Goal: Task Accomplishment & Management: Manage account settings

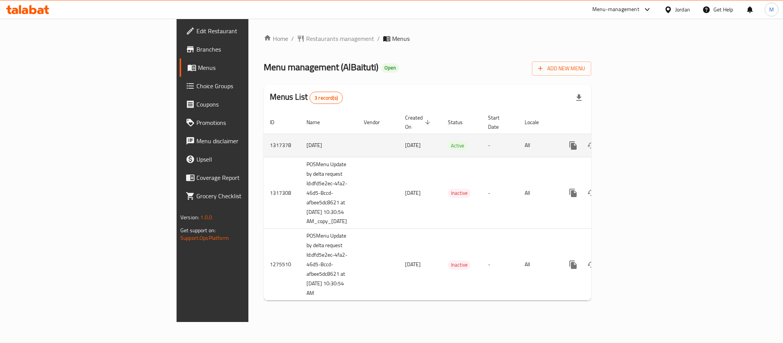
click at [632, 141] on icon "enhanced table" at bounding box center [627, 145] width 9 height 9
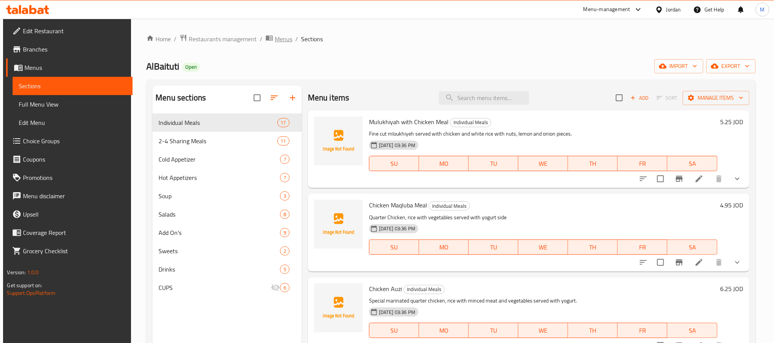
click at [275, 37] on span "Menus" at bounding box center [284, 38] width 18 height 9
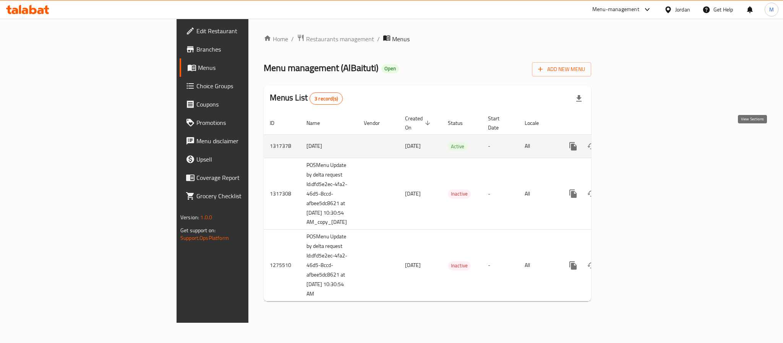
click at [637, 139] on link "enhanced table" at bounding box center [628, 146] width 18 height 18
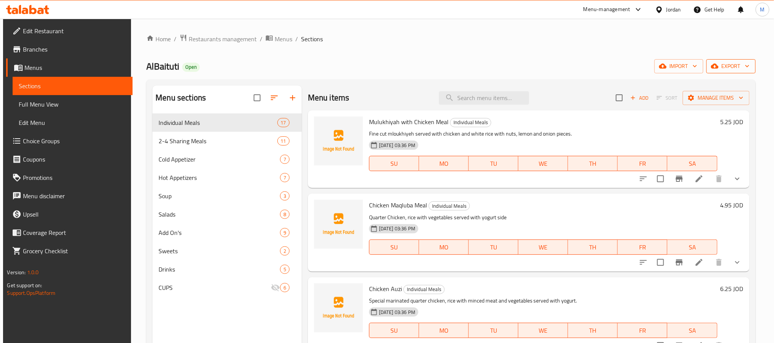
click at [744, 66] on span "export" at bounding box center [730, 66] width 37 height 10
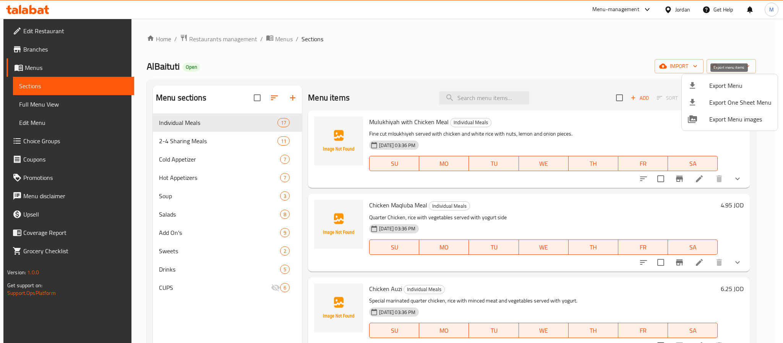
click at [734, 84] on span "Export Menu" at bounding box center [740, 85] width 62 height 9
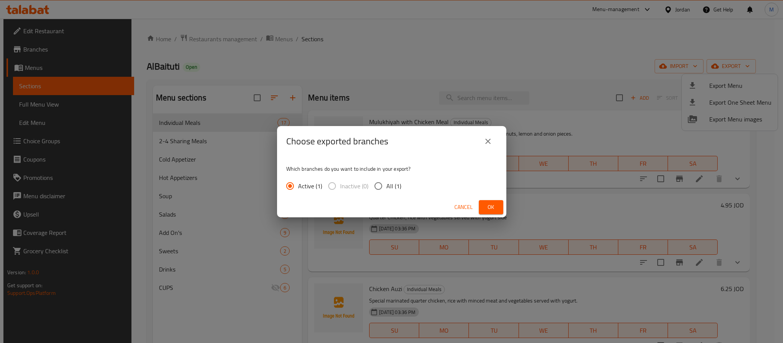
click at [390, 185] on span "All (1)" at bounding box center [393, 185] width 15 height 9
click at [386, 185] on input "All (1)" at bounding box center [378, 186] width 16 height 16
radio input "true"
click at [492, 207] on span "Ok" at bounding box center [491, 207] width 12 height 10
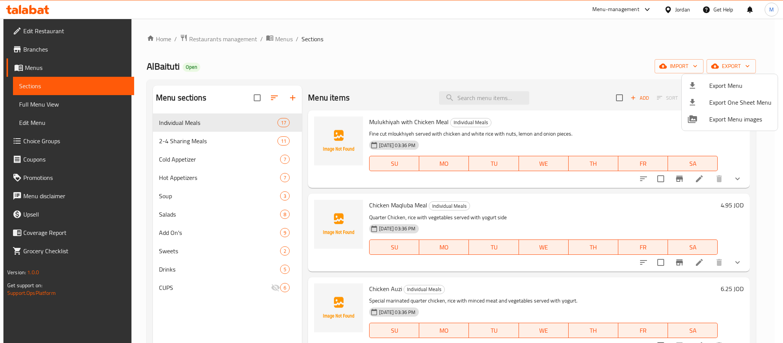
click at [385, 72] on div at bounding box center [391, 171] width 783 height 343
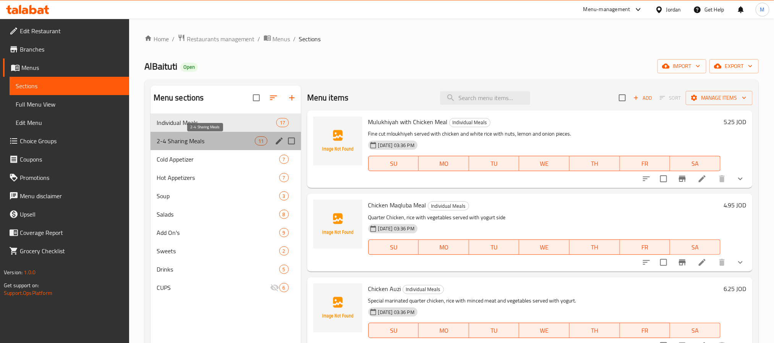
click at [190, 140] on span "2-4 Sharing Meals" at bounding box center [206, 140] width 99 height 9
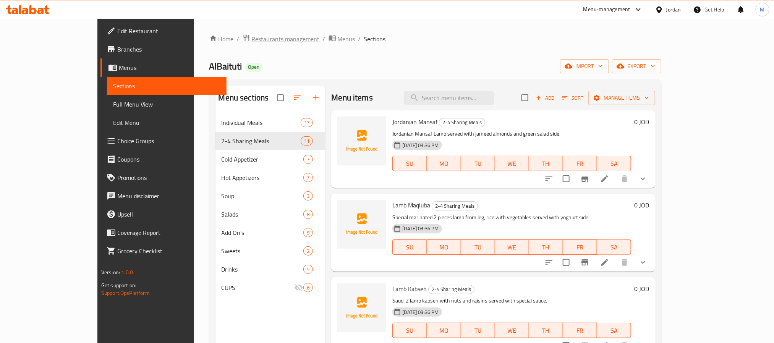
click at [252, 34] on span "Restaurants management" at bounding box center [286, 38] width 68 height 9
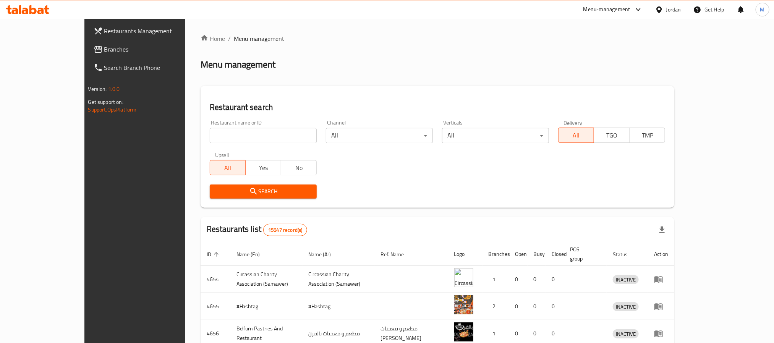
click at [664, 12] on div at bounding box center [660, 9] width 11 height 8
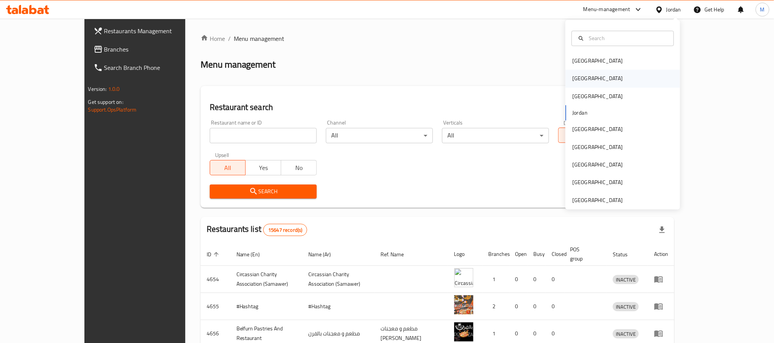
click at [603, 77] on div "[GEOGRAPHIC_DATA]" at bounding box center [622, 79] width 115 height 18
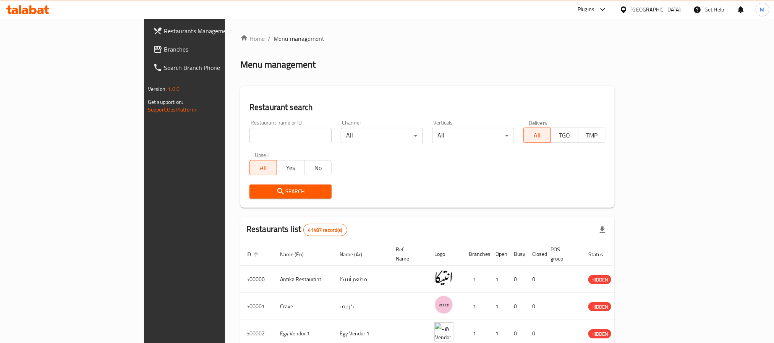
click at [249, 130] on input "search" at bounding box center [290, 135] width 82 height 15
paste input "Arabiano Batat"
type input "Arabiano Batat"
click button "Search" at bounding box center [290, 191] width 82 height 14
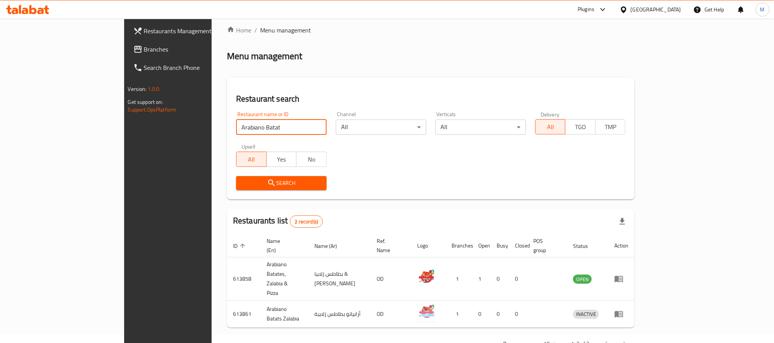
scroll to position [10, 0]
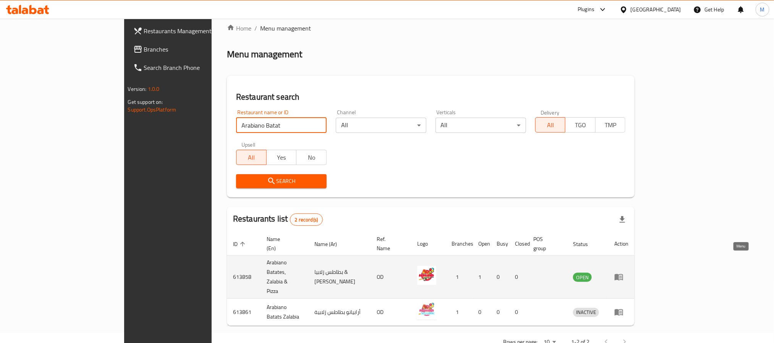
click at [623, 274] on icon "enhanced table" at bounding box center [619, 277] width 8 height 6
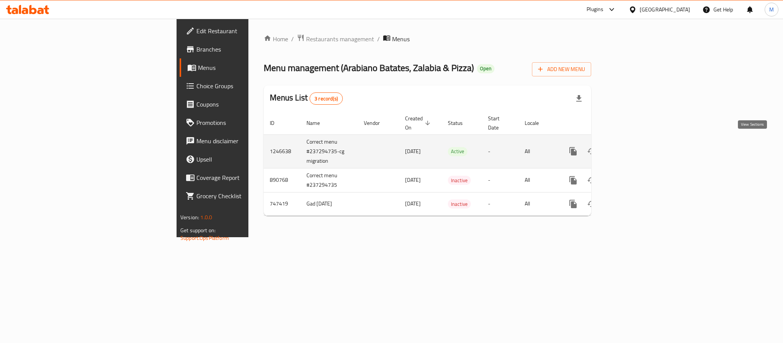
click at [637, 142] on link "enhanced table" at bounding box center [628, 151] width 18 height 18
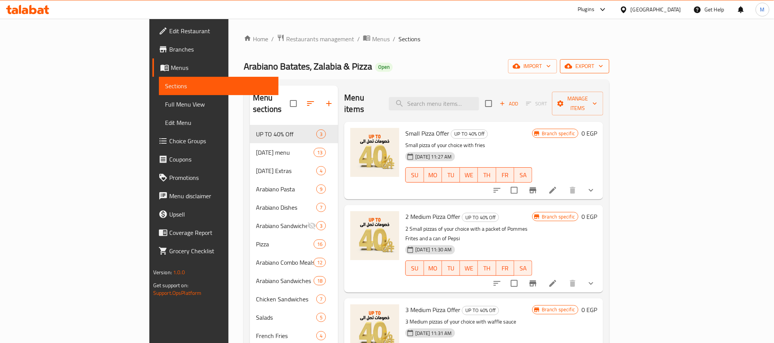
click at [605, 68] on icon "button" at bounding box center [601, 66] width 8 height 8
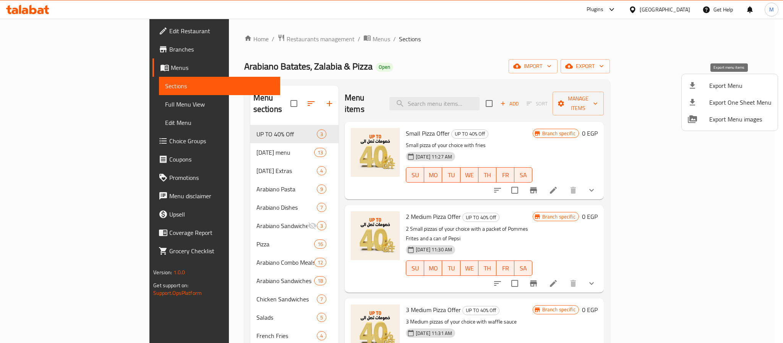
click at [721, 87] on span "Export Menu" at bounding box center [740, 85] width 62 height 9
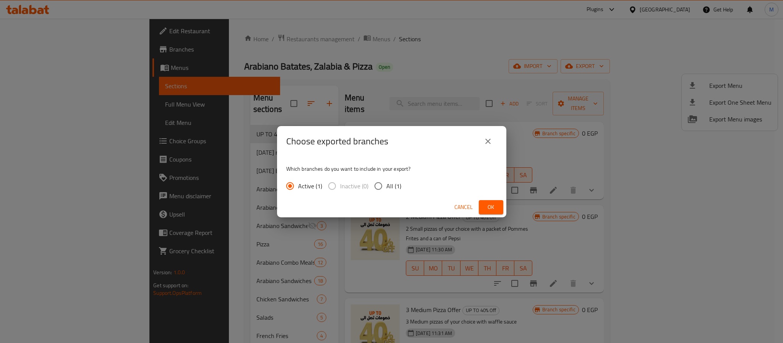
click at [378, 187] on input "All (1)" at bounding box center [378, 186] width 16 height 16
radio input "true"
click at [486, 207] on span "Ok" at bounding box center [491, 207] width 12 height 10
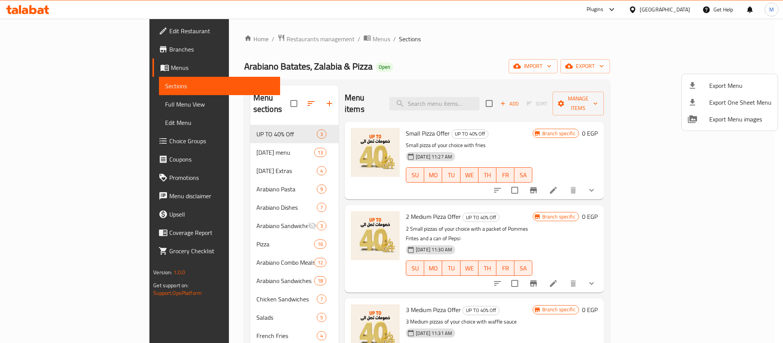
click at [568, 60] on div at bounding box center [391, 171] width 783 height 343
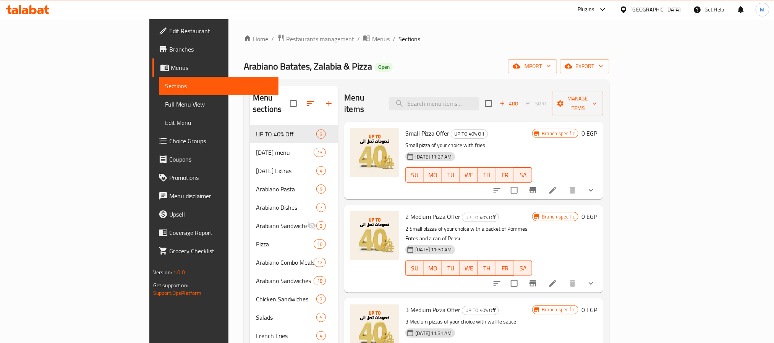
click at [429, 69] on div "Arabiano Batates, Zalabia & Pizza Open import export" at bounding box center [426, 66] width 365 height 14
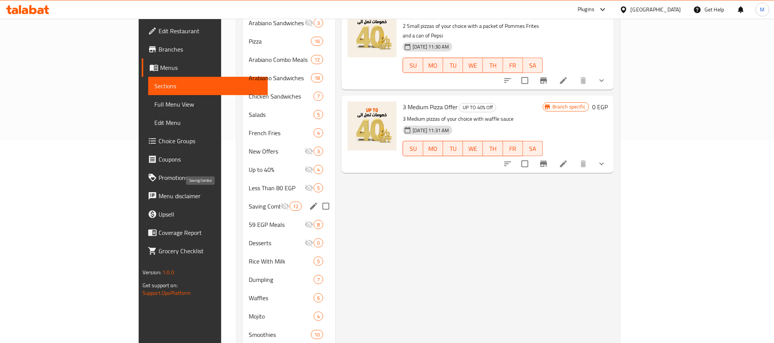
scroll to position [229, 0]
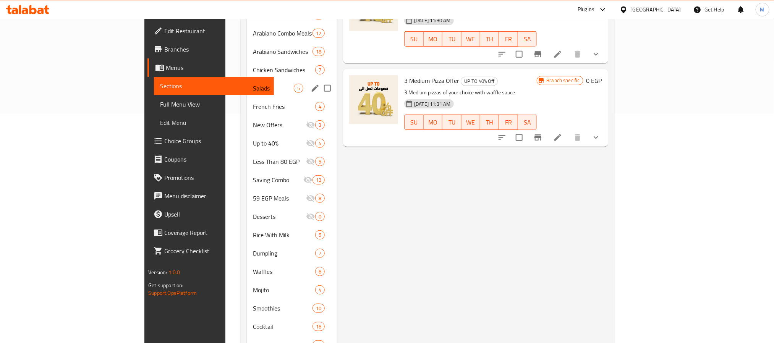
click at [247, 83] on div "Salads 5" at bounding box center [292, 88] width 90 height 18
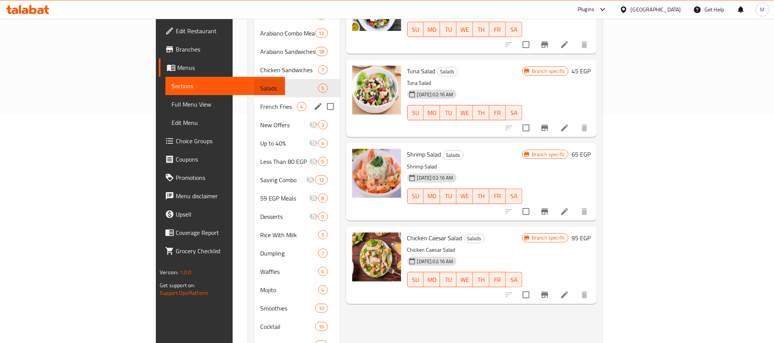
click at [254, 97] on div "French Fries 4" at bounding box center [297, 106] width 86 height 18
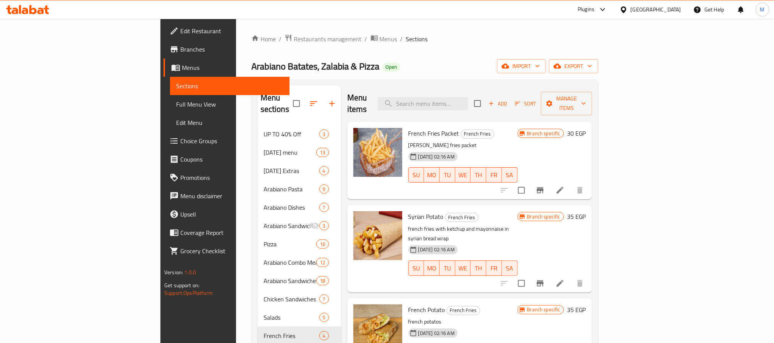
click at [543, 187] on icon "Branch-specific-item" at bounding box center [540, 190] width 7 height 6
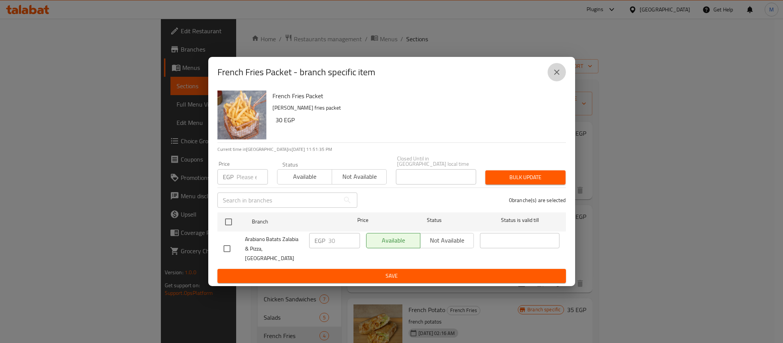
click at [549, 80] on button "close" at bounding box center [556, 72] width 18 height 18
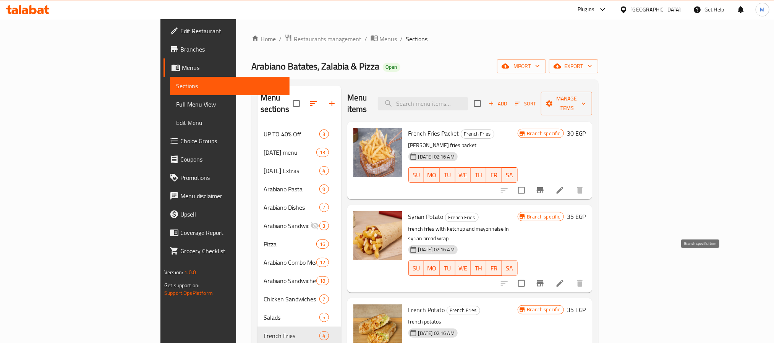
click at [545, 279] on icon "Branch-specific-item" at bounding box center [539, 283] width 9 height 9
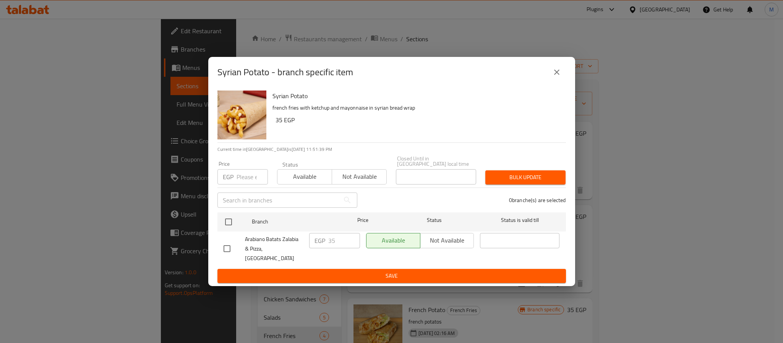
click at [562, 81] on button "close" at bounding box center [556, 72] width 18 height 18
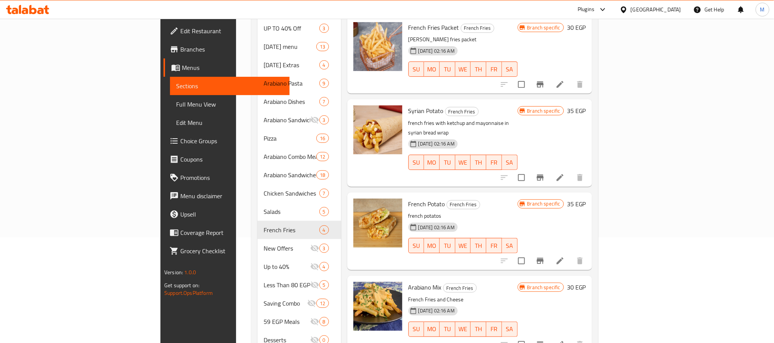
scroll to position [172, 0]
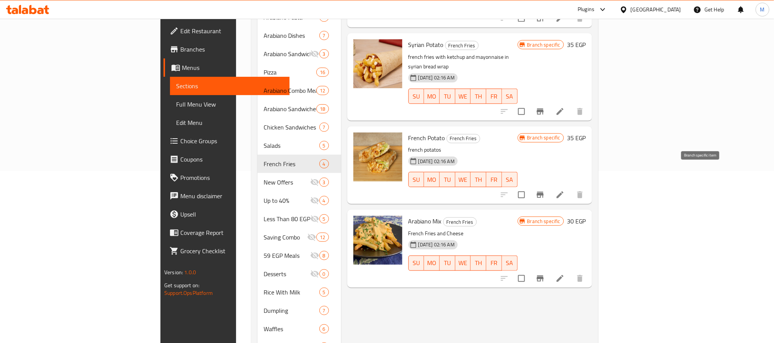
click at [545, 190] on icon "Branch-specific-item" at bounding box center [539, 194] width 9 height 9
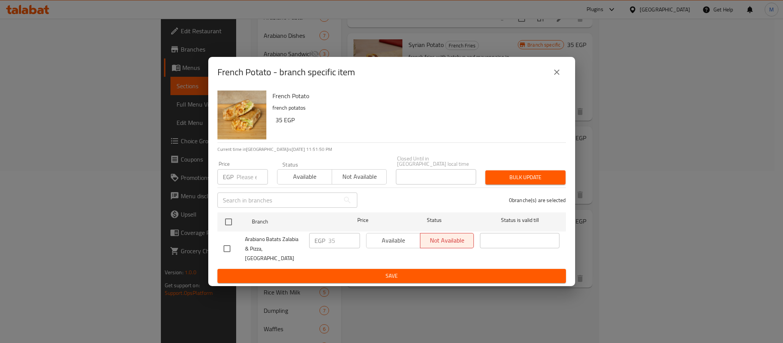
click at [556, 76] on icon "close" at bounding box center [556, 72] width 9 height 9
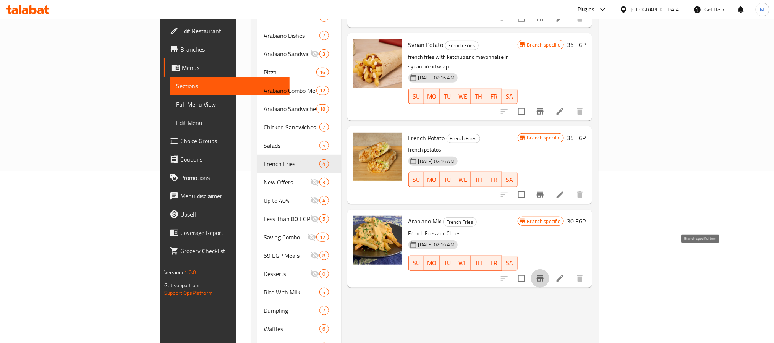
click at [543, 275] on icon "Branch-specific-item" at bounding box center [540, 278] width 7 height 6
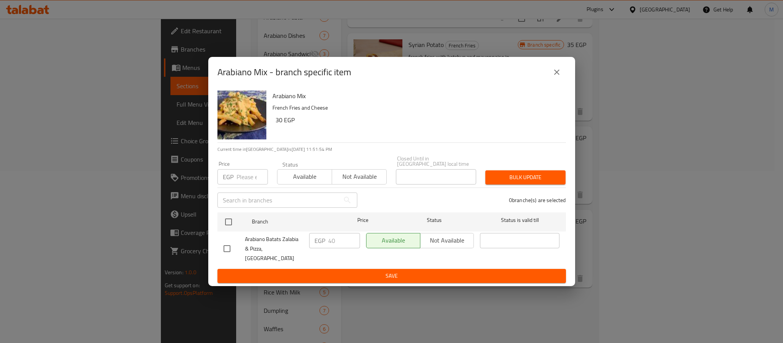
drag, startPoint x: 558, startPoint y: 83, endPoint x: 539, endPoint y: 68, distance: 24.5
click at [558, 77] on icon "close" at bounding box center [556, 72] width 9 height 9
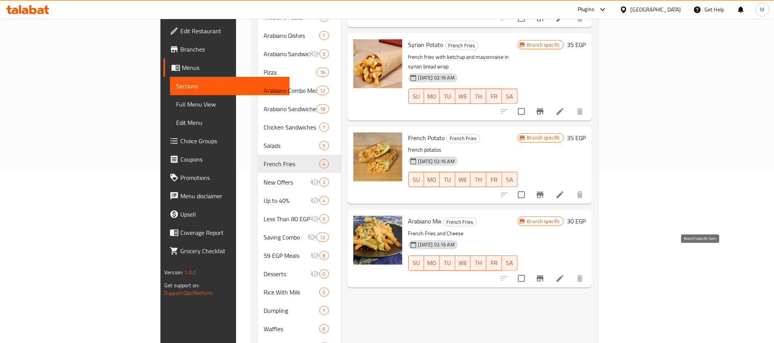
click at [549, 269] on button "Branch-specific-item" at bounding box center [540, 278] width 18 height 18
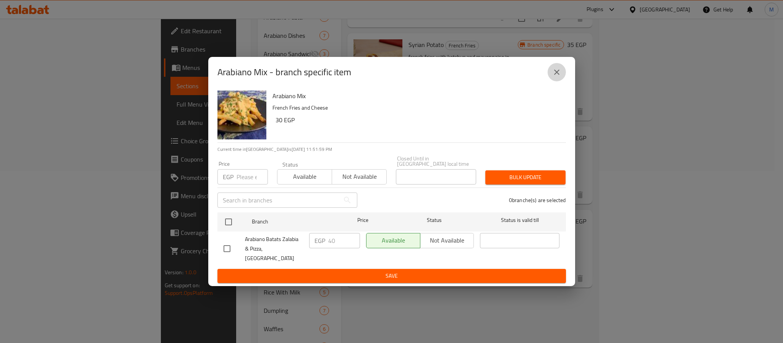
click at [553, 77] on icon "close" at bounding box center [556, 72] width 9 height 9
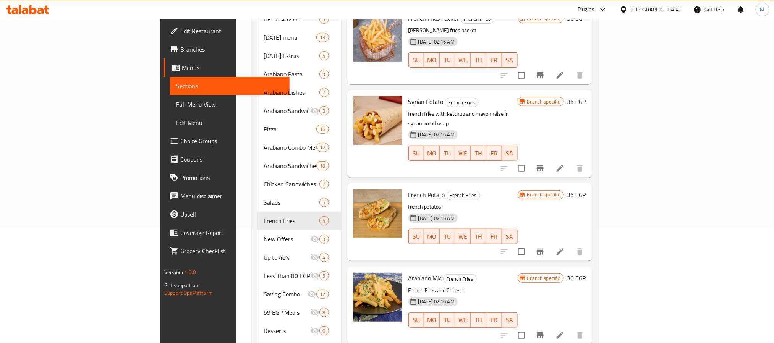
scroll to position [115, 0]
click at [549, 160] on button "Branch-specific-item" at bounding box center [540, 169] width 18 height 18
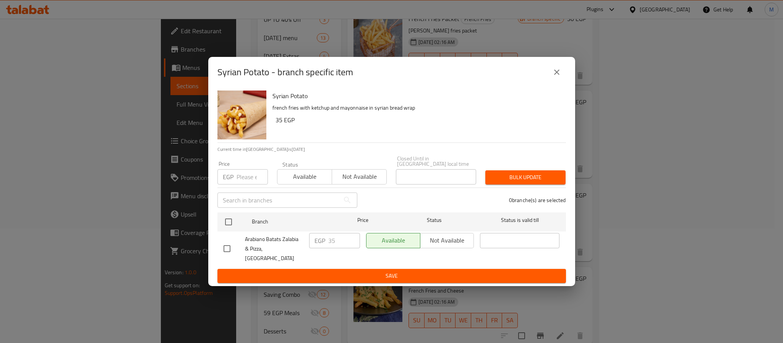
click at [562, 78] on button "close" at bounding box center [556, 72] width 18 height 18
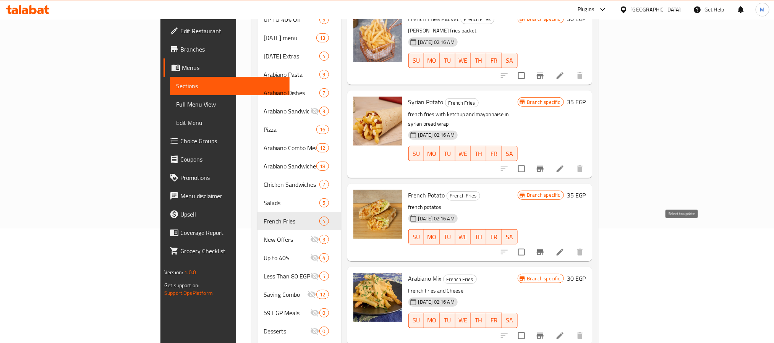
click at [529, 244] on input "checkbox" at bounding box center [521, 252] width 16 height 16
checkbox input "true"
click at [571, 245] on li at bounding box center [559, 252] width 21 height 14
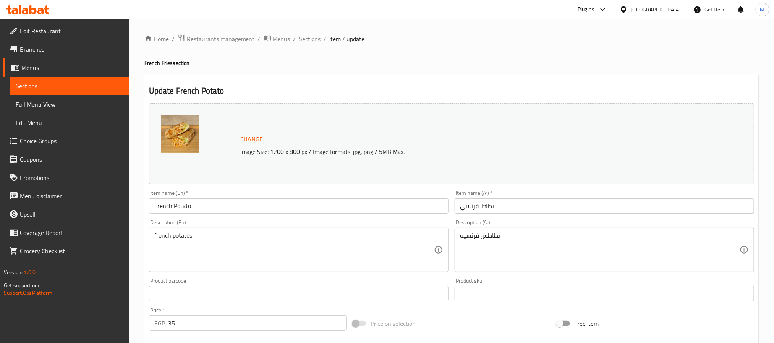
click at [311, 37] on span "Sections" at bounding box center [310, 38] width 22 height 9
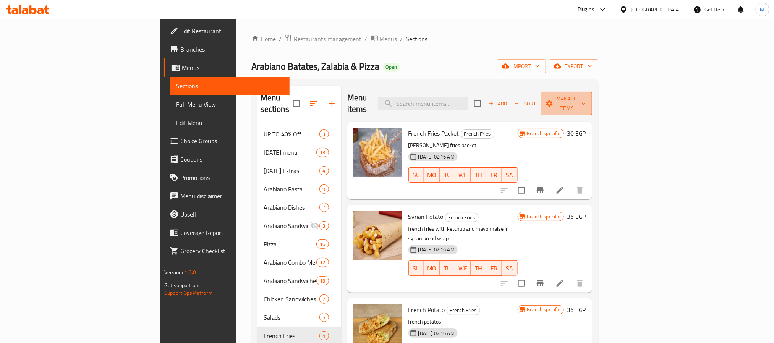
click at [586, 99] on span "Manage items" at bounding box center [566, 103] width 39 height 19
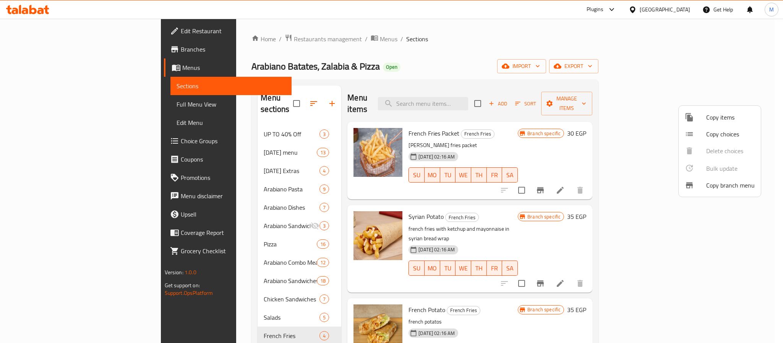
click at [587, 88] on div at bounding box center [391, 171] width 783 height 343
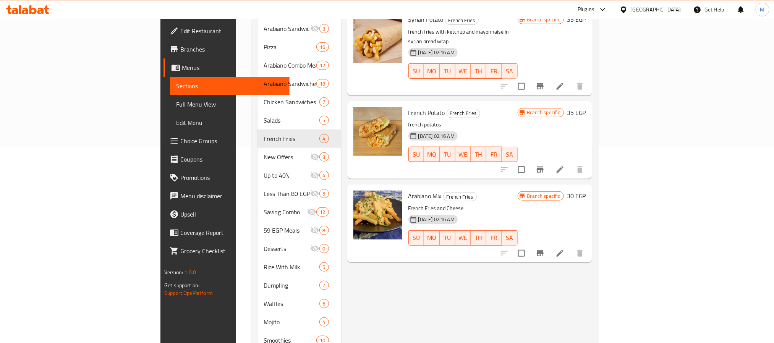
scroll to position [229, 0]
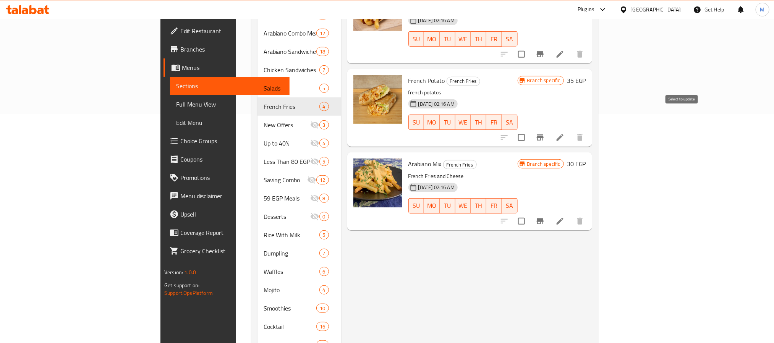
click at [529, 129] on input "checkbox" at bounding box center [521, 137] width 16 height 16
checkbox input "true"
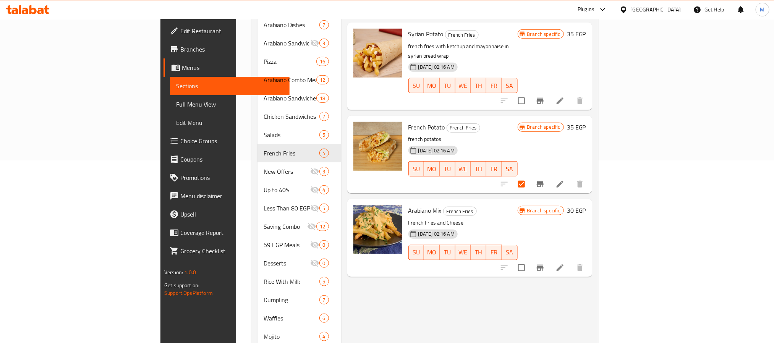
scroll to position [115, 0]
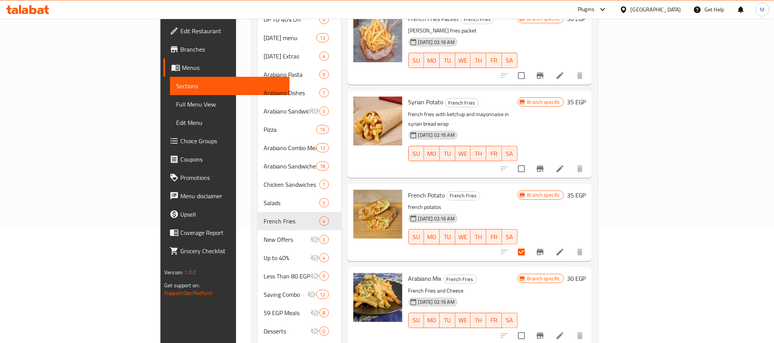
click at [543, 249] on icon "Branch-specific-item" at bounding box center [540, 252] width 7 height 6
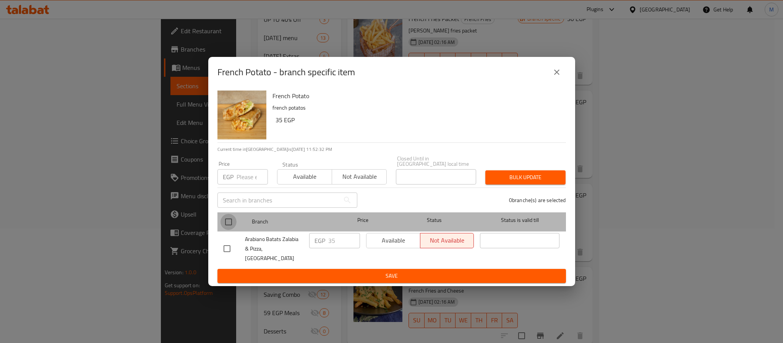
drag, startPoint x: 223, startPoint y: 223, endPoint x: 232, endPoint y: 197, distance: 26.6
click at [225, 222] on input "checkbox" at bounding box center [228, 222] width 16 height 16
checkbox input "true"
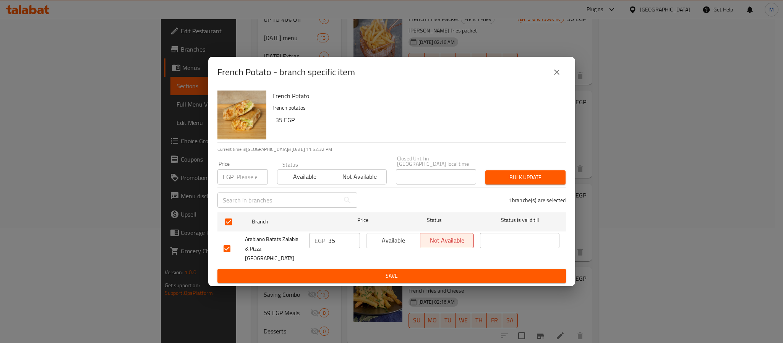
click at [239, 183] on input "number" at bounding box center [251, 176] width 31 height 15
type input "60"
click at [503, 184] on button "Bulk update" at bounding box center [525, 177] width 80 height 14
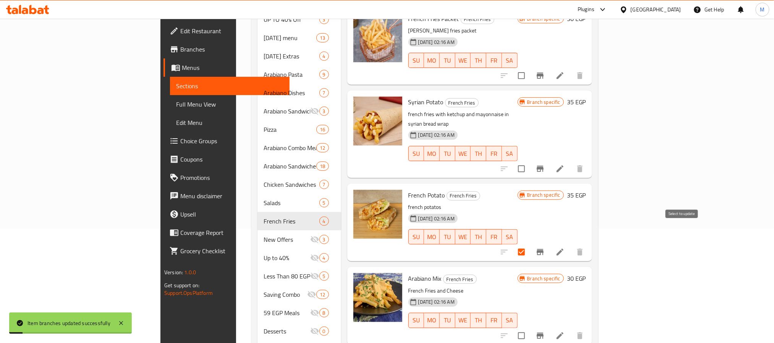
click at [529, 244] on input "checkbox" at bounding box center [521, 252] width 16 height 16
checkbox input "false"
click at [475, 202] on p "french potatos" at bounding box center [462, 207] width 109 height 10
click at [549, 160] on button "Branch-specific-item" at bounding box center [540, 169] width 18 height 18
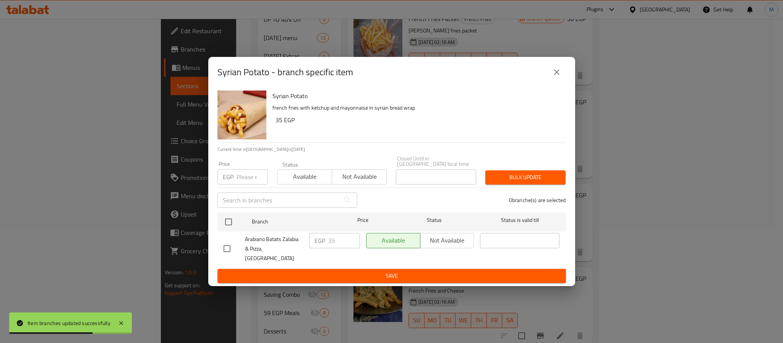
click at [560, 77] on icon "close" at bounding box center [556, 72] width 9 height 9
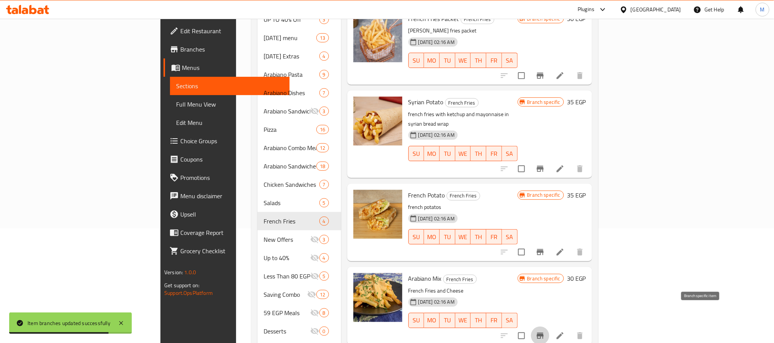
click at [543, 333] on icon "Branch-specific-item" at bounding box center [540, 336] width 7 height 6
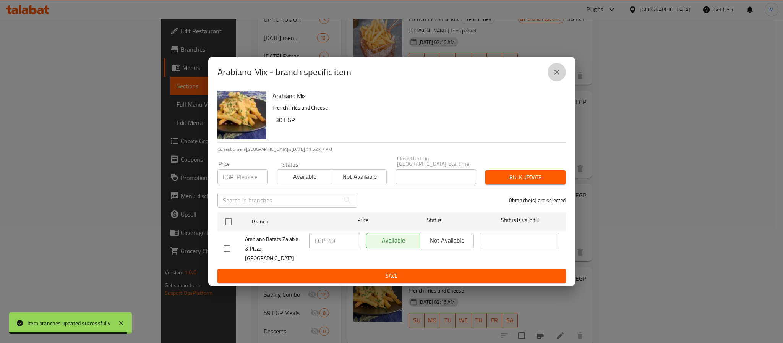
click at [557, 77] on icon "close" at bounding box center [556, 72] width 9 height 9
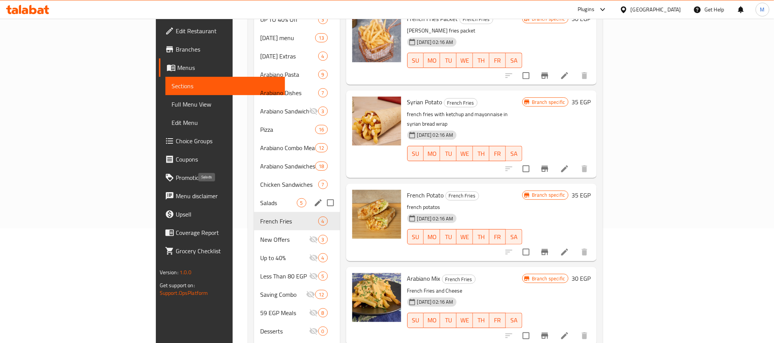
click at [260, 198] on span "Salads" at bounding box center [278, 202] width 36 height 9
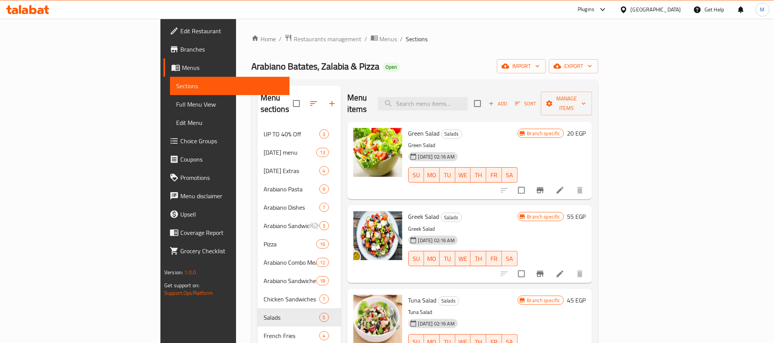
click at [543, 187] on icon "Branch-specific-item" at bounding box center [540, 190] width 7 height 6
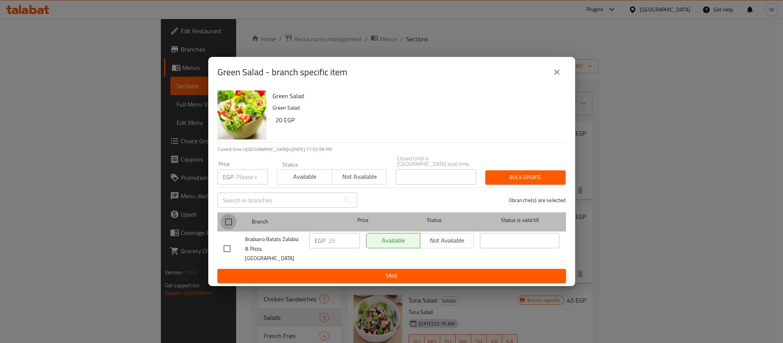
click at [227, 227] on input "checkbox" at bounding box center [228, 222] width 16 height 16
checkbox input "true"
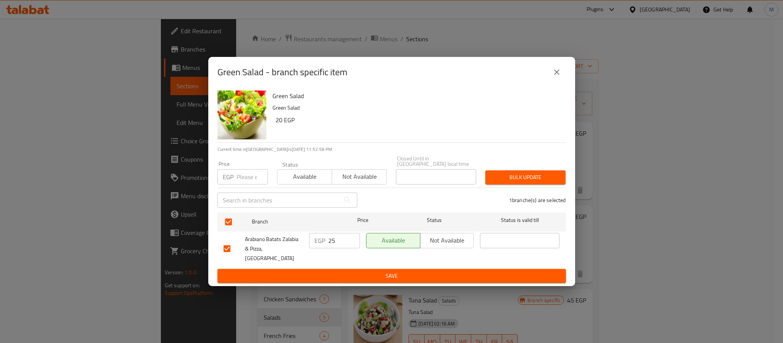
click at [244, 173] on input "number" at bounding box center [251, 176] width 31 height 15
type input "35"
click at [550, 182] on span "Bulk update" at bounding box center [525, 178] width 68 height 10
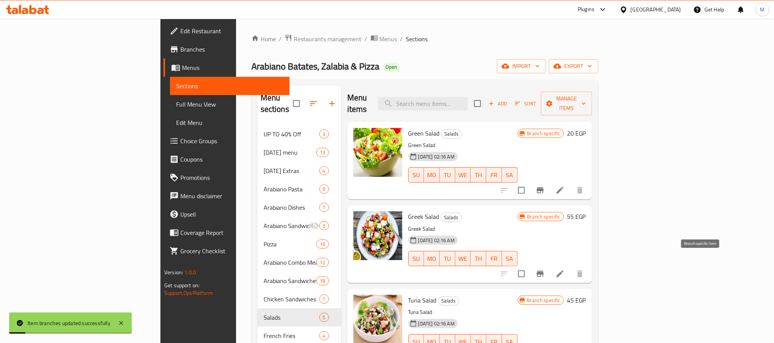
click at [545, 269] on icon "Branch-specific-item" at bounding box center [539, 273] width 9 height 9
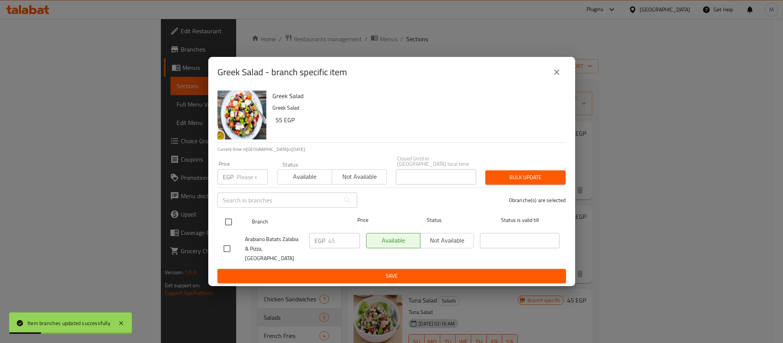
drag, startPoint x: 225, startPoint y: 226, endPoint x: 265, endPoint y: 56, distance: 174.2
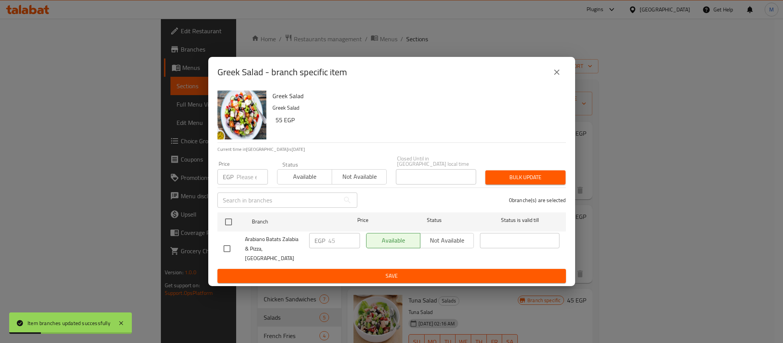
click at [225, 225] on input "checkbox" at bounding box center [228, 222] width 16 height 16
checkbox input "true"
click at [246, 184] on input "number" at bounding box center [251, 176] width 31 height 15
type input "55"
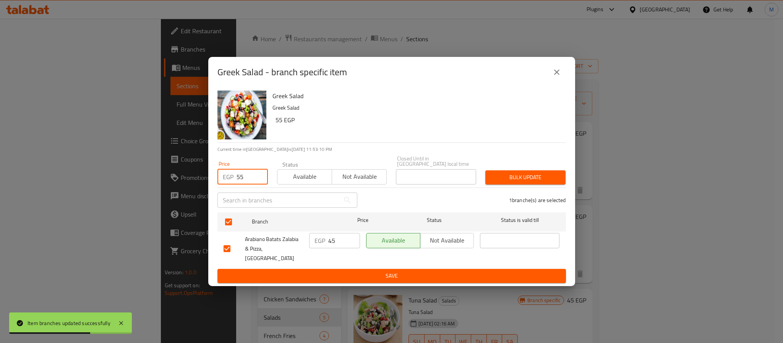
click at [534, 179] on span "Bulk update" at bounding box center [525, 178] width 68 height 10
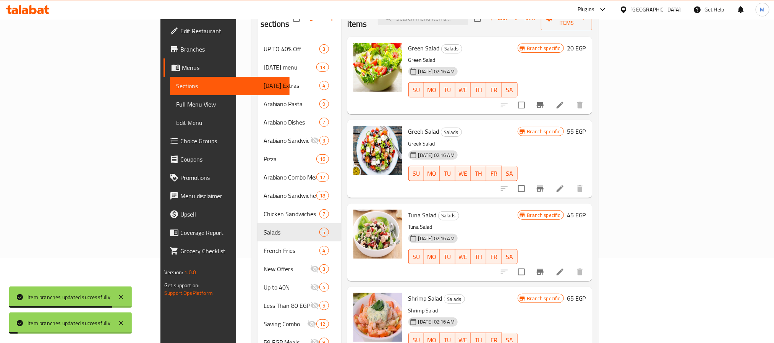
scroll to position [115, 0]
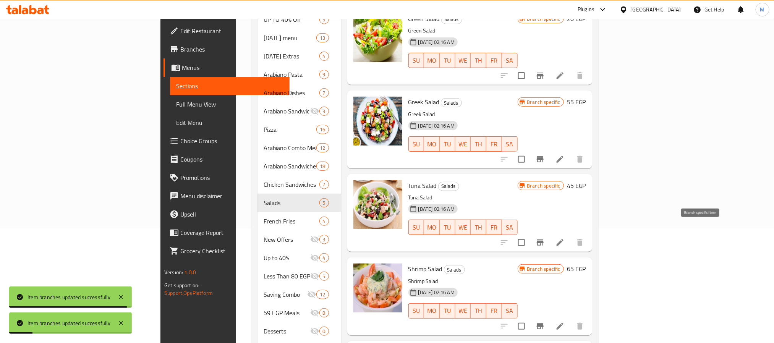
click at [543, 239] on icon "Branch-specific-item" at bounding box center [540, 242] width 7 height 6
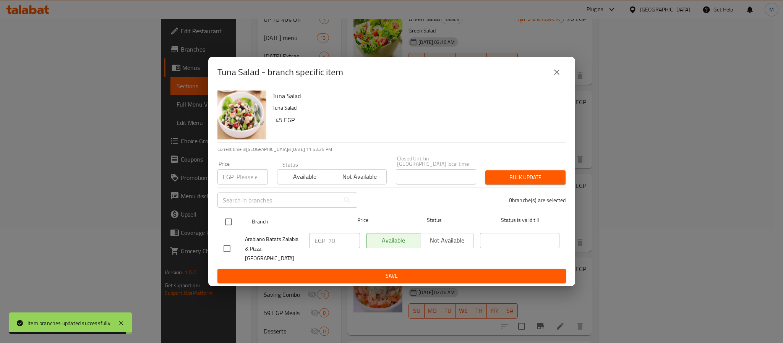
click at [223, 223] on input "checkbox" at bounding box center [228, 222] width 16 height 16
checkbox input "true"
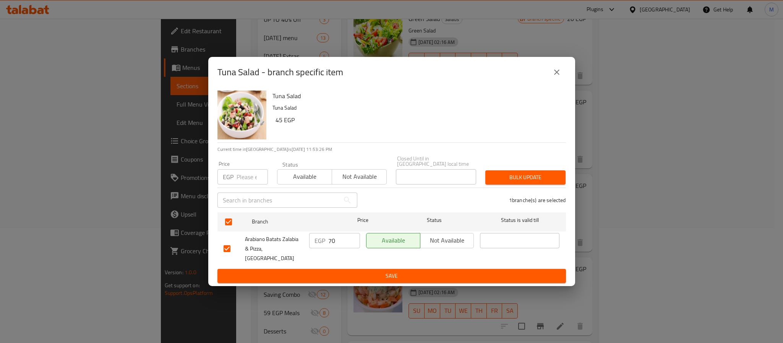
click at [550, 81] on button "close" at bounding box center [556, 72] width 18 height 18
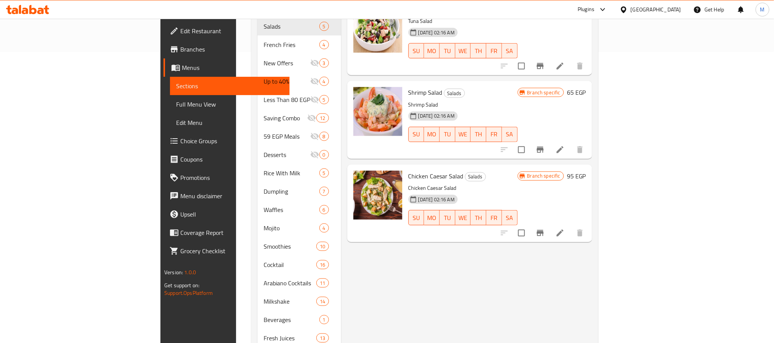
scroll to position [344, 0]
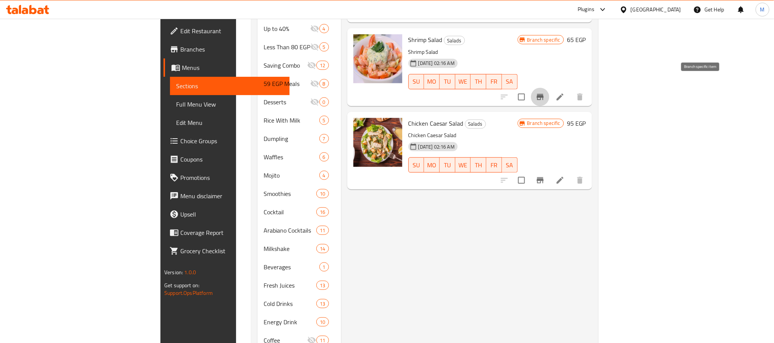
click at [545, 92] on icon "Branch-specific-item" at bounding box center [539, 96] width 9 height 9
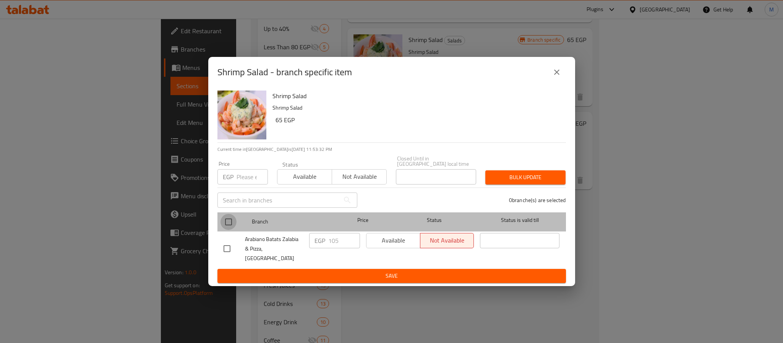
click at [228, 227] on input "checkbox" at bounding box center [228, 222] width 16 height 16
checkbox input "true"
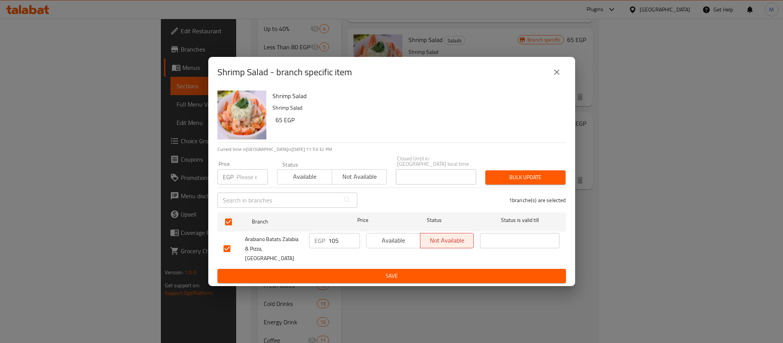
click at [248, 176] on input "number" at bounding box center [251, 176] width 31 height 15
type input "165"
click at [540, 184] on button "Bulk update" at bounding box center [525, 177] width 80 height 14
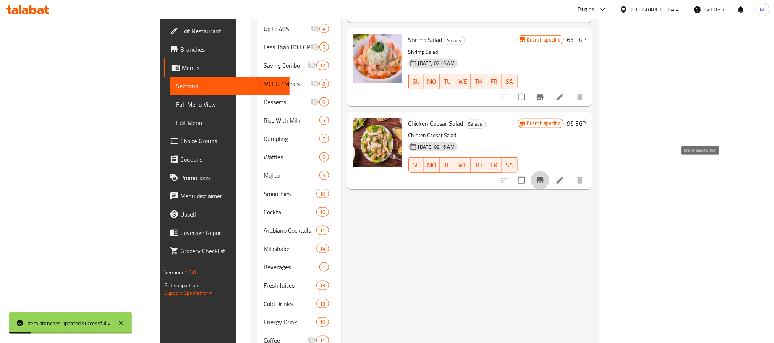
click at [543, 177] on icon "Branch-specific-item" at bounding box center [540, 180] width 7 height 6
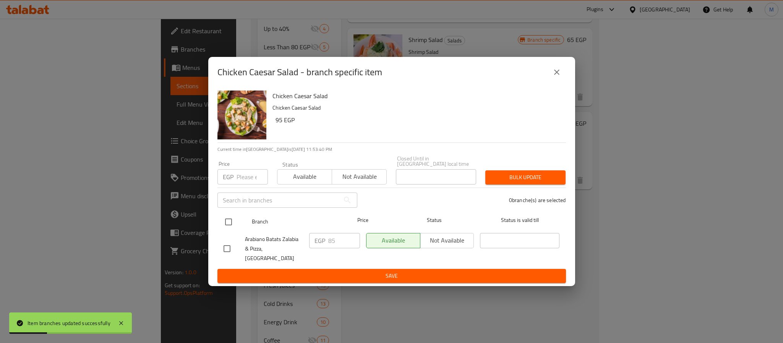
click at [228, 225] on input "checkbox" at bounding box center [228, 222] width 16 height 16
checkbox input "true"
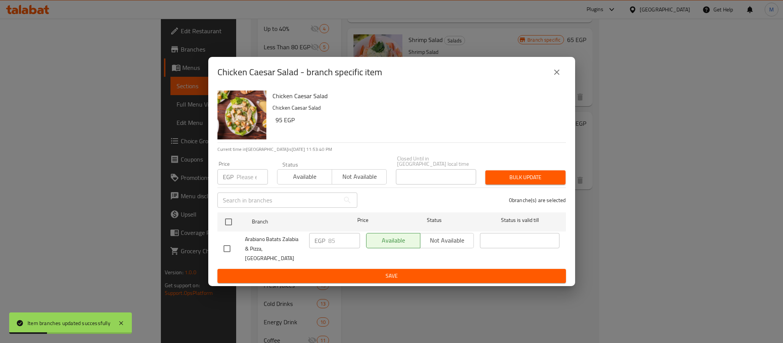
checkbox input "true"
click at [241, 173] on input "number" at bounding box center [251, 176] width 31 height 15
type input "95"
click at [516, 182] on span "Bulk update" at bounding box center [525, 178] width 68 height 10
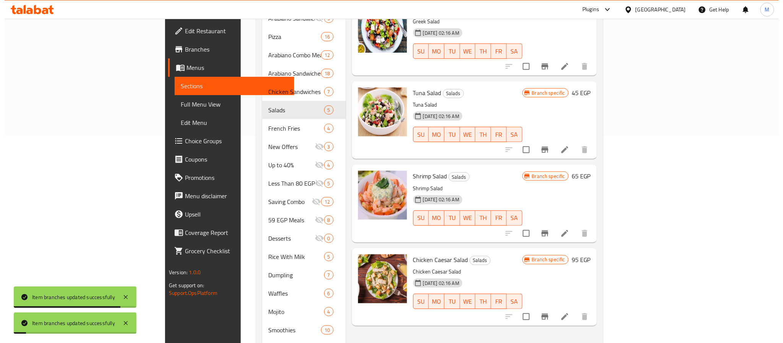
scroll to position [172, 0]
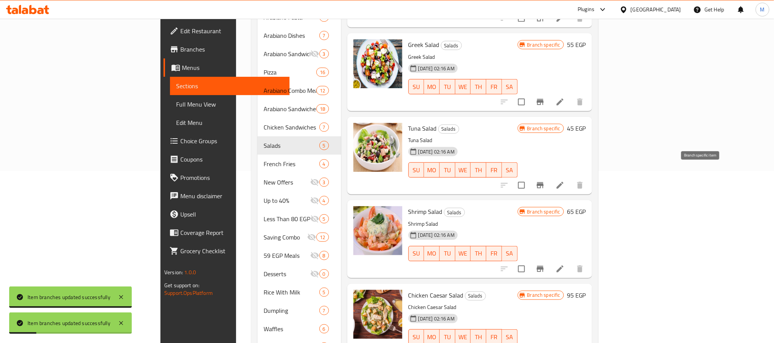
click at [549, 176] on button "Branch-specific-item" at bounding box center [540, 185] width 18 height 18
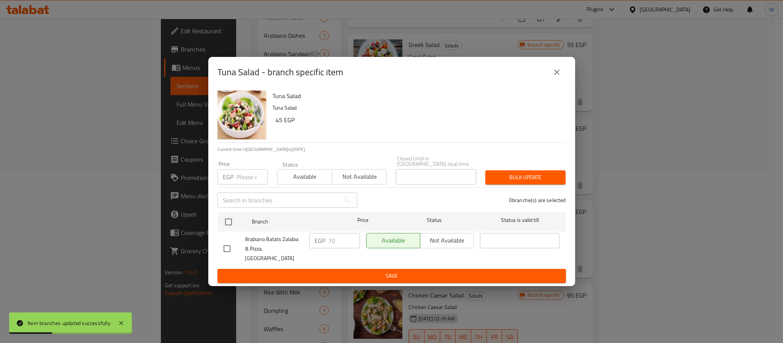
click at [561, 78] on button "close" at bounding box center [556, 72] width 18 height 18
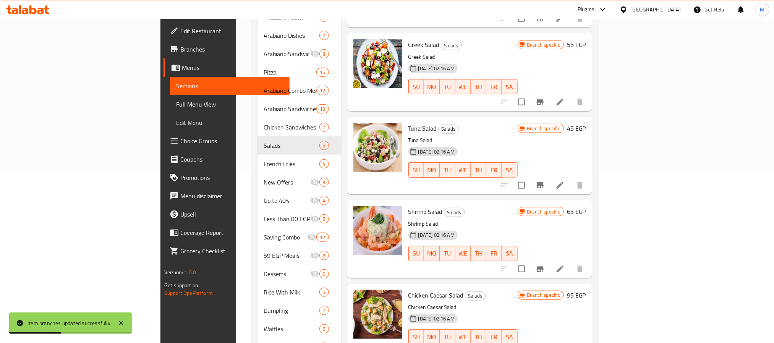
click at [543, 99] on icon "Branch-specific-item" at bounding box center [540, 102] width 7 height 6
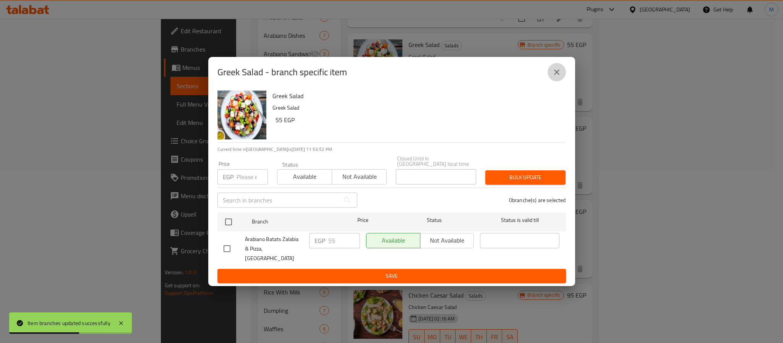
click at [557, 77] on icon "close" at bounding box center [556, 72] width 9 height 9
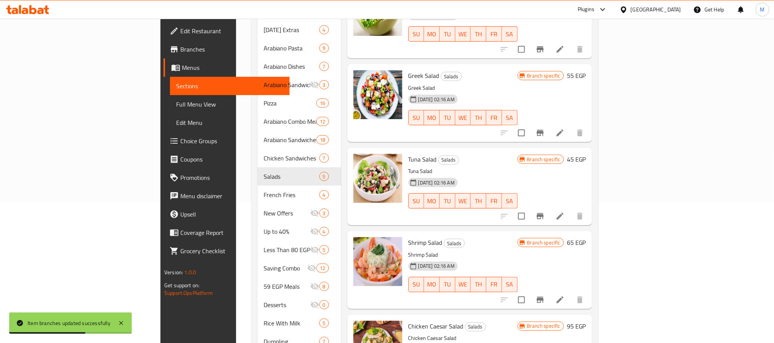
scroll to position [115, 0]
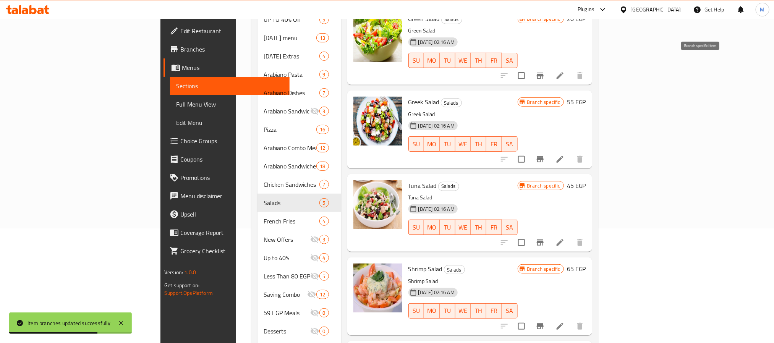
click at [545, 71] on icon "Branch-specific-item" at bounding box center [539, 75] width 9 height 9
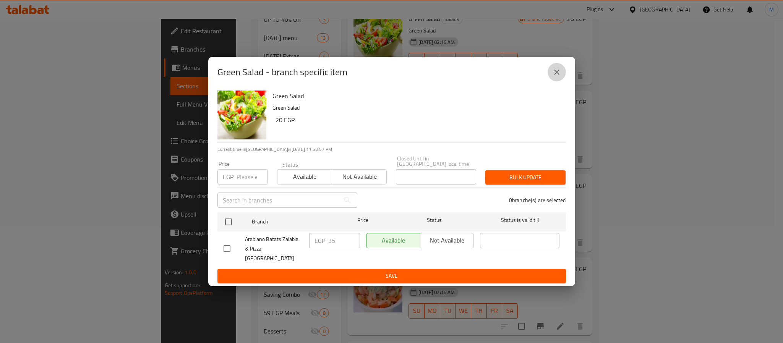
click at [552, 77] on icon "close" at bounding box center [556, 72] width 9 height 9
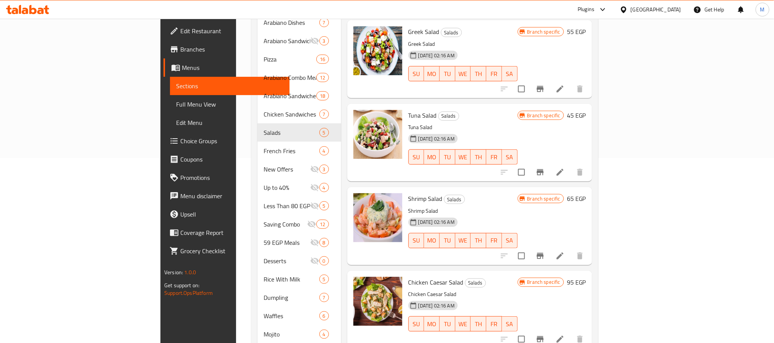
scroll to position [344, 0]
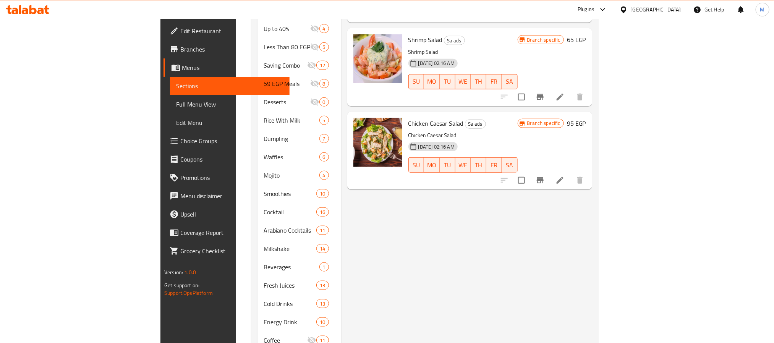
click at [508, 230] on div "Menu items Add Sort Manage items Green Salad Salads Green Salad [DATE] 02:16 AM…" at bounding box center [466, 75] width 251 height 666
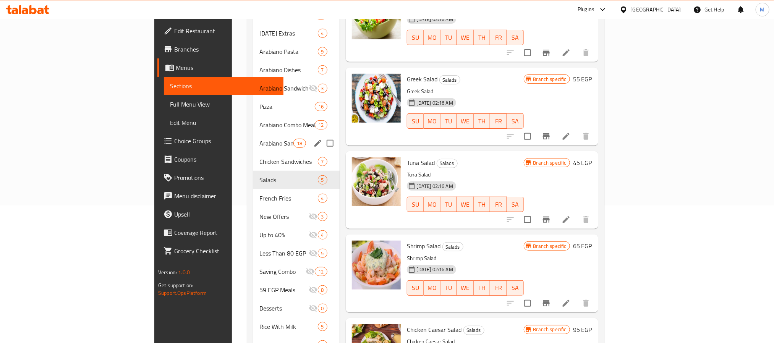
scroll to position [115, 0]
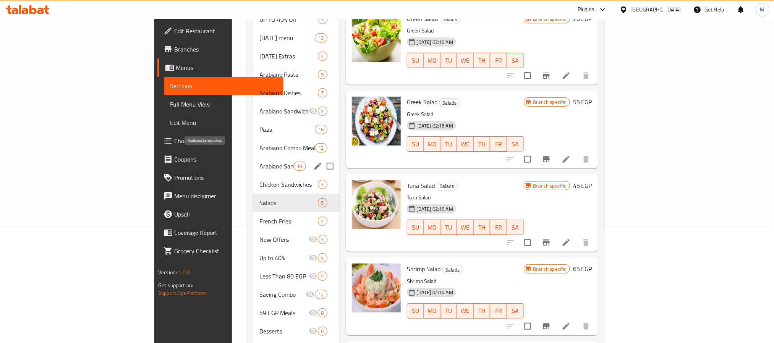
click at [259, 162] on span "Arabiano Sandwiches" at bounding box center [276, 166] width 34 height 9
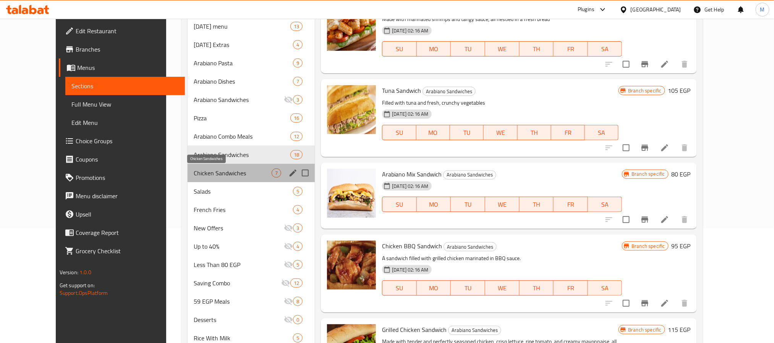
click at [206, 172] on span "Chicken Sandwiches" at bounding box center [233, 172] width 78 height 9
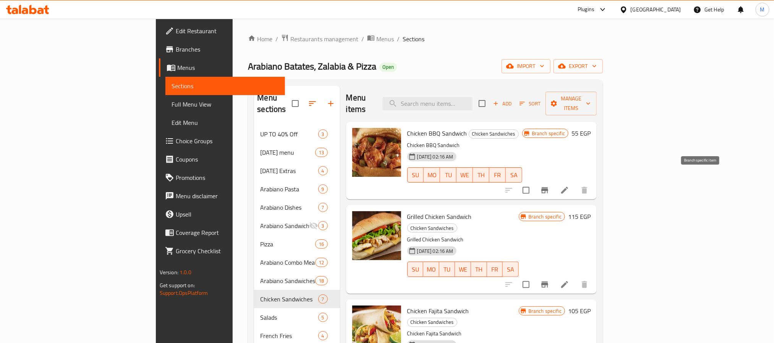
click at [548, 187] on icon "Branch-specific-item" at bounding box center [544, 190] width 7 height 6
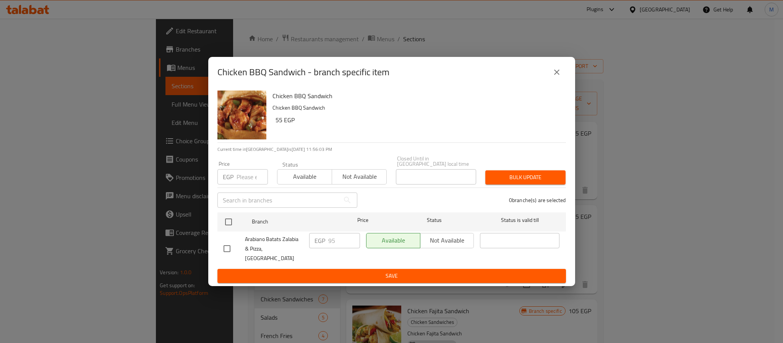
click at [556, 77] on icon "close" at bounding box center [556, 72] width 9 height 9
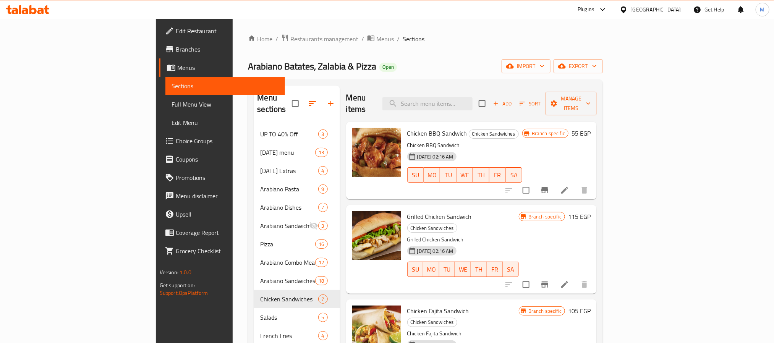
scroll to position [57, 0]
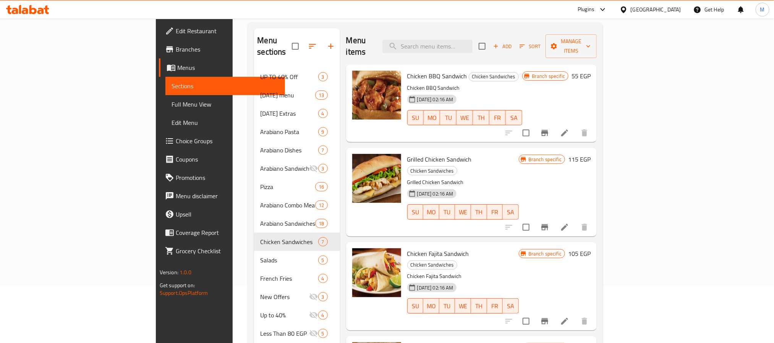
click at [548, 224] on icon "Branch-specific-item" at bounding box center [544, 227] width 7 height 6
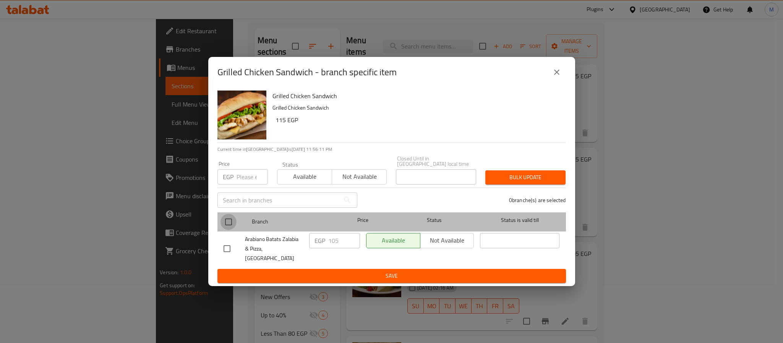
click at [227, 224] on input "checkbox" at bounding box center [228, 222] width 16 height 16
checkbox input "true"
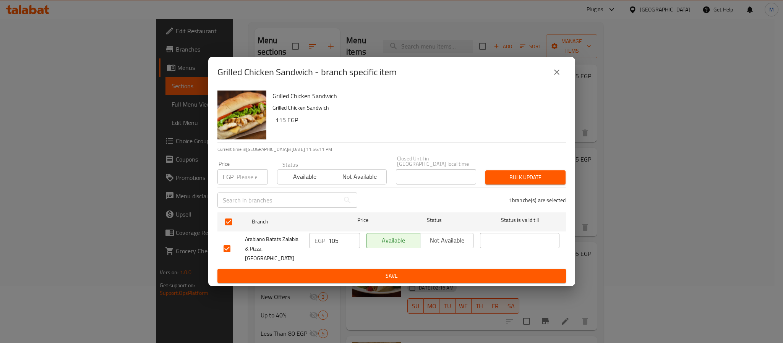
click at [250, 179] on input "number" at bounding box center [251, 176] width 31 height 15
type input "115"
click at [498, 177] on span "Bulk update" at bounding box center [525, 178] width 68 height 10
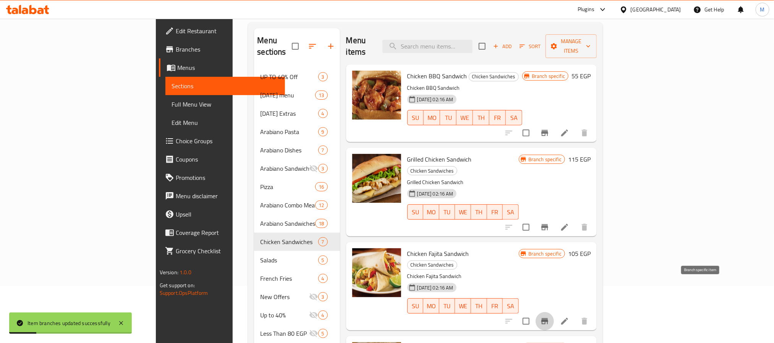
click at [548, 318] on icon "Branch-specific-item" at bounding box center [544, 321] width 7 height 6
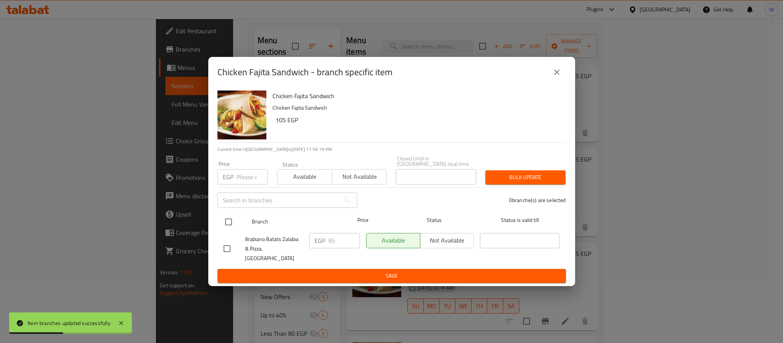
click at [231, 226] on input "checkbox" at bounding box center [228, 222] width 16 height 16
checkbox input "true"
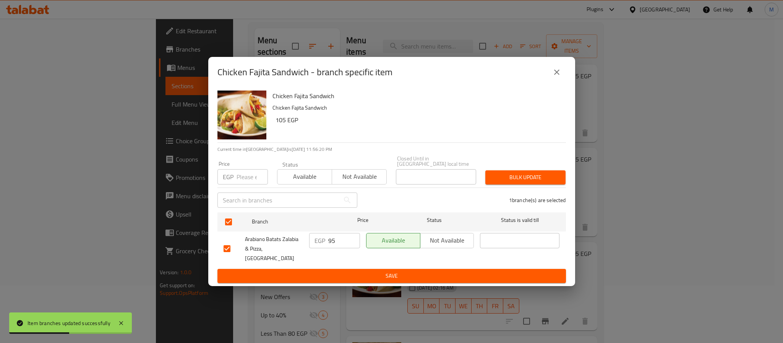
click at [249, 179] on input "number" at bounding box center [251, 176] width 31 height 15
type input "105"
click at [511, 175] on span "Bulk update" at bounding box center [525, 178] width 68 height 10
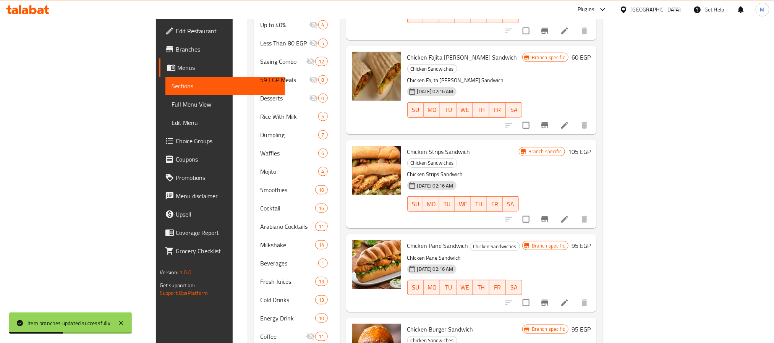
scroll to position [246, 0]
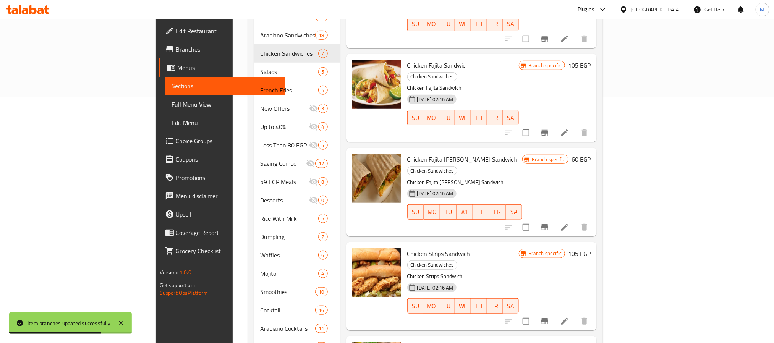
click at [497, 186] on div "[DATE] 02:16 AM SU MO TU WE TH FR SA" at bounding box center [464, 206] width 121 height 41
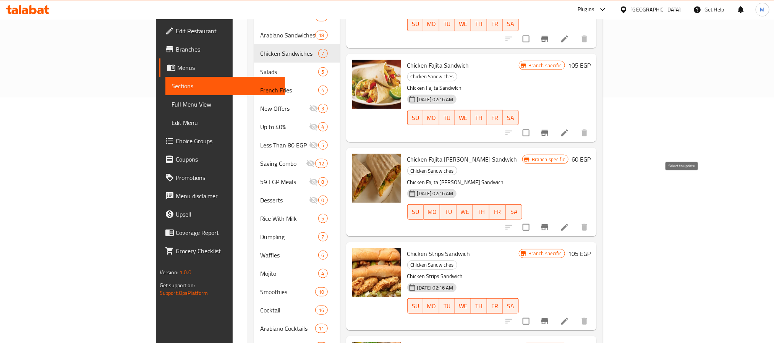
click at [534, 219] on input "checkbox" at bounding box center [526, 227] width 16 height 16
checkbox input "true"
click at [548, 318] on icon "Branch-specific-item" at bounding box center [544, 321] width 7 height 6
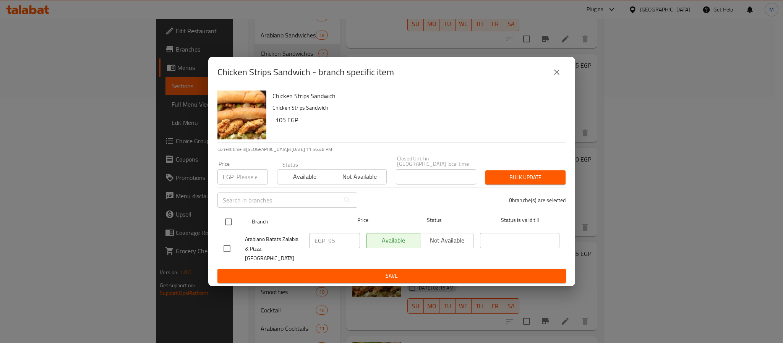
click at [231, 225] on input "checkbox" at bounding box center [228, 222] width 16 height 16
checkbox input "true"
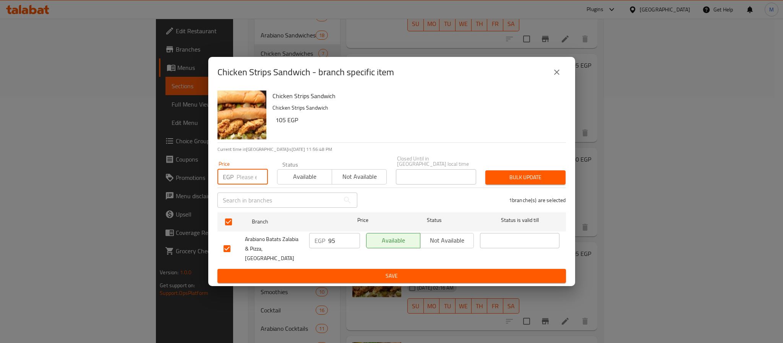
click at [241, 182] on input "number" at bounding box center [251, 176] width 31 height 15
paste input "105"
type input "105"
click at [506, 177] on span "Bulk update" at bounding box center [525, 178] width 68 height 10
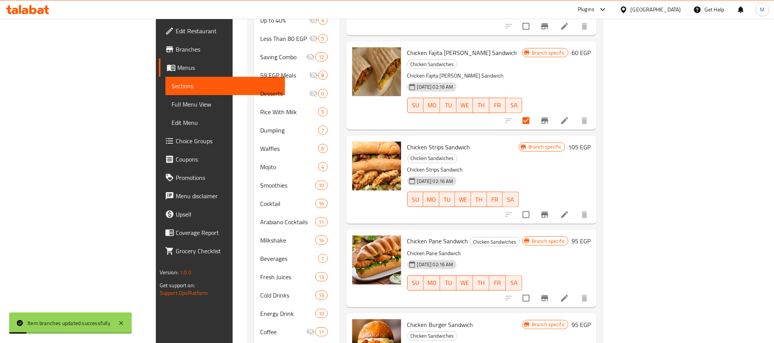
scroll to position [360, 0]
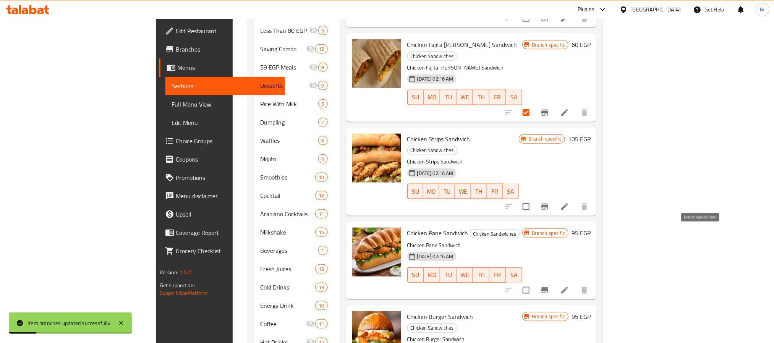
click at [549, 286] on icon "Branch-specific-item" at bounding box center [544, 290] width 9 height 9
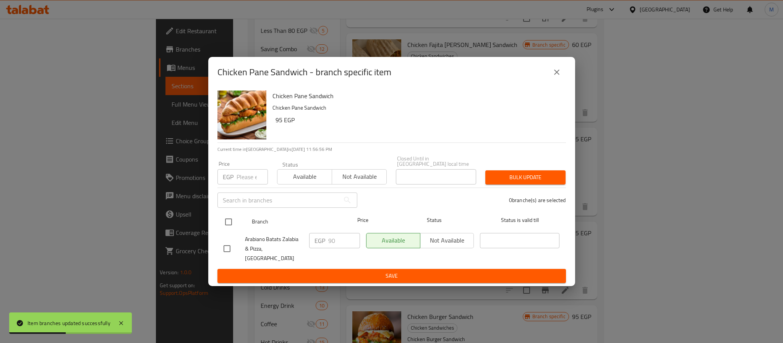
click at [231, 224] on input "checkbox" at bounding box center [228, 222] width 16 height 16
checkbox input "true"
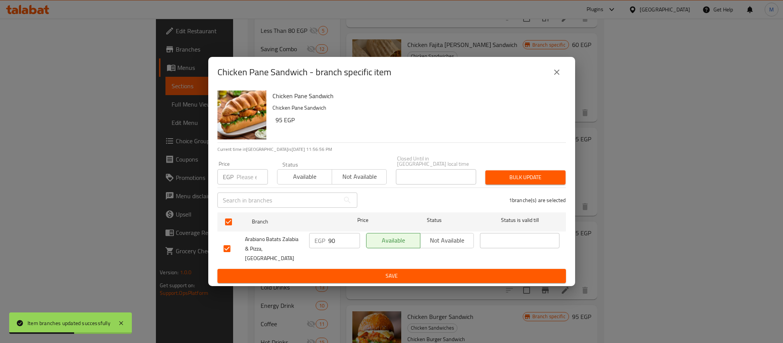
click at [243, 184] on input "number" at bounding box center [251, 176] width 31 height 15
type input "95"
click at [546, 179] on span "Bulk update" at bounding box center [525, 178] width 68 height 10
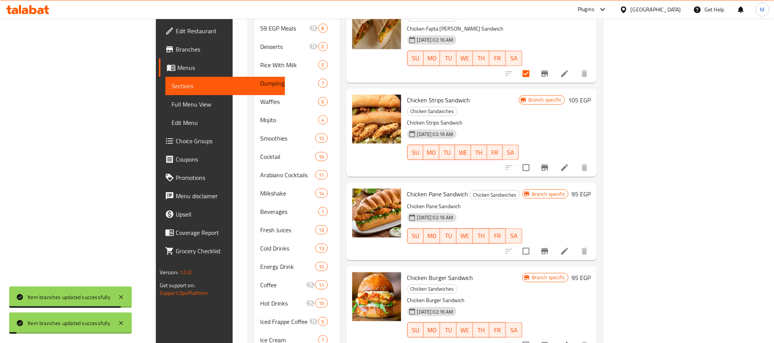
scroll to position [417, 0]
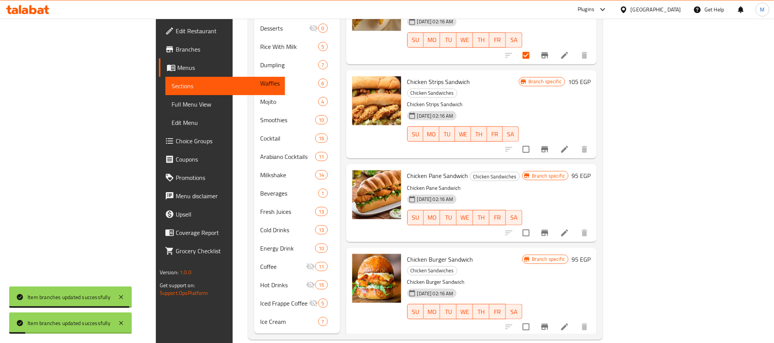
click at [549, 322] on icon "Branch-specific-item" at bounding box center [544, 326] width 9 height 9
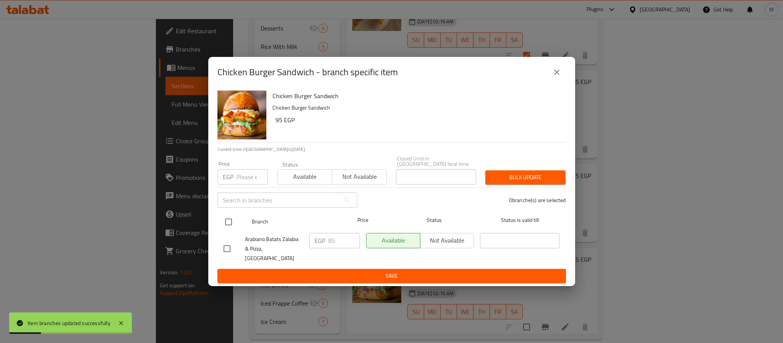
click at [225, 225] on input "checkbox" at bounding box center [228, 222] width 16 height 16
checkbox input "true"
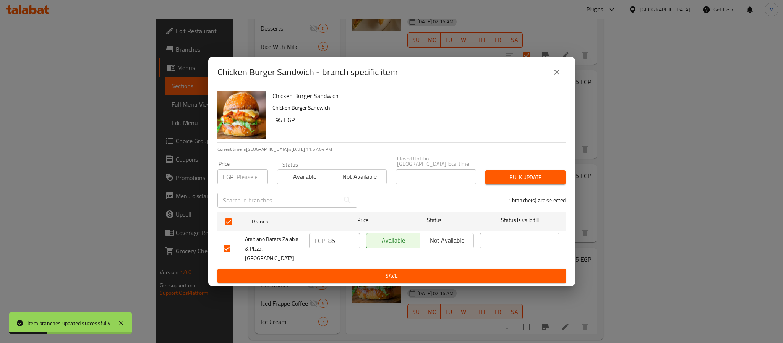
click at [242, 173] on input "number" at bounding box center [251, 176] width 31 height 15
type input "95"
click at [534, 173] on button "Bulk update" at bounding box center [525, 177] width 80 height 14
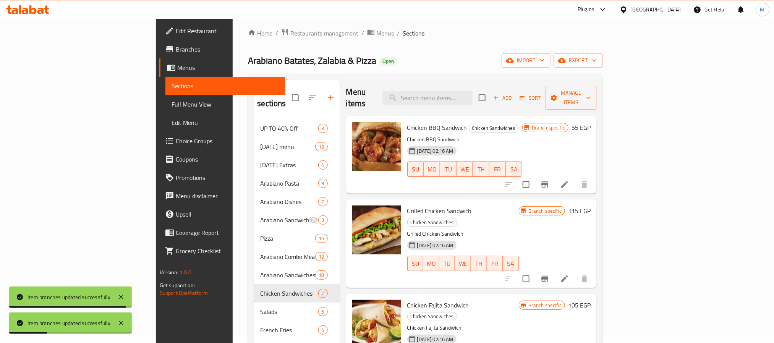
scroll to position [0, 0]
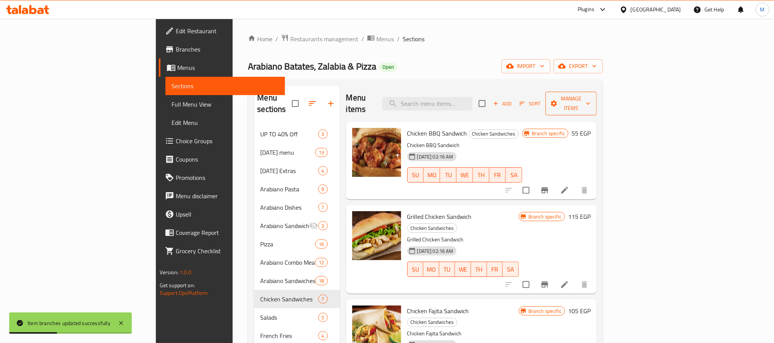
click at [590, 97] on span "Manage items" at bounding box center [570, 103] width 39 height 19
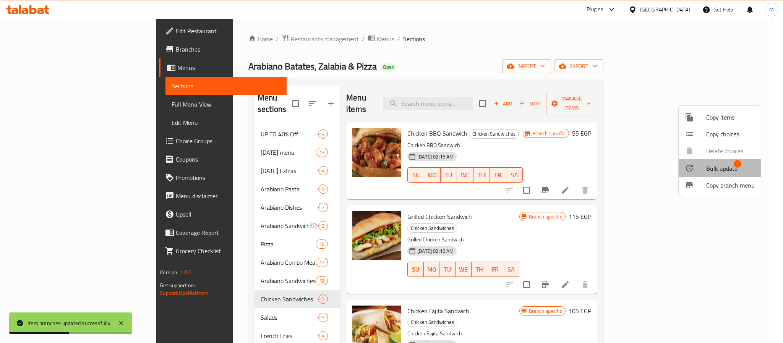
click at [698, 172] on div at bounding box center [694, 167] width 21 height 9
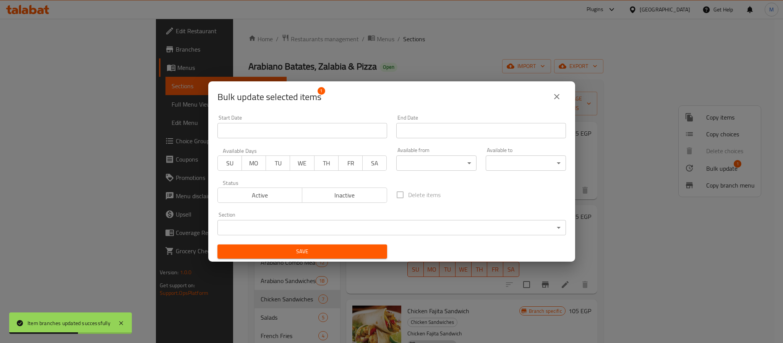
click at [365, 194] on span "Inactive" at bounding box center [344, 195] width 79 height 11
click at [375, 250] on span "Save" at bounding box center [301, 252] width 157 height 10
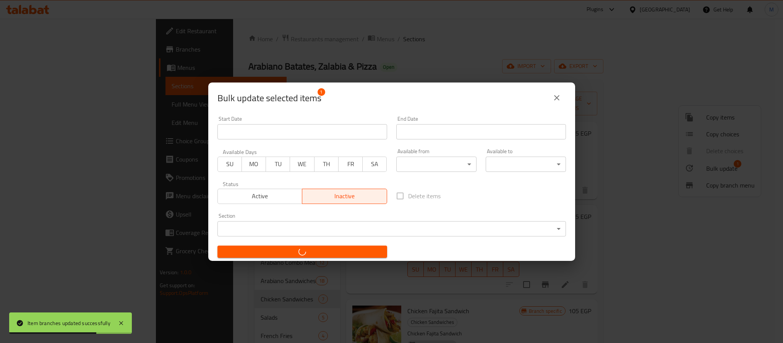
checkbox input "false"
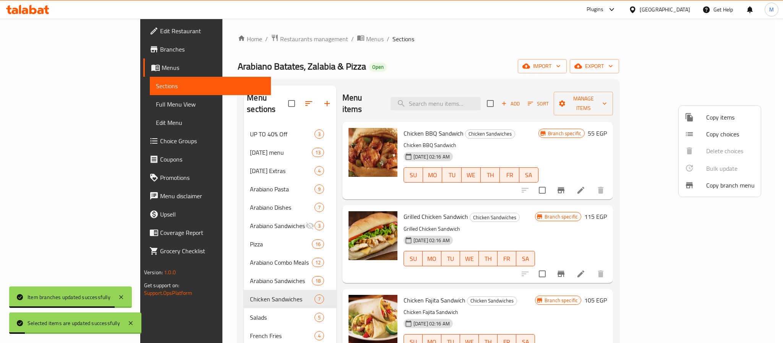
click at [548, 68] on div at bounding box center [391, 171] width 783 height 343
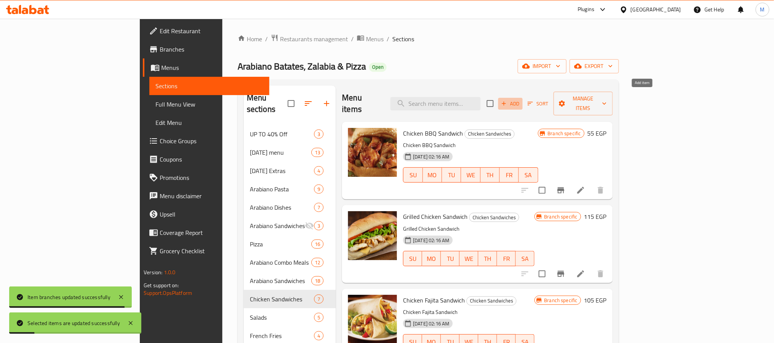
click at [521, 100] on span "Add" at bounding box center [510, 103] width 21 height 9
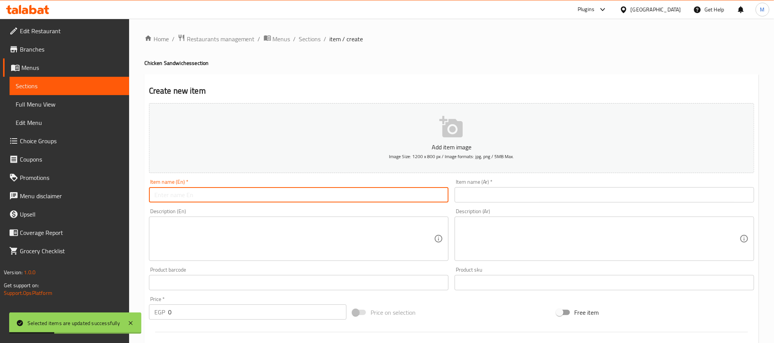
click at [363, 200] on input "text" at bounding box center [298, 194] width 299 height 15
type input "[PERSON_NAME]"
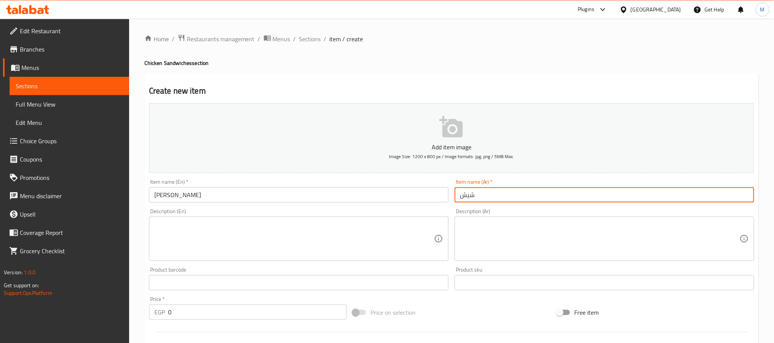
type input "شيش طاووق"
click at [239, 306] on input "0" at bounding box center [257, 311] width 178 height 15
paste input "105"
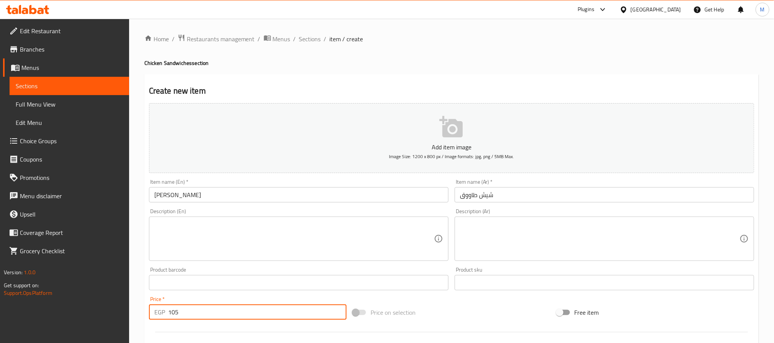
type input "105"
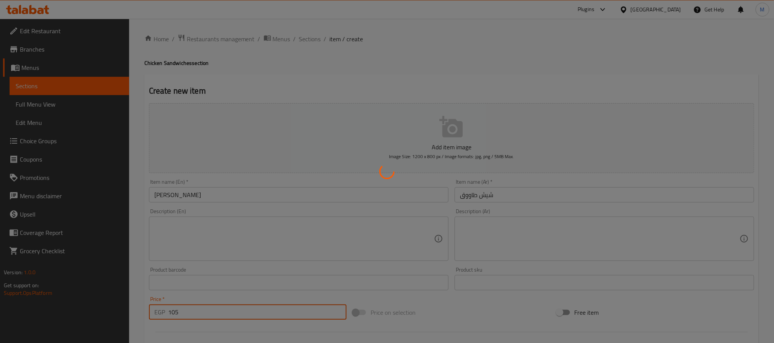
type input "0"
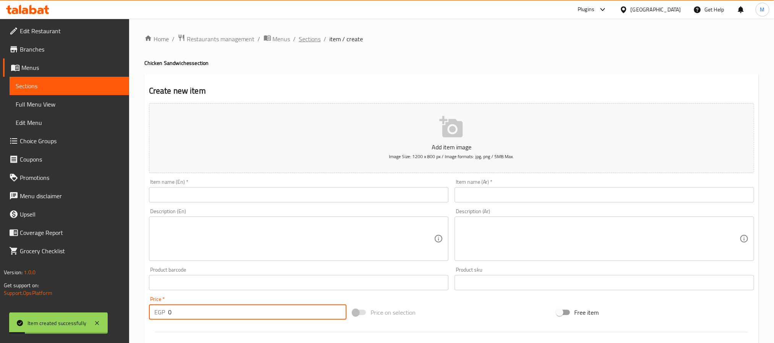
click at [314, 36] on span "Sections" at bounding box center [310, 38] width 22 height 9
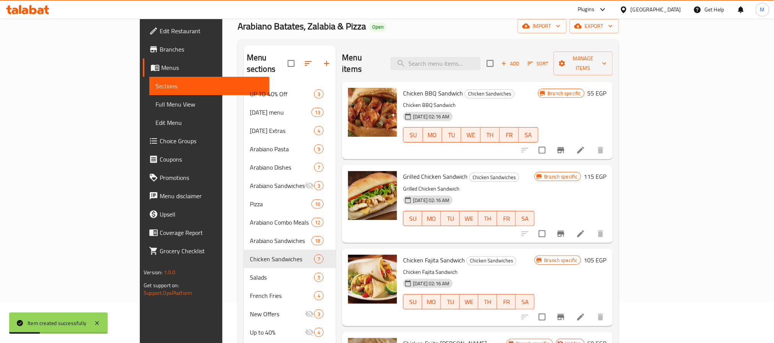
scroll to position [172, 0]
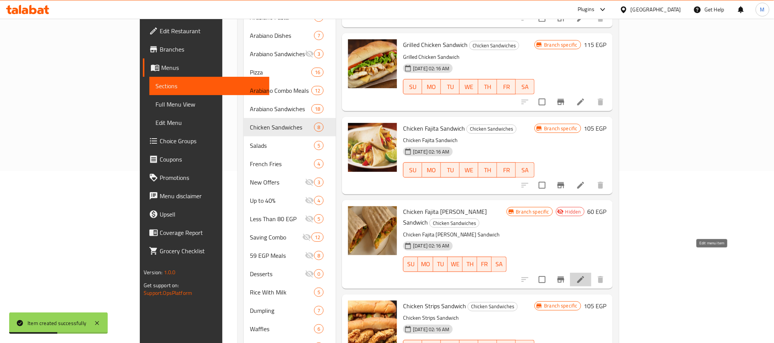
click at [585, 275] on icon at bounding box center [580, 279] width 9 height 9
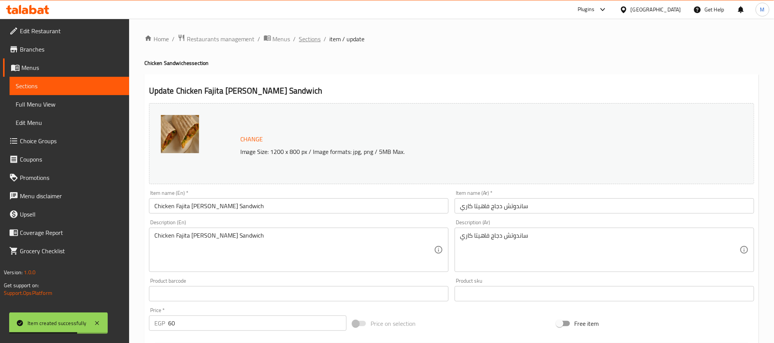
click at [306, 40] on span "Sections" at bounding box center [310, 38] width 22 height 9
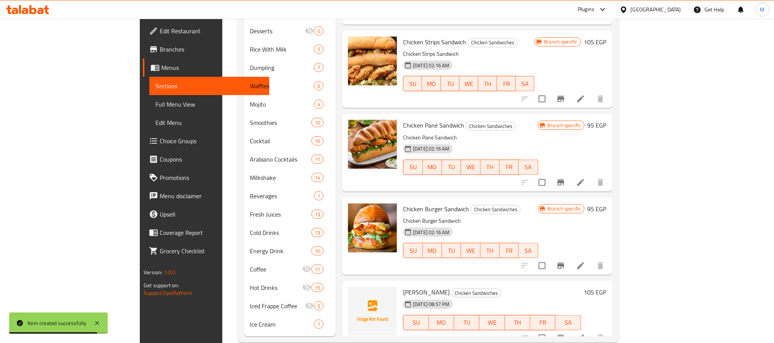
scroll to position [417, 0]
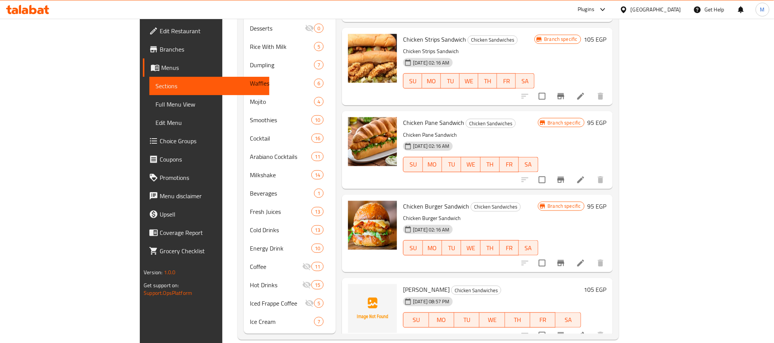
click at [606, 284] on h6 "105 EGP" at bounding box center [595, 289] width 23 height 11
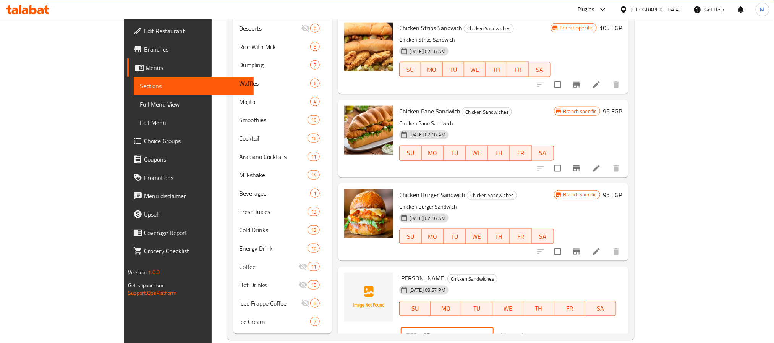
drag, startPoint x: 651, startPoint y: 276, endPoint x: 640, endPoint y: 276, distance: 11.1
click at [493, 328] on input "105" at bounding box center [457, 335] width 74 height 15
type input "100"
click at [524, 332] on icon "ok" at bounding box center [520, 336] width 8 height 8
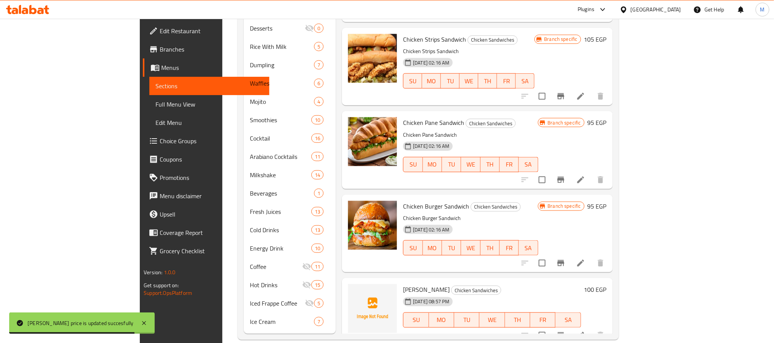
click at [488, 281] on div "Shish Tawook Chicken Sandwiches [DATE] 08:57 PM SU MO TU WE TH FR SA" at bounding box center [492, 311] width 184 height 60
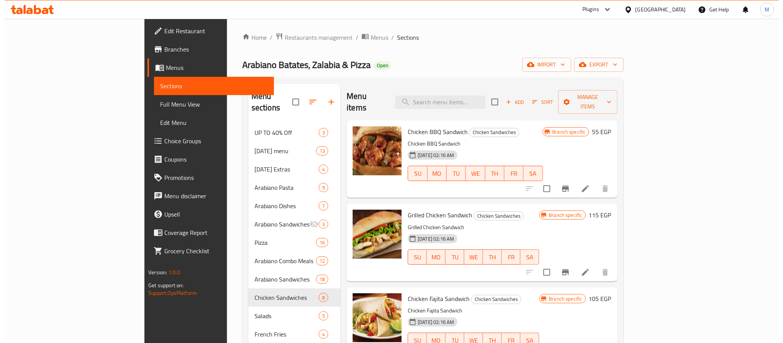
scroll to position [0, 0]
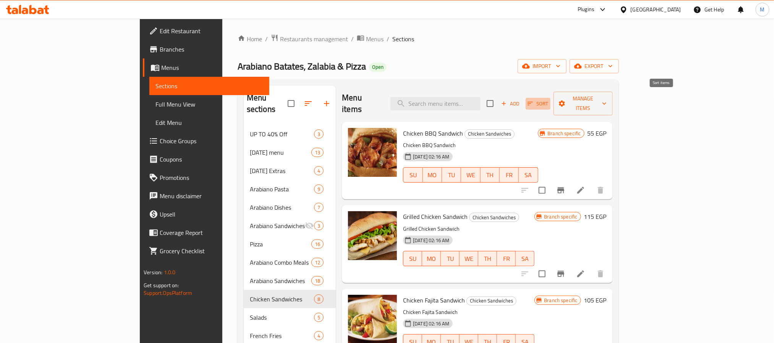
click at [548, 99] on span "Sort" at bounding box center [537, 103] width 21 height 9
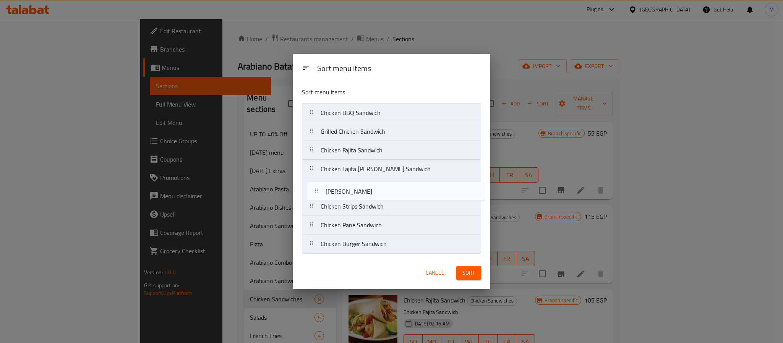
drag, startPoint x: 347, startPoint y: 244, endPoint x: 352, endPoint y: 187, distance: 57.9
click at [352, 187] on nav "Chicken BBQ Sandwich Grilled Chicken Sandwich Chicken Fajita Sandwich Chicken F…" at bounding box center [391, 178] width 179 height 150
drag, startPoint x: 360, startPoint y: 167, endPoint x: 357, endPoint y: 243, distance: 75.7
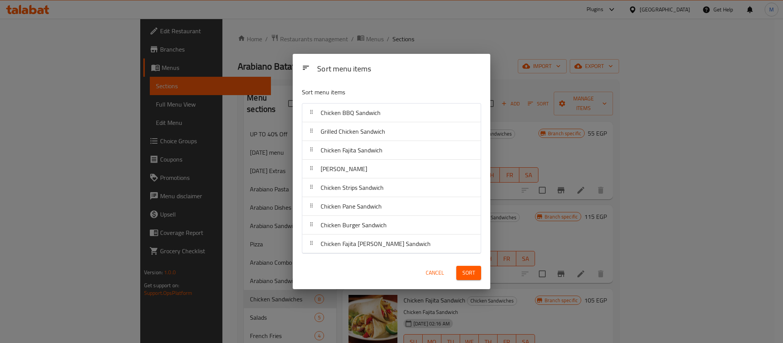
click at [462, 270] on span "Sort" at bounding box center [468, 273] width 13 height 10
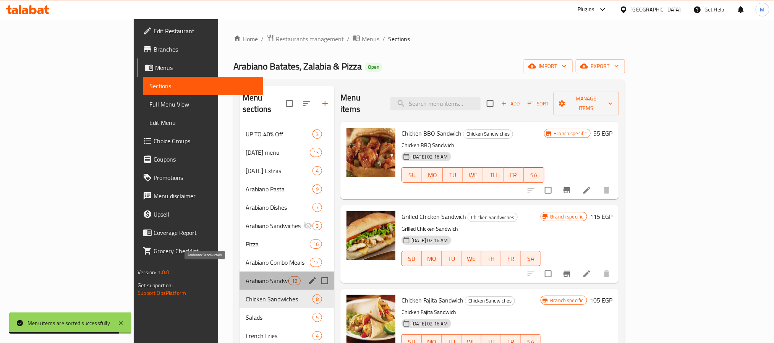
click at [246, 276] on span "Arabiano Sandwiches" at bounding box center [267, 280] width 43 height 9
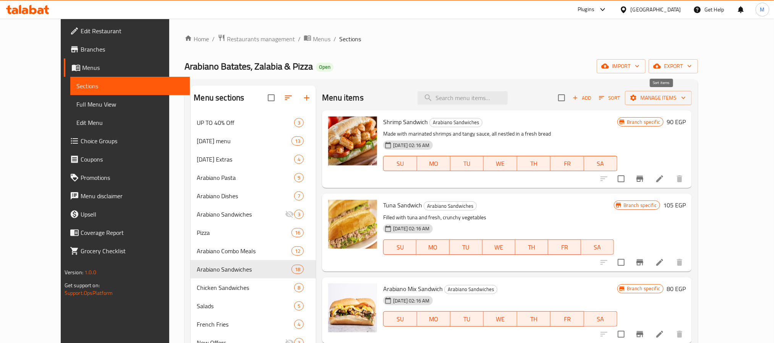
click at [620, 102] on span "Sort" at bounding box center [609, 98] width 21 height 9
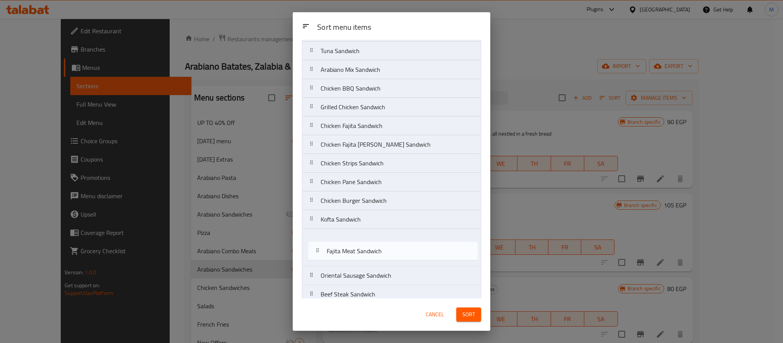
scroll to position [44, 0]
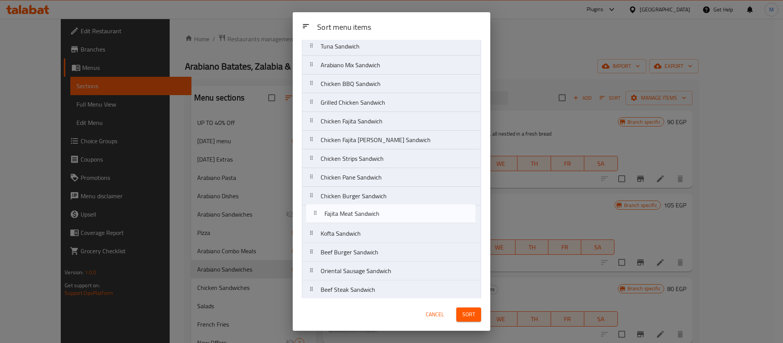
drag, startPoint x: 380, startPoint y: 263, endPoint x: 385, endPoint y: 215, distance: 48.4
click at [385, 215] on nav "Shrimp Sandwich Tuna Sandwich Arabiano Mix Sandwich Chicken BBQ Sandwich Grille…" at bounding box center [391, 187] width 179 height 338
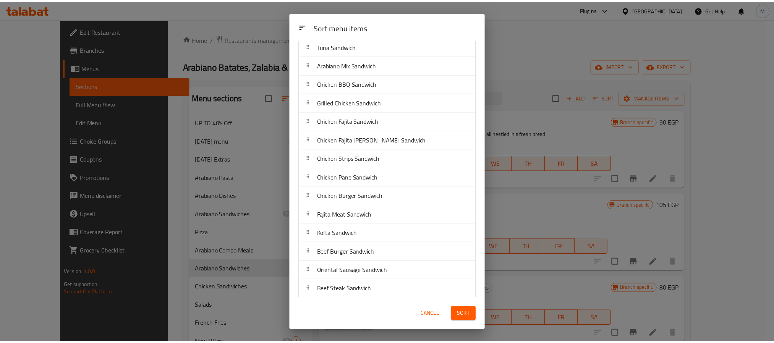
scroll to position [0, 0]
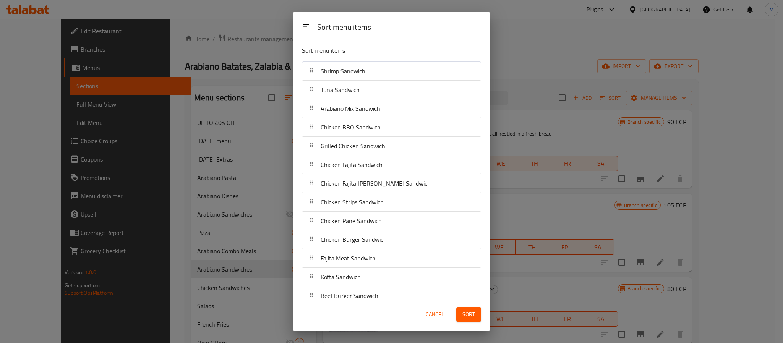
click at [430, 314] on span "Cancel" at bounding box center [434, 315] width 18 height 10
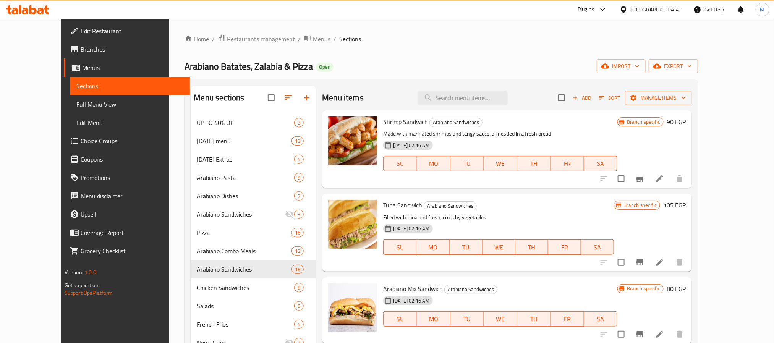
click at [435, 66] on div "Arabiano Batates, Zalabia & Pizza Open import export" at bounding box center [440, 66] width 513 height 14
click at [302, 100] on icon "button" at bounding box center [306, 97] width 9 height 9
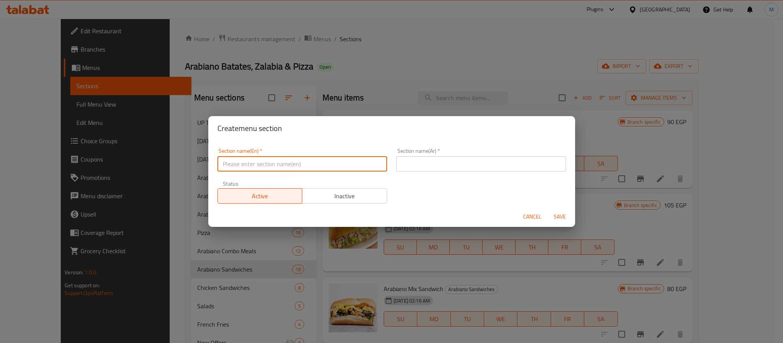
click at [307, 157] on input "text" at bounding box center [302, 163] width 170 height 15
type input "Meat Sandwiches"
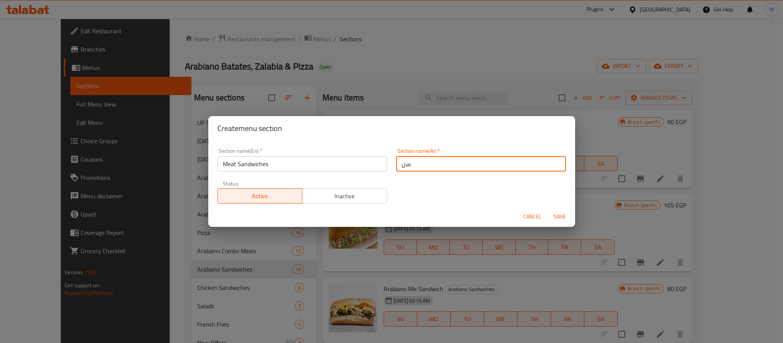
type input "سندوتشات اللحوم"
click at [547, 210] on button "Save" at bounding box center [559, 217] width 24 height 14
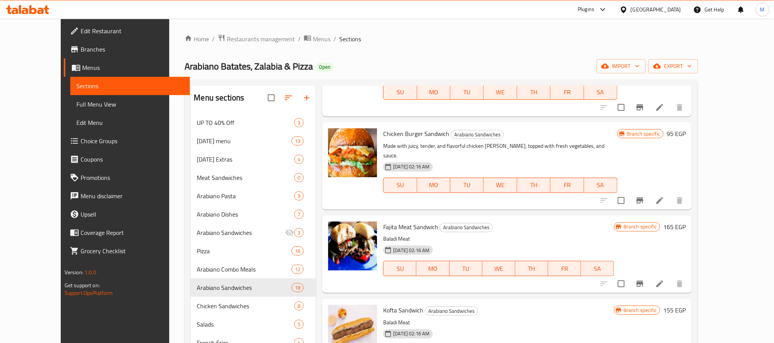
scroll to position [802, 0]
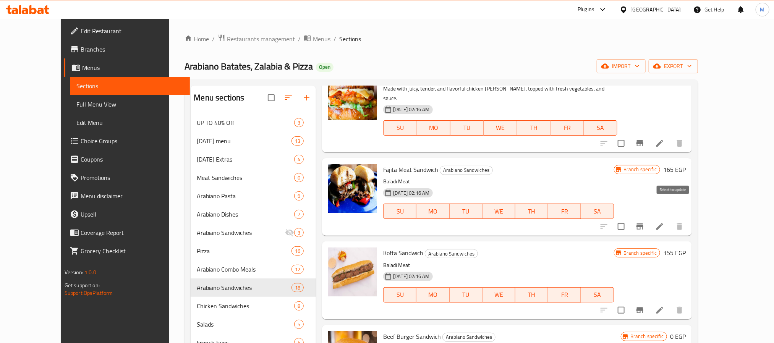
click at [629, 218] on input "checkbox" at bounding box center [621, 226] width 16 height 16
checkbox input "true"
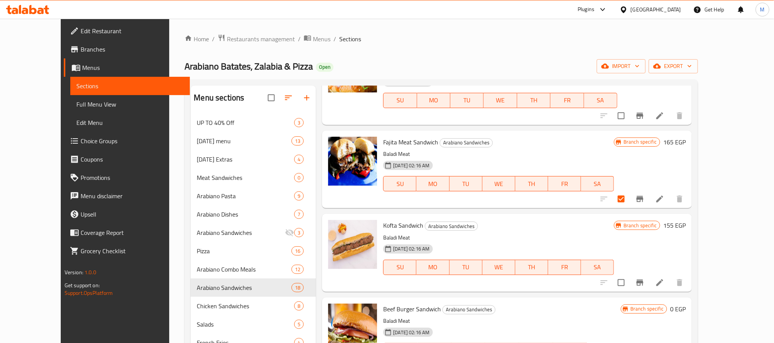
scroll to position [844, 0]
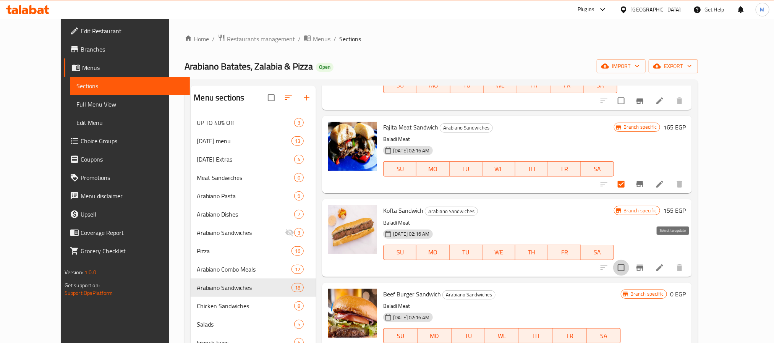
click at [629, 260] on input "checkbox" at bounding box center [621, 268] width 16 height 16
checkbox input "true"
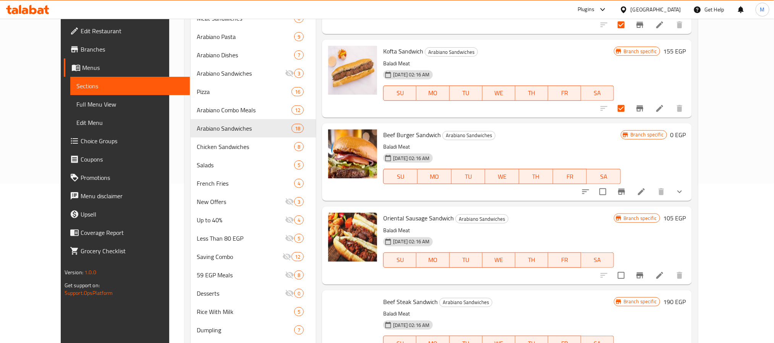
scroll to position [172, 0]
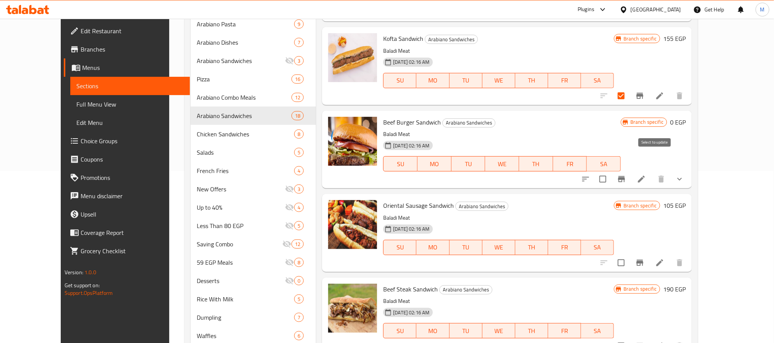
click at [611, 171] on input "checkbox" at bounding box center [603, 179] width 16 height 16
checkbox input "true"
click at [629, 255] on input "checkbox" at bounding box center [621, 263] width 16 height 16
checkbox input "true"
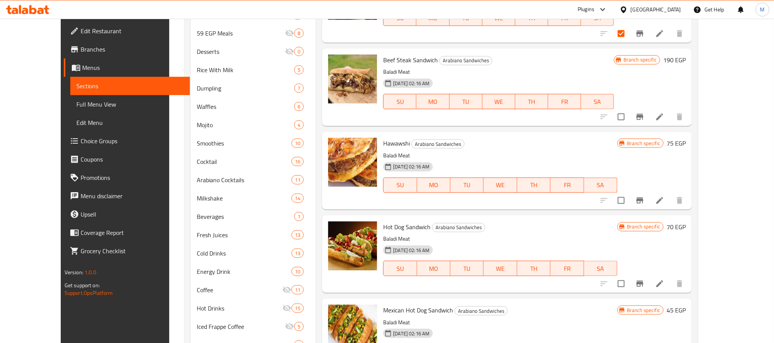
scroll to position [787, 0]
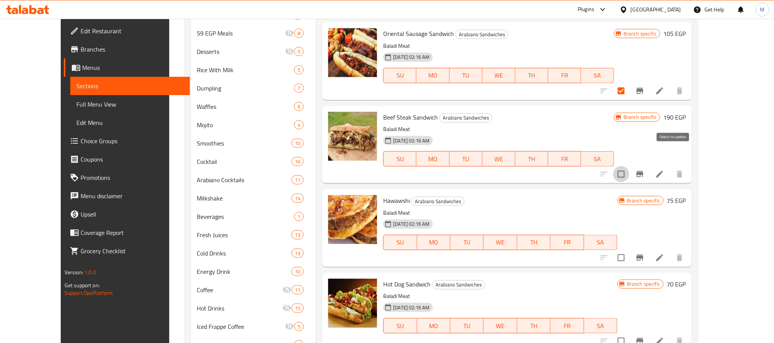
drag, startPoint x: 669, startPoint y: 155, endPoint x: 671, endPoint y: 214, distance: 59.6
click at [629, 166] on input "checkbox" at bounding box center [621, 174] width 16 height 16
checkbox input "true"
click at [629, 250] on input "checkbox" at bounding box center [621, 258] width 16 height 16
checkbox input "true"
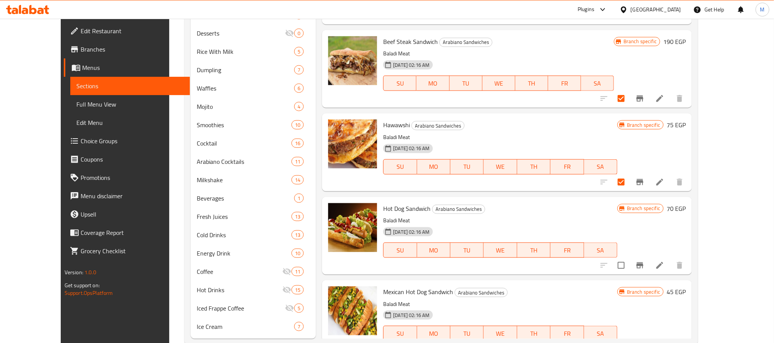
scroll to position [436, 0]
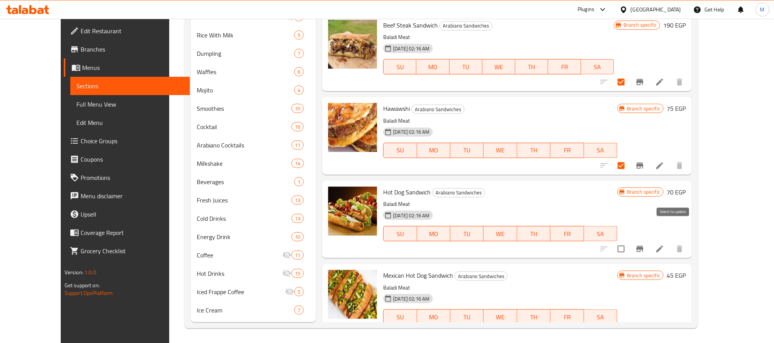
click at [629, 241] on input "checkbox" at bounding box center [621, 249] width 16 height 16
checkbox input "true"
click at [629, 324] on input "checkbox" at bounding box center [621, 332] width 16 height 16
checkbox input "true"
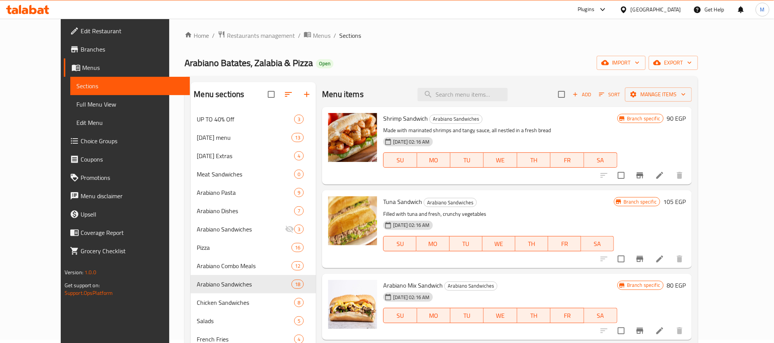
scroll to position [0, 0]
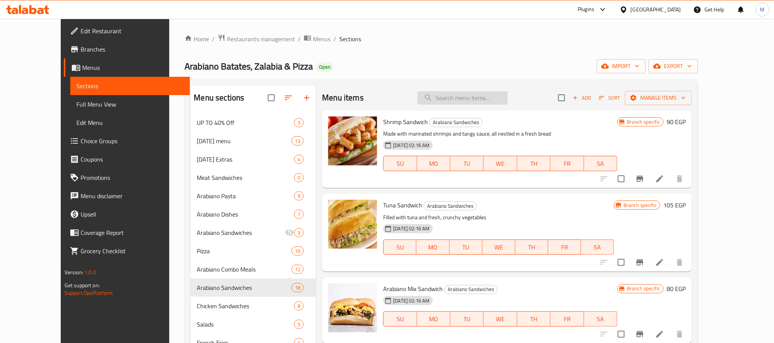
click at [482, 97] on input "search" at bounding box center [462, 97] width 90 height 13
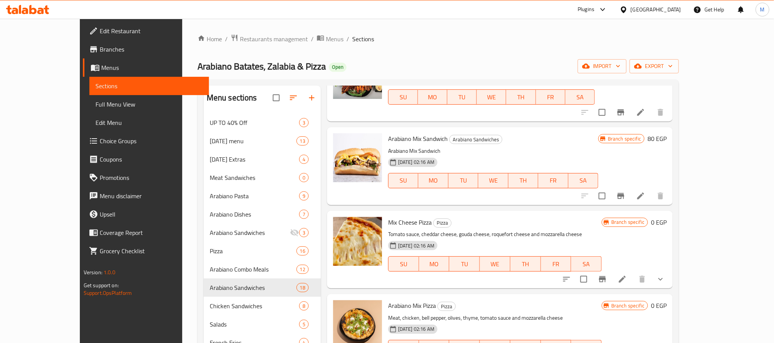
scroll to position [401, 0]
type input "Mix"
click at [610, 201] on input "checkbox" at bounding box center [602, 195] width 16 height 16
checkbox input "true"
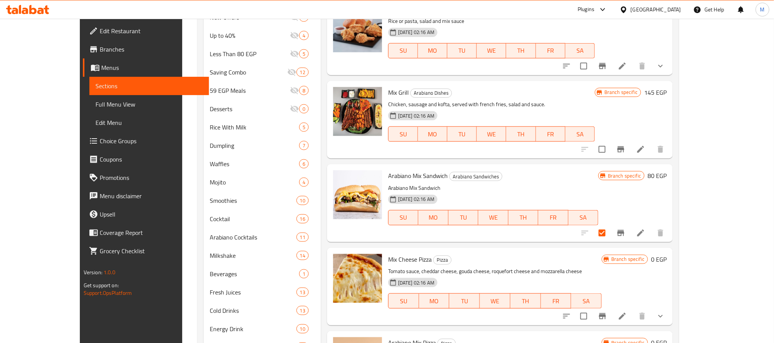
scroll to position [15, 0]
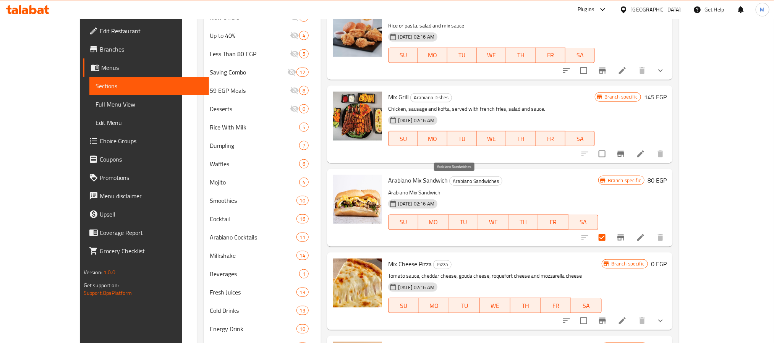
click at [451, 180] on span "Arabiano Sandwiches" at bounding box center [476, 181] width 52 height 9
copy span "Arabiano Sandwiches"
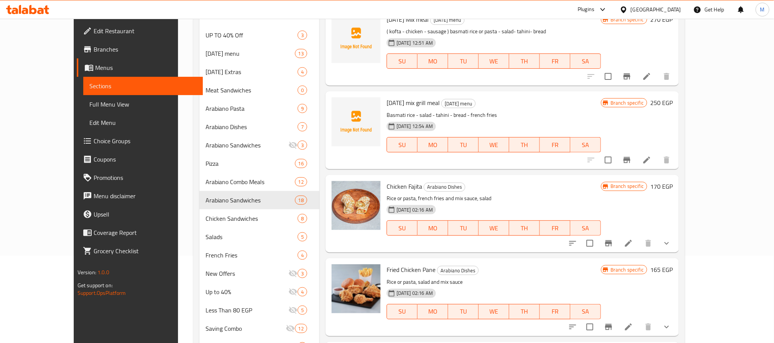
scroll to position [57, 0]
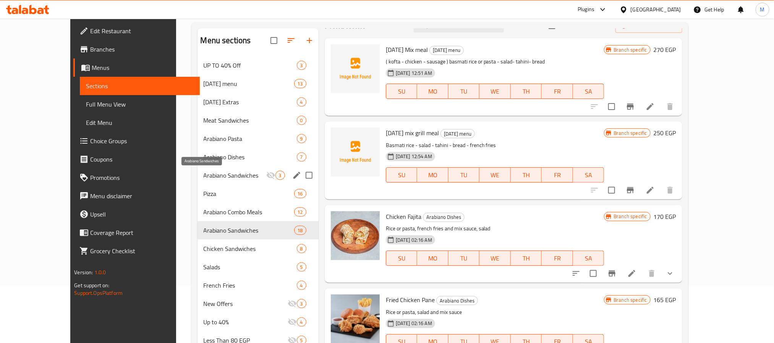
click at [222, 173] on span "Arabiano Sandwiches" at bounding box center [235, 175] width 63 height 9
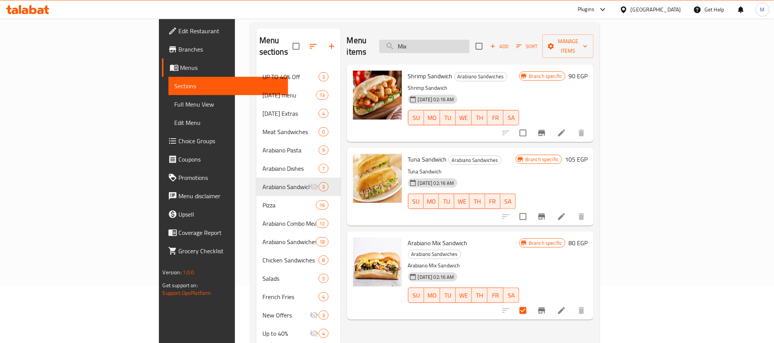
click at [469, 40] on input "Mix" at bounding box center [424, 46] width 90 height 13
paste input "Arabiano Sandwiches"
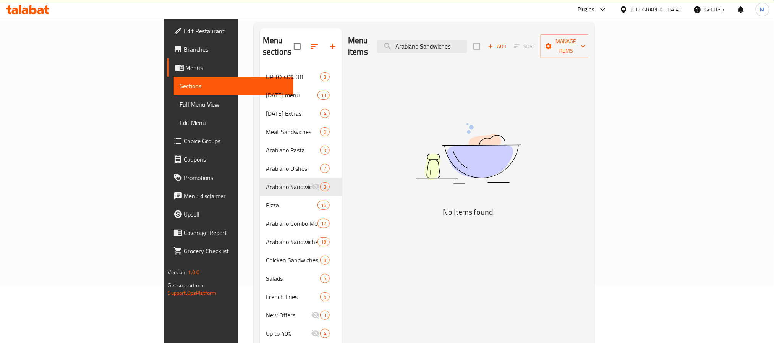
drag, startPoint x: 475, startPoint y: 37, endPoint x: 435, endPoint y: 32, distance: 40.4
click at [435, 32] on div "Menu items Arabiano Sandwiches Add Sort Manage items" at bounding box center [468, 46] width 240 height 36
drag, startPoint x: 477, startPoint y: 32, endPoint x: 479, endPoint y: 41, distance: 9.4
click at [478, 38] on div "Menu items Arabiano Sandwiches Add Sort Manage items" at bounding box center [468, 46] width 240 height 36
click at [467, 46] on input "Arabiano Sandwiches" at bounding box center [422, 46] width 90 height 13
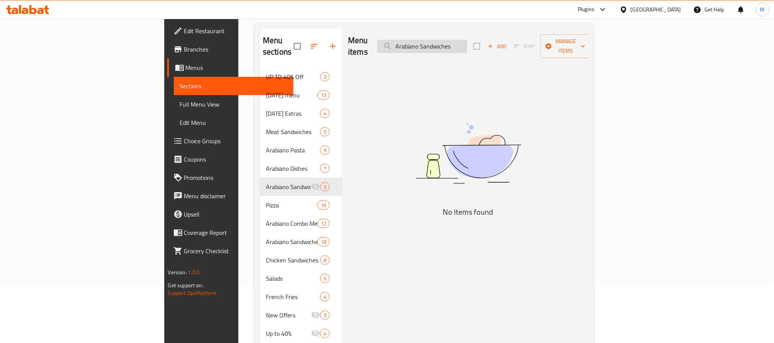
click at [467, 44] on input "Arabiano Sandwiches" at bounding box center [422, 46] width 90 height 13
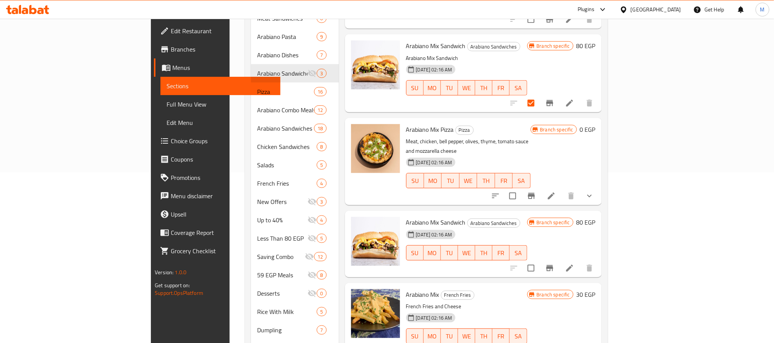
scroll to position [172, 0]
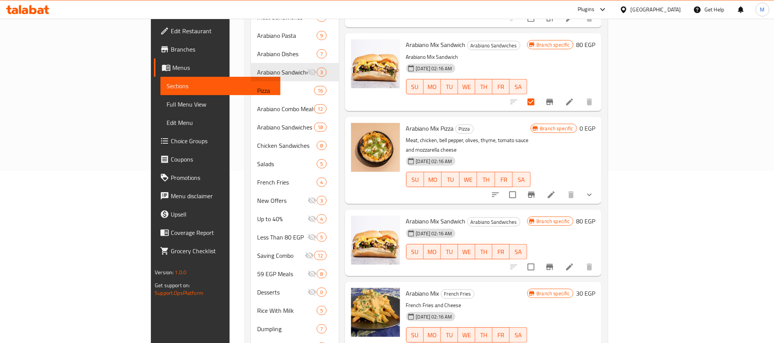
type input "Arabiano"
click at [539, 94] on input "checkbox" at bounding box center [531, 102] width 16 height 16
checkbox input "false"
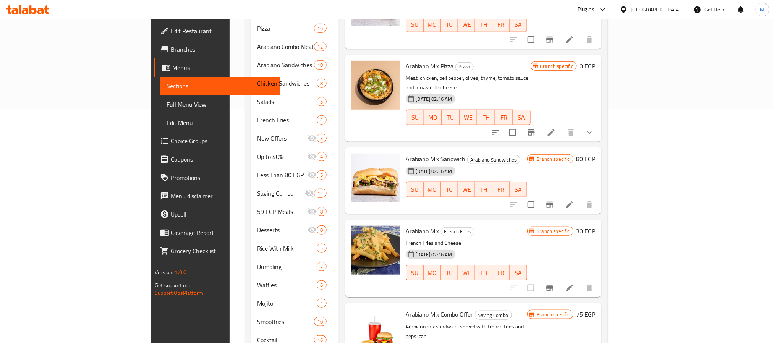
scroll to position [286, 0]
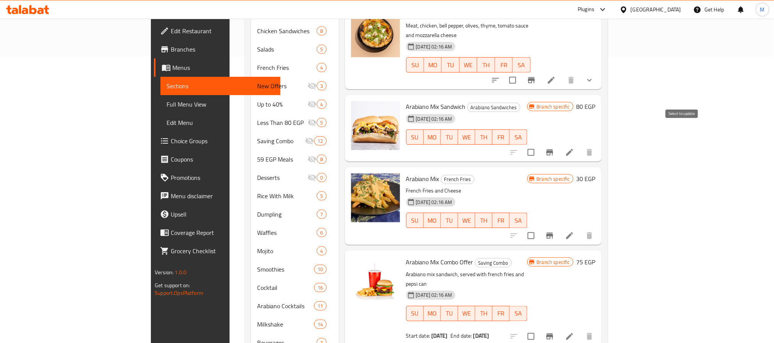
click at [539, 144] on input "checkbox" at bounding box center [531, 152] width 16 height 16
checkbox input "true"
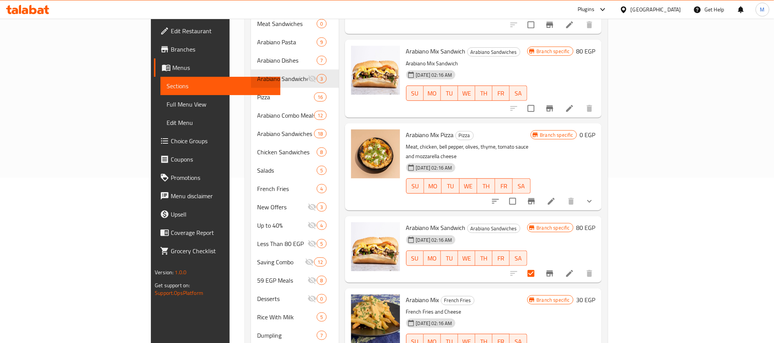
scroll to position [0, 0]
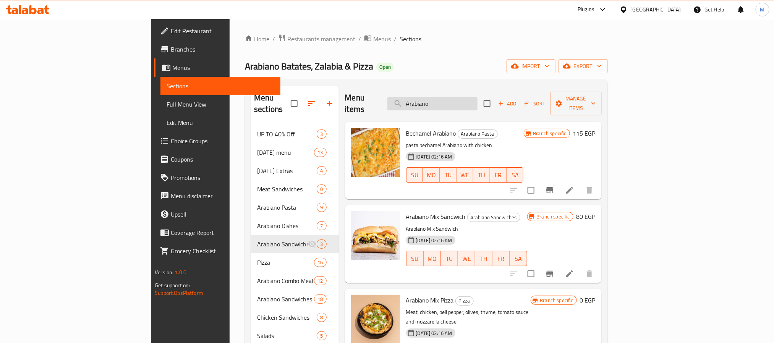
click at [477, 97] on input "Arabiano" at bounding box center [432, 103] width 90 height 13
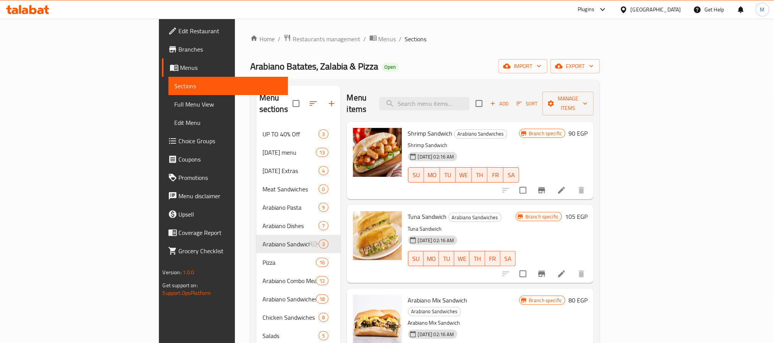
click at [587, 101] on span "Manage items" at bounding box center [567, 103] width 39 height 19
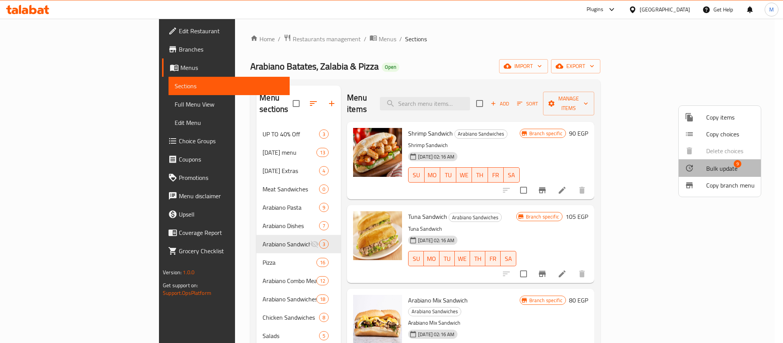
click at [718, 170] on span "Bulk update" at bounding box center [721, 168] width 31 height 9
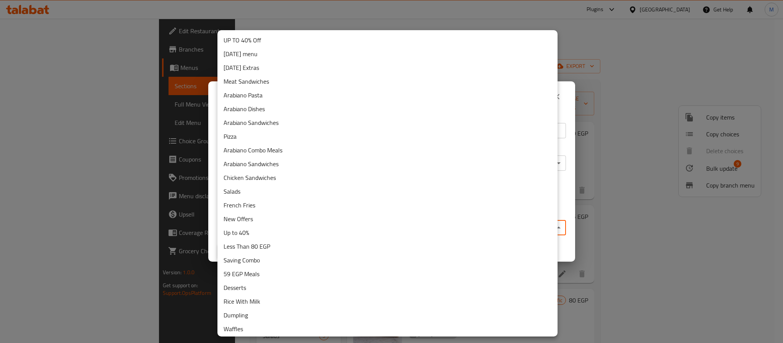
click at [379, 223] on body "​ Plugins [GEOGRAPHIC_DATA] Get Help M Edit Restaurant Branches Menus Sections …" at bounding box center [391, 181] width 783 height 324
click at [271, 79] on li "Meat Sandwiches" at bounding box center [387, 81] width 340 height 14
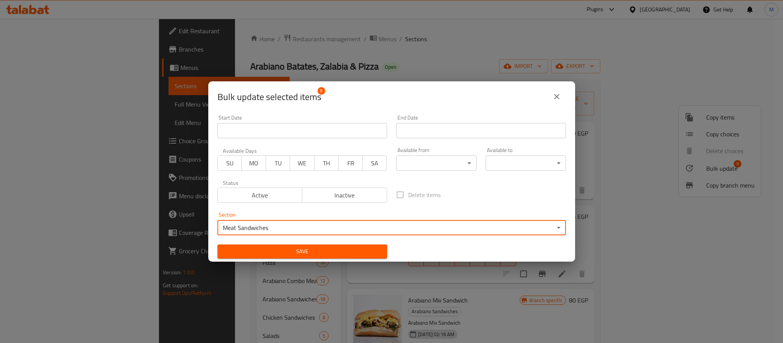
click at [313, 247] on span "Save" at bounding box center [301, 252] width 157 height 10
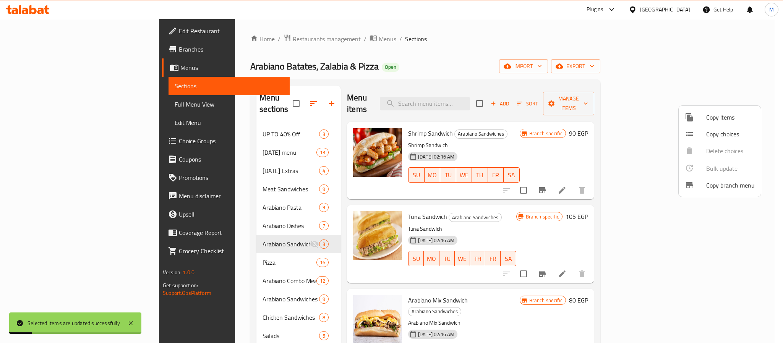
click at [348, 41] on div at bounding box center [391, 171] width 783 height 343
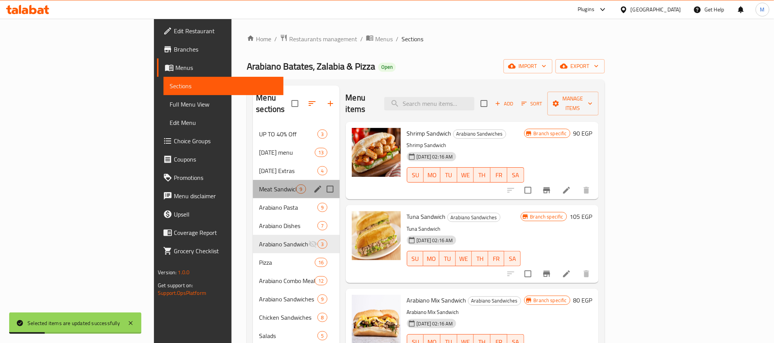
click at [259, 184] on span "Meat Sandwiches" at bounding box center [277, 188] width 37 height 9
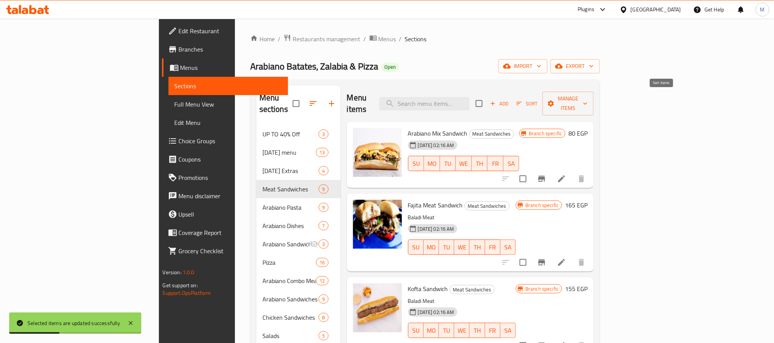
click at [537, 99] on span "Sort" at bounding box center [526, 103] width 21 height 9
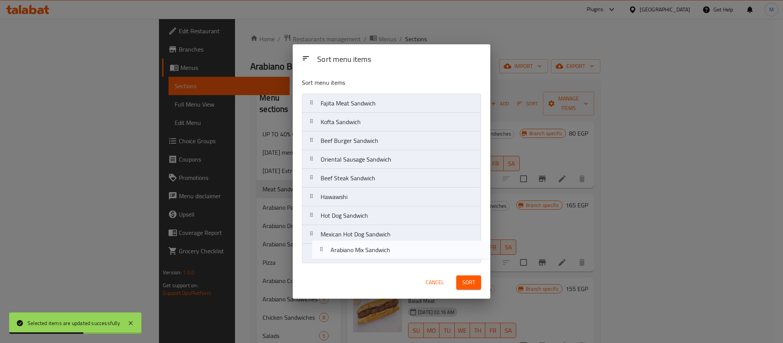
drag, startPoint x: 392, startPoint y: 97, endPoint x: 401, endPoint y: 249, distance: 152.3
click at [401, 249] on nav "Arabiano Mix Sandwich Fajita Meat Sandwich Kofta Sandwich Beef Burger Sandwich …" at bounding box center [391, 178] width 179 height 169
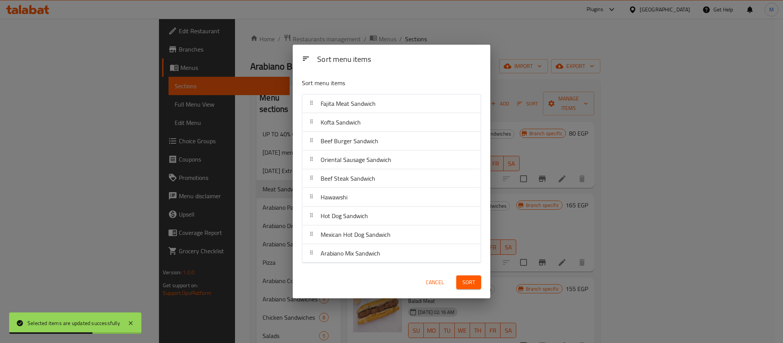
click at [480, 285] on button "Sort" at bounding box center [468, 282] width 25 height 14
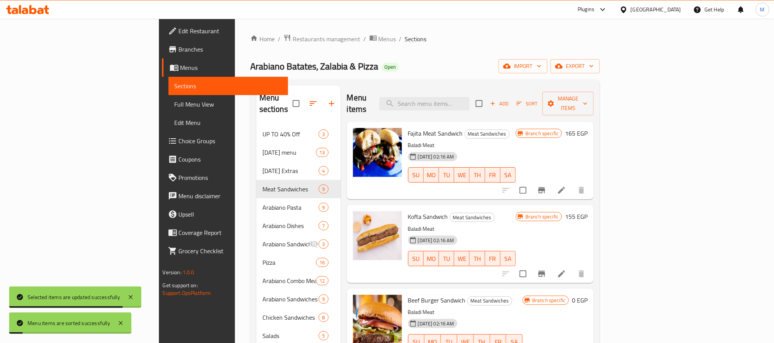
click at [589, 63] on div "Arabiano Batates, Zalabia & Pizza Open import export" at bounding box center [425, 66] width 350 height 14
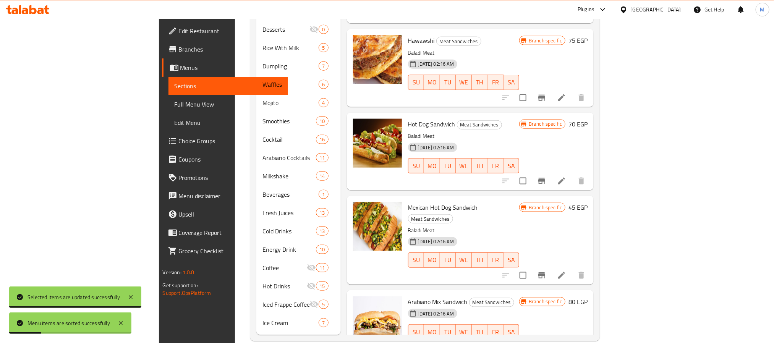
scroll to position [436, 0]
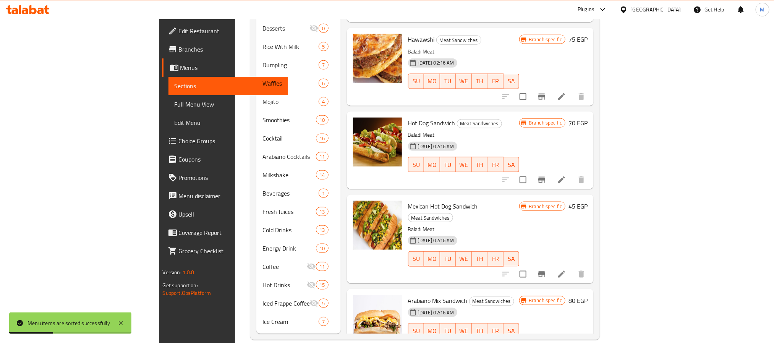
click at [572, 339] on li at bounding box center [561, 346] width 21 height 14
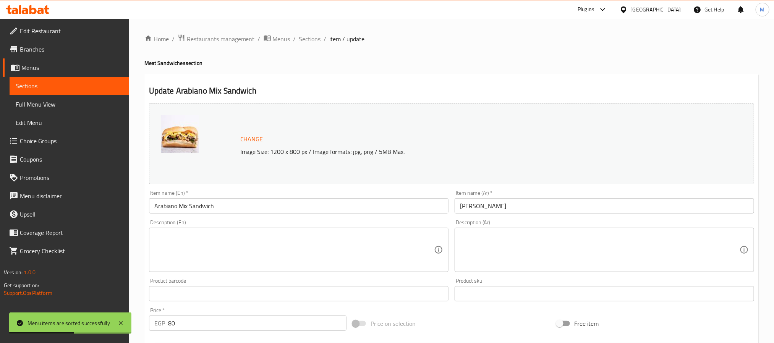
click at [190, 209] on input "Arabiano Mix Sandwich" at bounding box center [298, 205] width 299 height 15
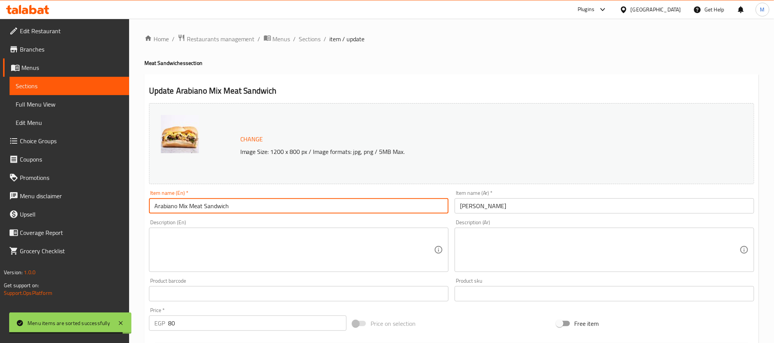
type input "Arabiano Mix Meat Sandwich"
click at [504, 207] on input "[PERSON_NAME]" at bounding box center [603, 205] width 299 height 15
click at [504, 206] on input "[PERSON_NAME]" at bounding box center [603, 205] width 299 height 15
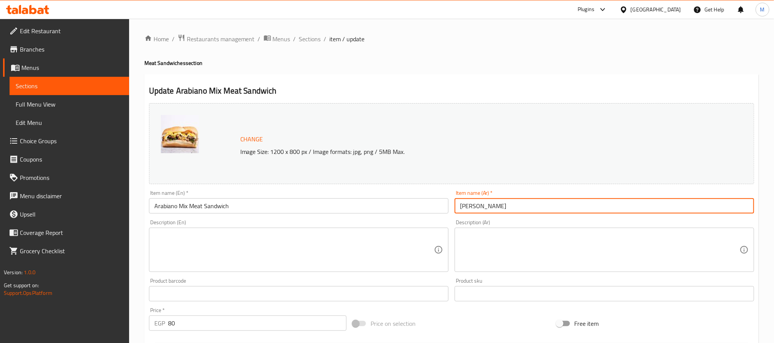
click at [533, 203] on input "[PERSON_NAME]" at bounding box center [603, 205] width 299 height 15
type input "ساندوتش أربيانو ميكس لحوم"
click at [312, 35] on span "Sections" at bounding box center [310, 38] width 22 height 9
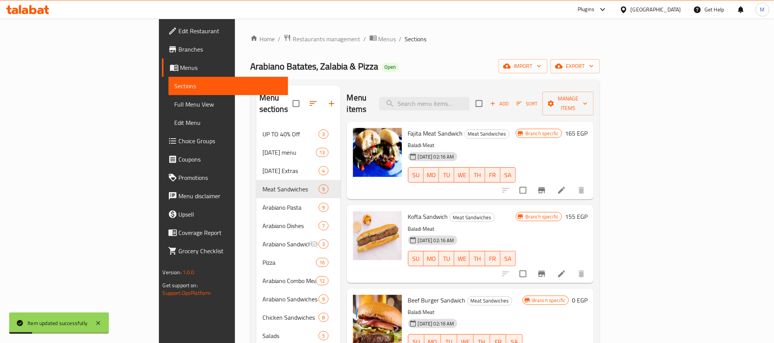
click at [546, 186] on icon "Branch-specific-item" at bounding box center [541, 190] width 9 height 9
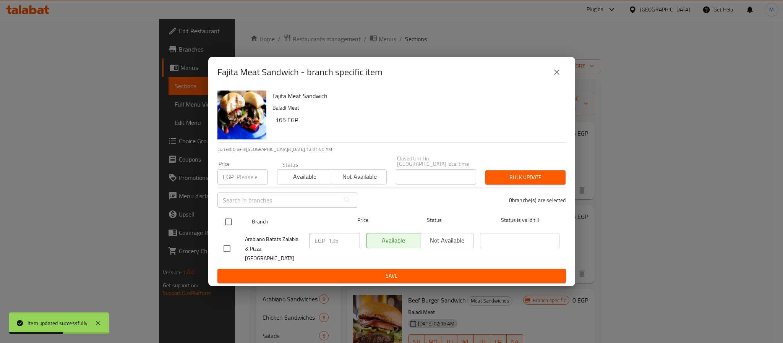
click at [229, 223] on input "checkbox" at bounding box center [228, 222] width 16 height 16
checkbox input "true"
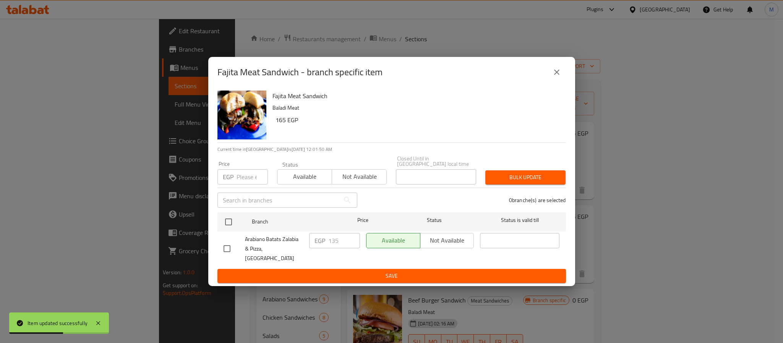
checkbox input "true"
click at [242, 177] on input "number" at bounding box center [251, 176] width 31 height 15
type input "165"
click at [490, 179] on button "Bulk update" at bounding box center [525, 177] width 80 height 14
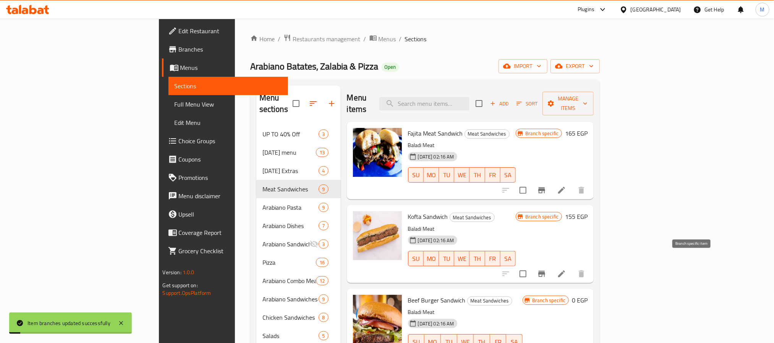
click at [546, 269] on icon "Branch-specific-item" at bounding box center [541, 273] width 9 height 9
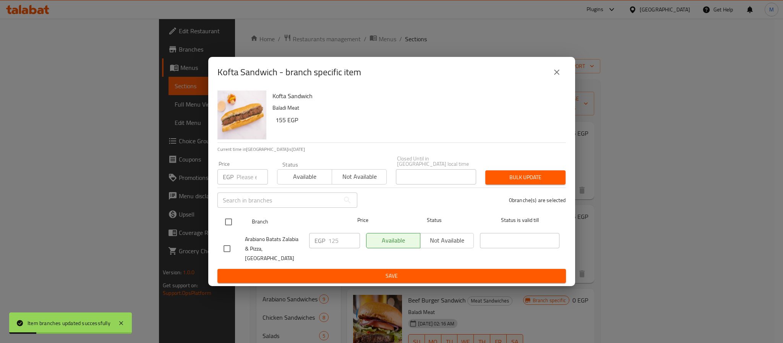
click at [223, 220] on input "checkbox" at bounding box center [228, 222] width 16 height 16
checkbox input "true"
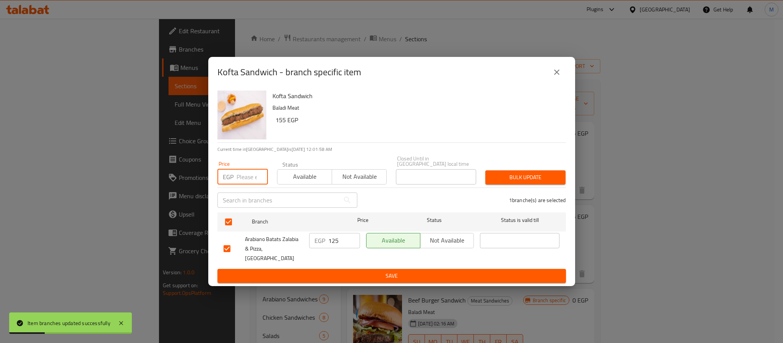
click at [244, 183] on input "number" at bounding box center [251, 176] width 31 height 15
type input "155"
click at [528, 182] on span "Bulk update" at bounding box center [525, 178] width 68 height 10
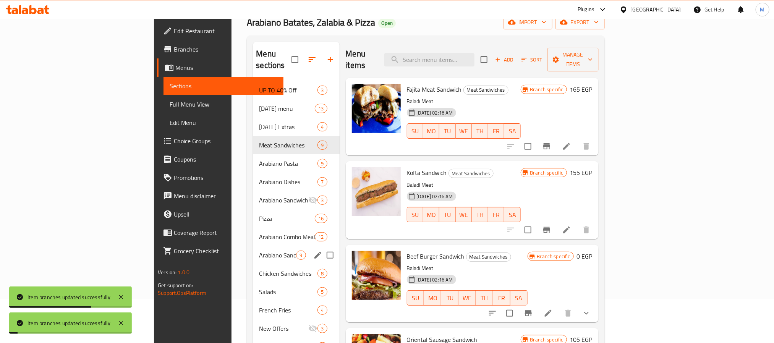
scroll to position [172, 0]
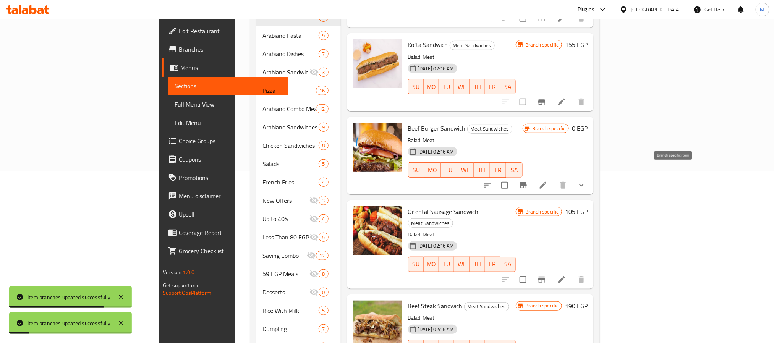
click at [528, 181] on icon "Branch-specific-item" at bounding box center [523, 185] width 9 height 9
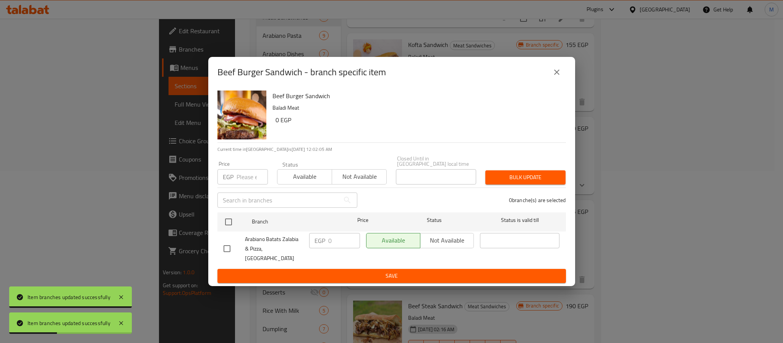
click at [558, 77] on icon "close" at bounding box center [556, 72] width 9 height 9
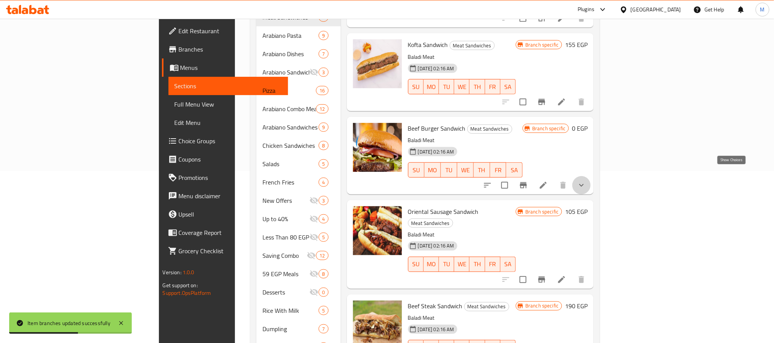
click at [586, 181] on icon "show more" at bounding box center [581, 185] width 9 height 9
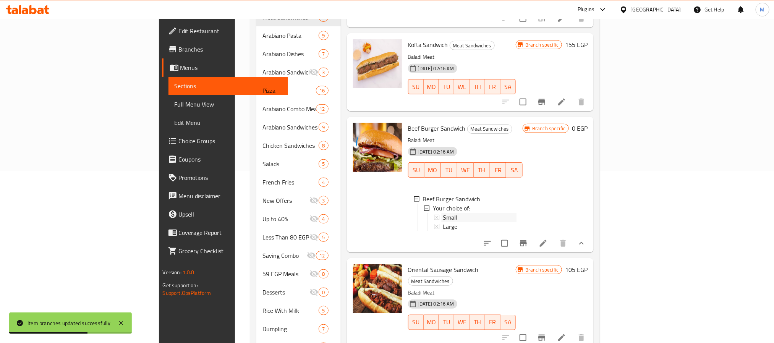
click at [450, 213] on div "Small" at bounding box center [480, 217] width 74 height 9
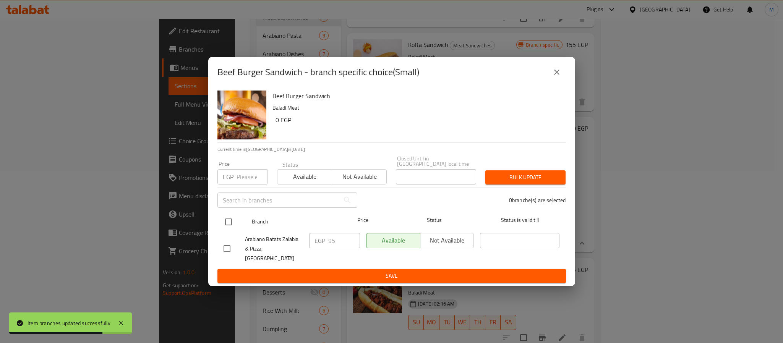
click at [234, 224] on input "checkbox" at bounding box center [228, 222] width 16 height 16
checkbox input "true"
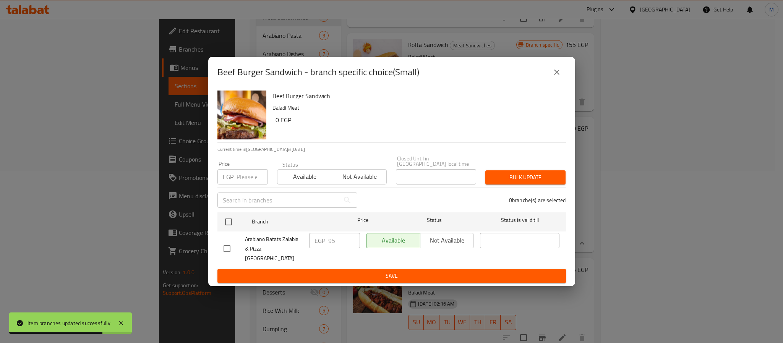
checkbox input "true"
click at [241, 182] on input "number" at bounding box center [251, 176] width 31 height 15
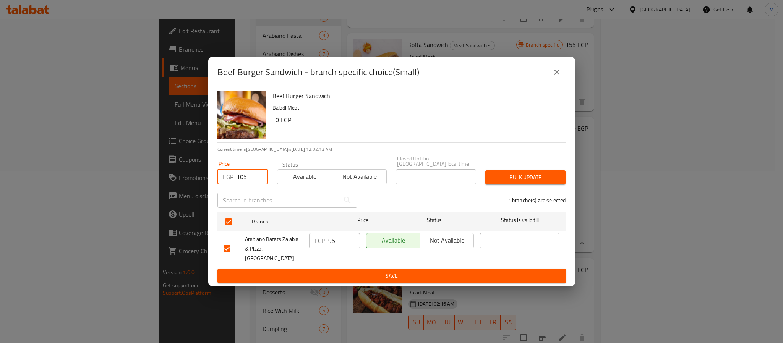
type input "105"
click at [530, 182] on span "Bulk update" at bounding box center [525, 178] width 68 height 10
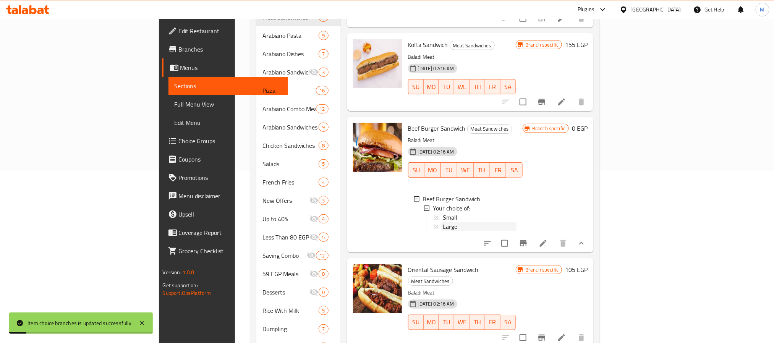
click at [443, 222] on span "Large" at bounding box center [450, 226] width 15 height 9
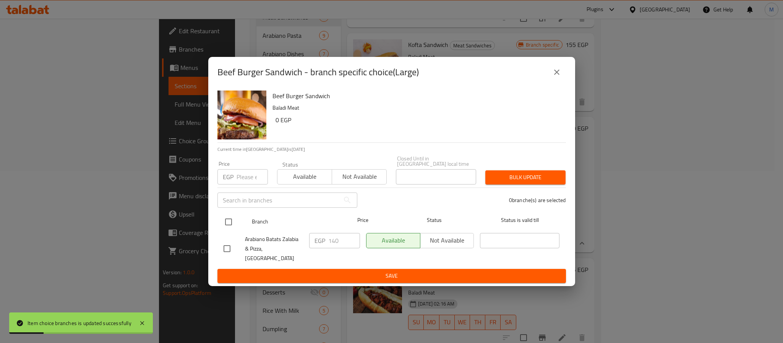
drag, startPoint x: 228, startPoint y: 223, endPoint x: 235, endPoint y: 185, distance: 38.4
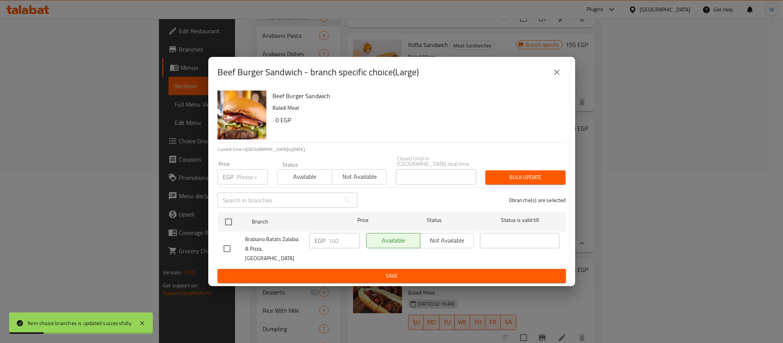
click at [228, 222] on input "checkbox" at bounding box center [228, 222] width 16 height 16
checkbox input "true"
click at [244, 179] on input "number" at bounding box center [251, 176] width 31 height 15
type input "155"
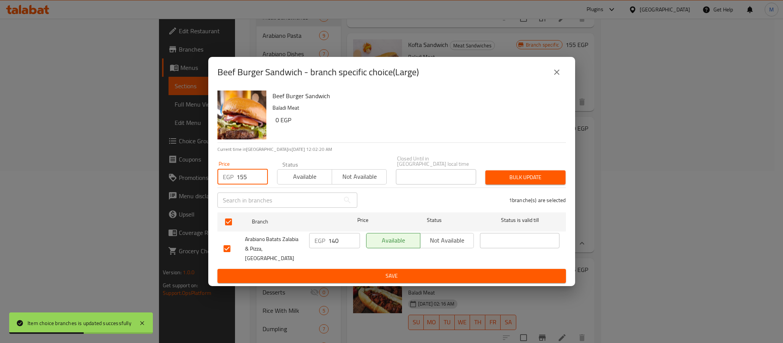
click at [550, 173] on button "Bulk update" at bounding box center [525, 177] width 80 height 14
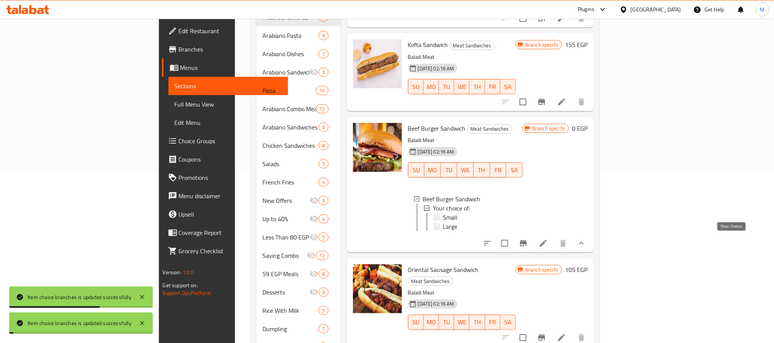
click at [586, 240] on icon "show more" at bounding box center [581, 243] width 9 height 9
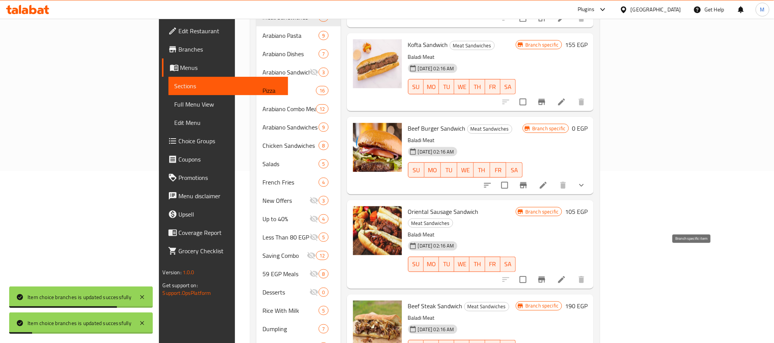
click at [545, 277] on icon "Branch-specific-item" at bounding box center [541, 280] width 7 height 6
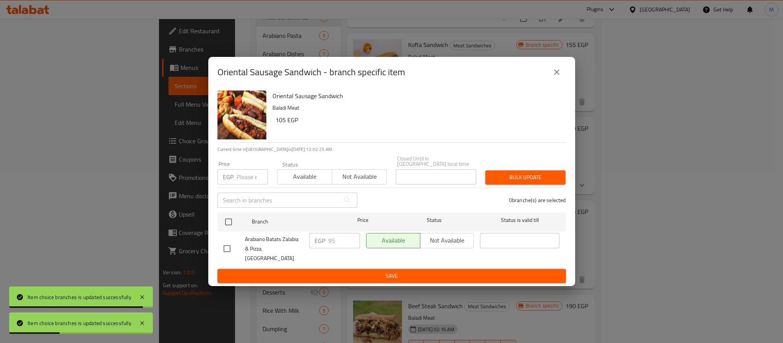
drag, startPoint x: 227, startPoint y: 223, endPoint x: 232, endPoint y: 195, distance: 29.1
click at [226, 223] on input "checkbox" at bounding box center [228, 222] width 16 height 16
checkbox input "true"
click at [239, 180] on input "number" at bounding box center [251, 176] width 31 height 15
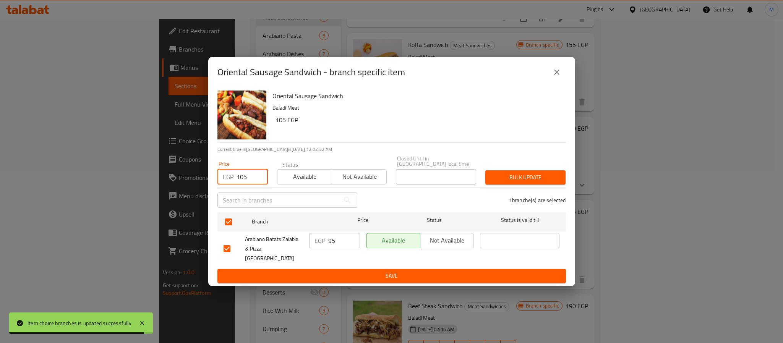
type input "105"
click at [528, 178] on span "Bulk update" at bounding box center [525, 178] width 68 height 10
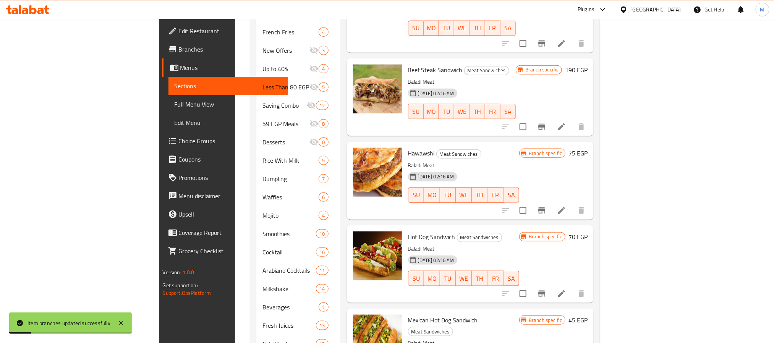
scroll to position [344, 0]
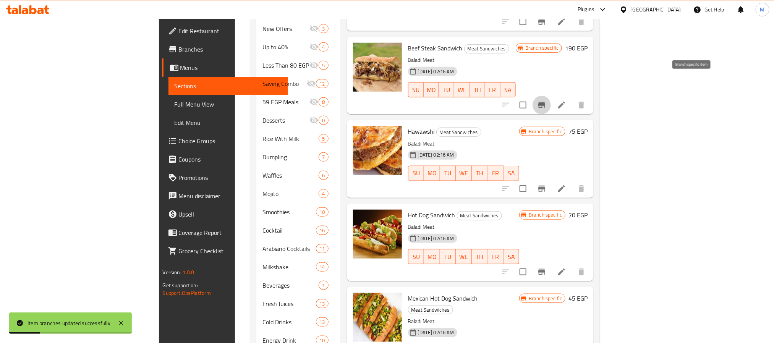
click at [546, 100] on icon "Branch-specific-item" at bounding box center [541, 104] width 9 height 9
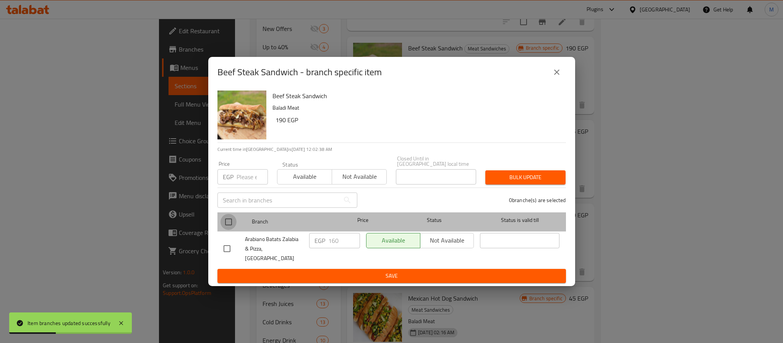
click at [228, 223] on input "checkbox" at bounding box center [228, 222] width 16 height 16
checkbox input "true"
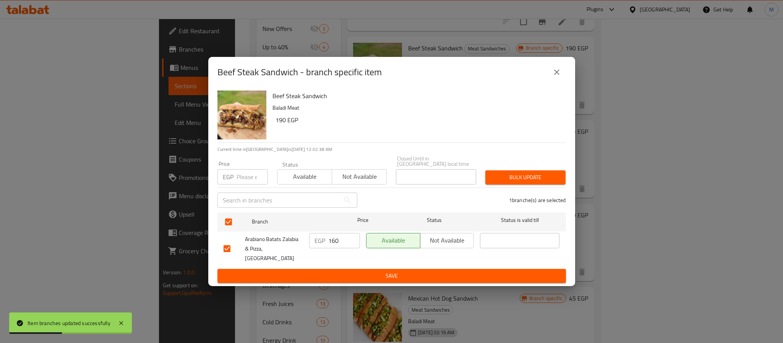
drag, startPoint x: 252, startPoint y: 179, endPoint x: 256, endPoint y: 170, distance: 9.4
click at [252, 178] on input "number" at bounding box center [251, 176] width 31 height 15
type input "190"
click at [522, 173] on button "Bulk update" at bounding box center [525, 177] width 80 height 14
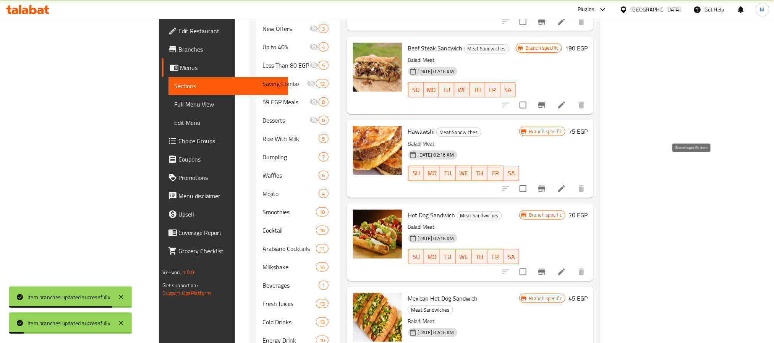
click at [551, 180] on button "Branch-specific-item" at bounding box center [541, 189] width 18 height 18
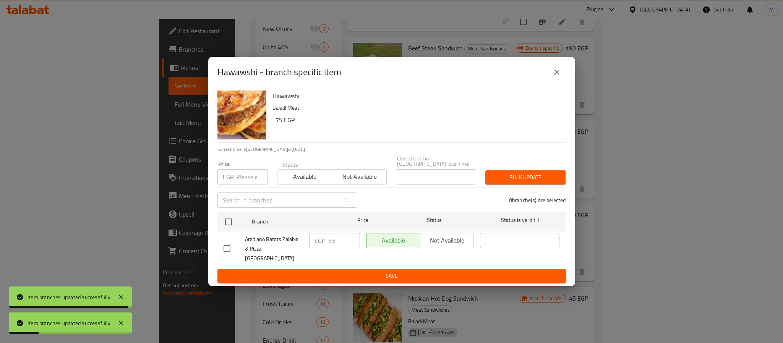
drag, startPoint x: 230, startPoint y: 224, endPoint x: 232, endPoint y: 199, distance: 25.3
click at [230, 223] on input "checkbox" at bounding box center [228, 222] width 16 height 16
checkbox input "true"
click at [244, 177] on input "number" at bounding box center [251, 176] width 31 height 15
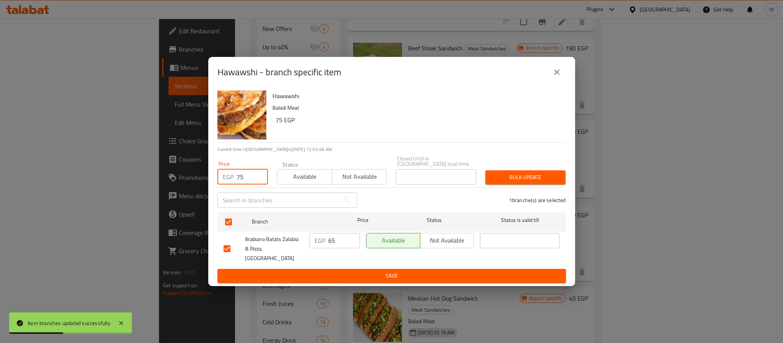
type input "75"
click at [524, 180] on span "Bulk update" at bounding box center [525, 178] width 68 height 10
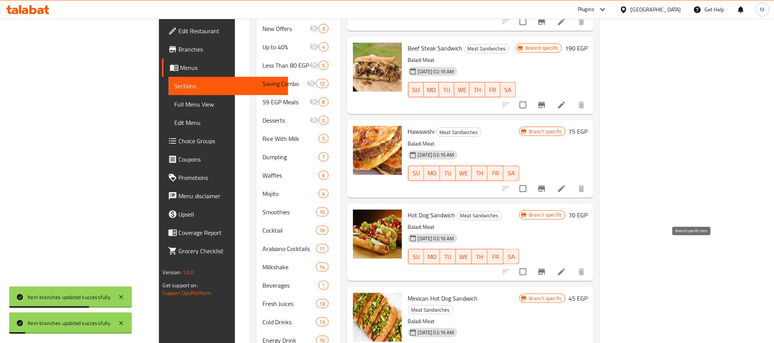
click at [546, 267] on icon "Branch-specific-item" at bounding box center [541, 271] width 9 height 9
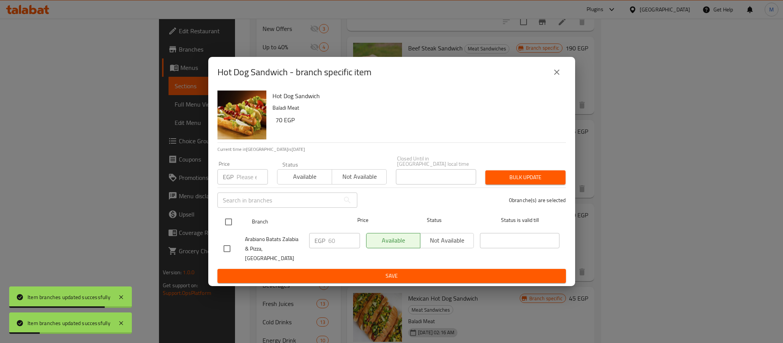
drag, startPoint x: 226, startPoint y: 222, endPoint x: 229, endPoint y: 212, distance: 10.5
click at [226, 221] on input "checkbox" at bounding box center [228, 222] width 16 height 16
checkbox input "true"
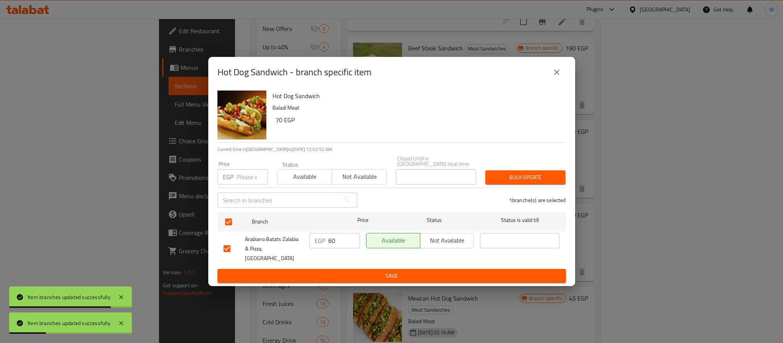
click at [239, 181] on input "number" at bounding box center [251, 176] width 31 height 15
type input "70"
click at [494, 180] on span "Bulk update" at bounding box center [525, 178] width 68 height 10
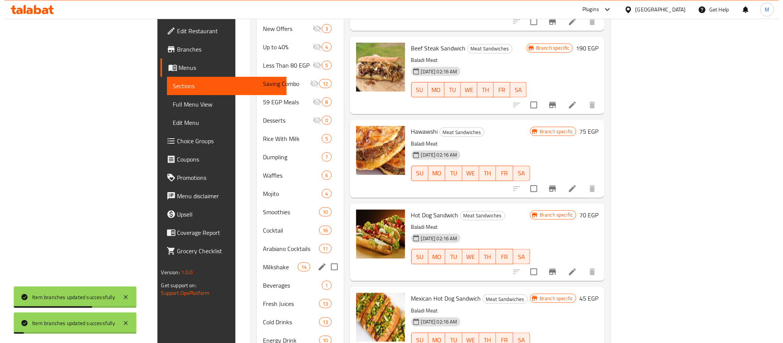
scroll to position [436, 0]
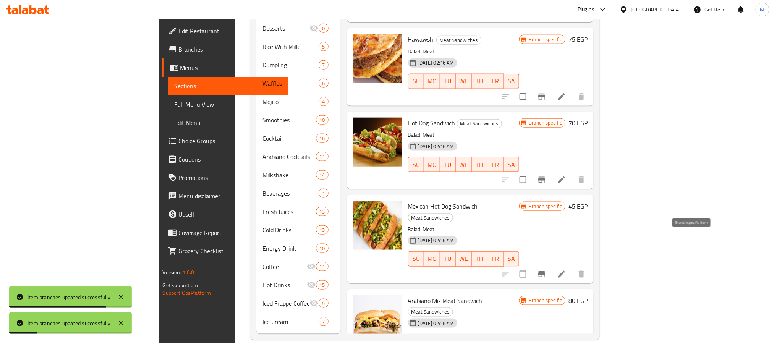
click at [546, 270] on icon "Branch-specific-item" at bounding box center [541, 274] width 9 height 9
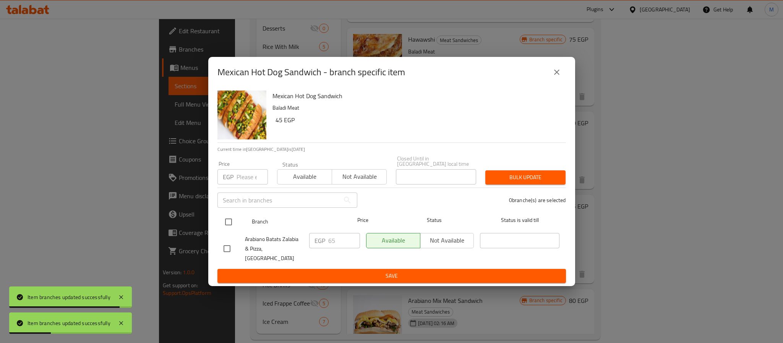
click at [227, 226] on input "checkbox" at bounding box center [228, 222] width 16 height 16
checkbox input "true"
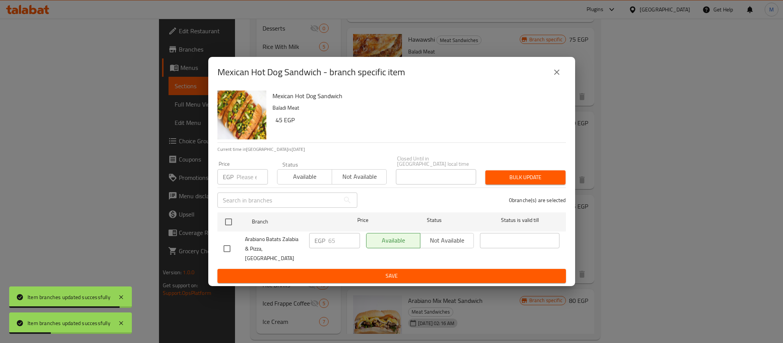
checkbox input "true"
click at [249, 180] on input "number" at bounding box center [251, 176] width 31 height 15
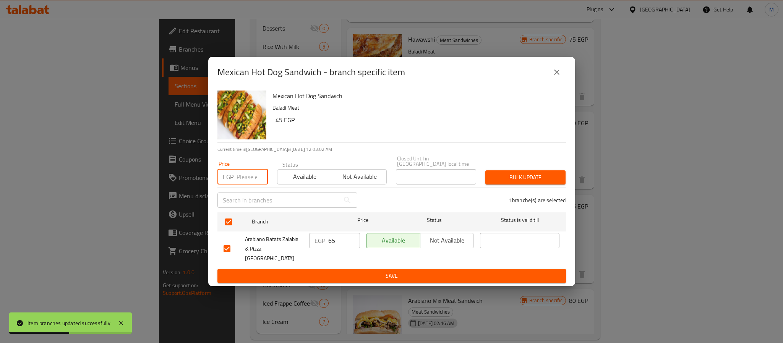
click at [562, 77] on button "close" at bounding box center [556, 72] width 18 height 18
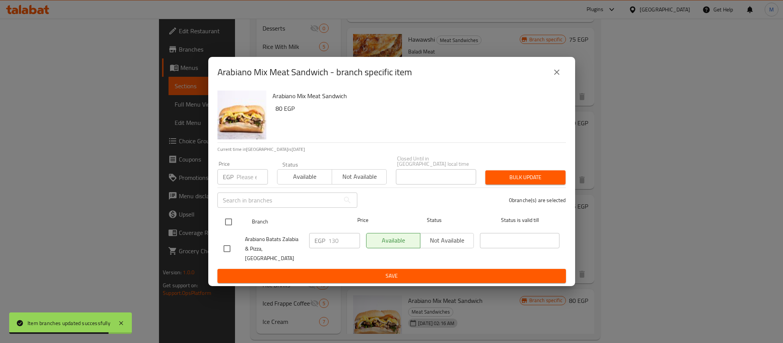
drag, startPoint x: 225, startPoint y: 226, endPoint x: 226, endPoint y: 219, distance: 7.0
click at [226, 225] on input "checkbox" at bounding box center [228, 222] width 16 height 16
checkbox input "true"
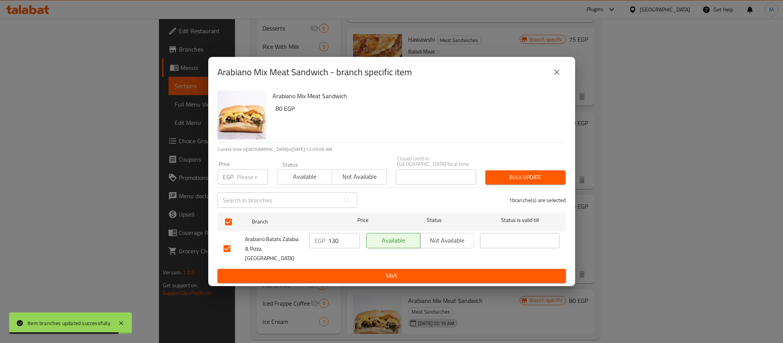
click at [242, 184] on input "number" at bounding box center [251, 176] width 31 height 15
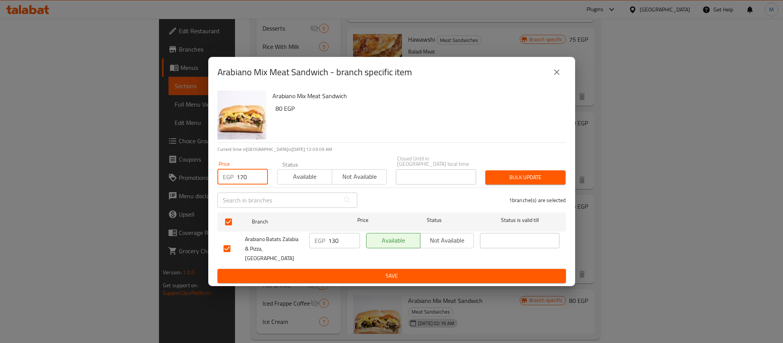
type input "170"
click at [524, 180] on span "Bulk update" at bounding box center [525, 178] width 68 height 10
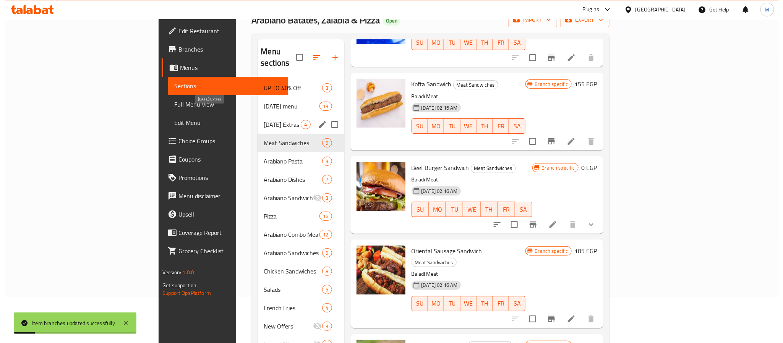
scroll to position [0, 0]
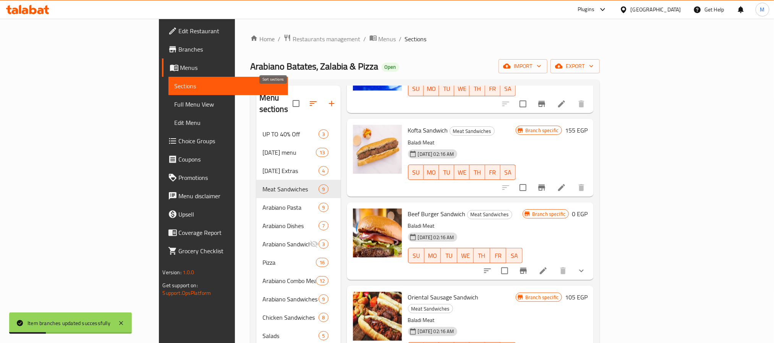
click at [309, 99] on icon "button" at bounding box center [313, 103] width 9 height 9
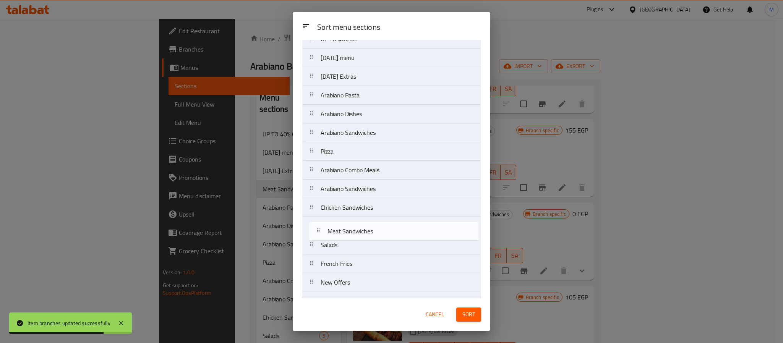
scroll to position [36, 0]
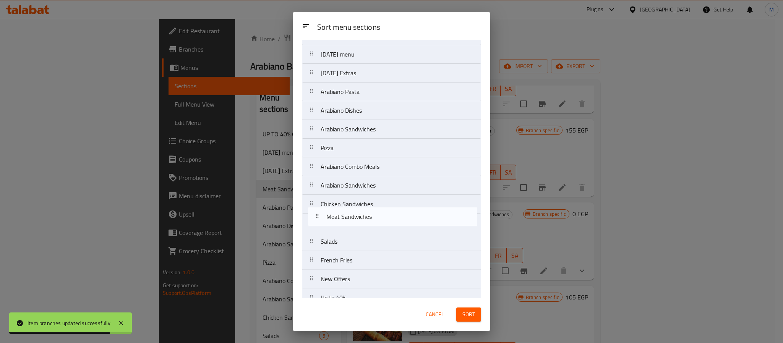
drag, startPoint x: 352, startPoint y: 131, endPoint x: 357, endPoint y: 223, distance: 91.8
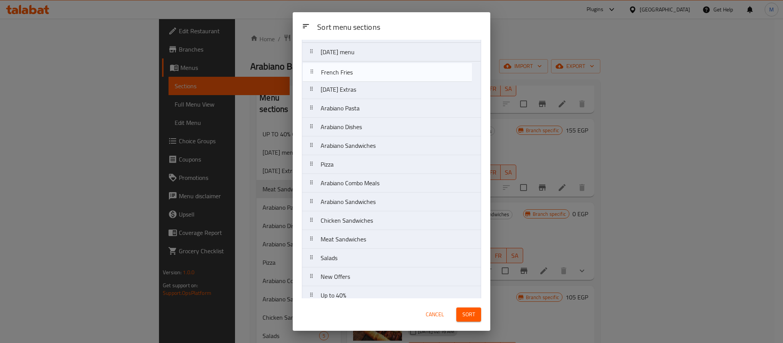
scroll to position [0, 0]
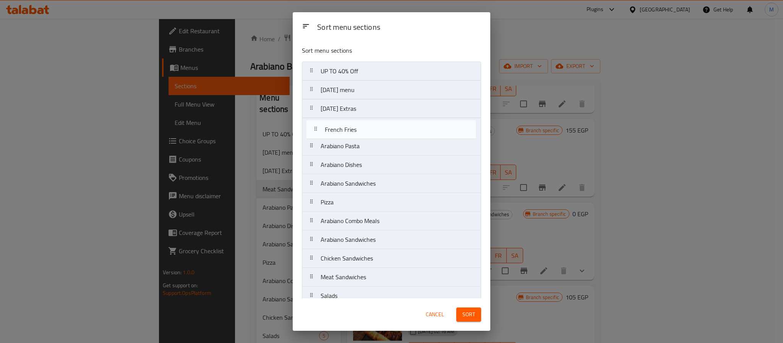
drag, startPoint x: 388, startPoint y: 246, endPoint x: 393, endPoint y: 132, distance: 113.5
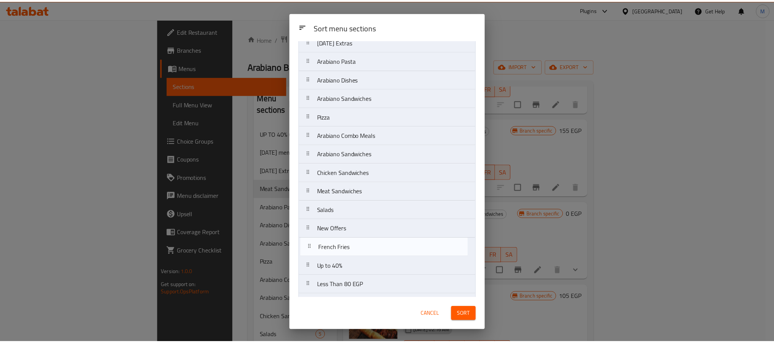
scroll to position [69, 0]
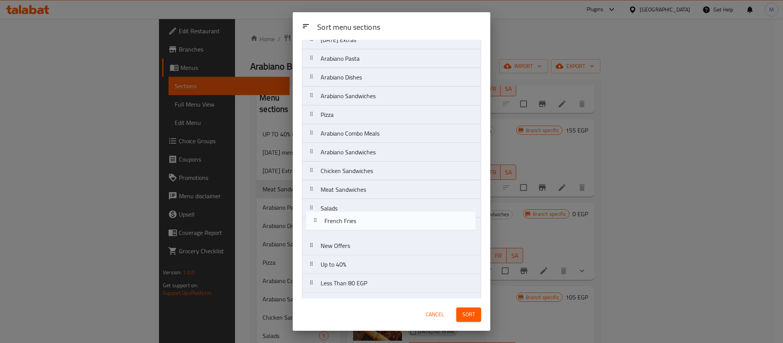
drag, startPoint x: 375, startPoint y: 69, endPoint x: 377, endPoint y: 225, distance: 155.5
click at [377, 225] on nav "UP TO 40% Off [DATE] menu [DATE] Extras French Fries Arabiano Pasta Arabiano Di…" at bounding box center [391, 321] width 179 height 656
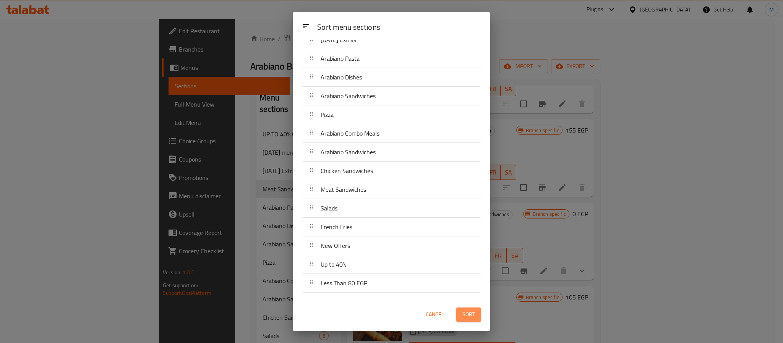
click at [473, 317] on span "Sort" at bounding box center [468, 315] width 13 height 10
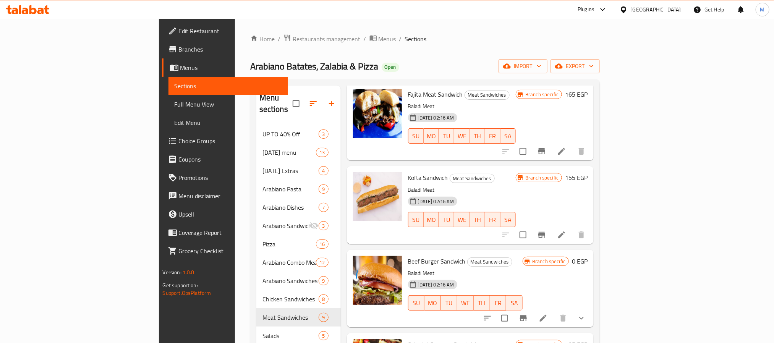
scroll to position [0, 0]
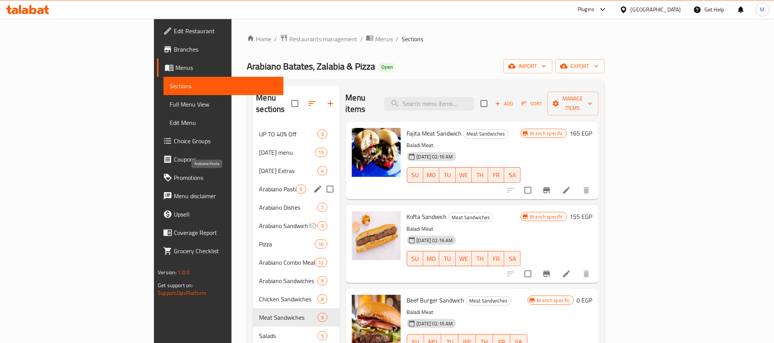
click at [259, 184] on span "Arabiano Pasta" at bounding box center [277, 188] width 37 height 9
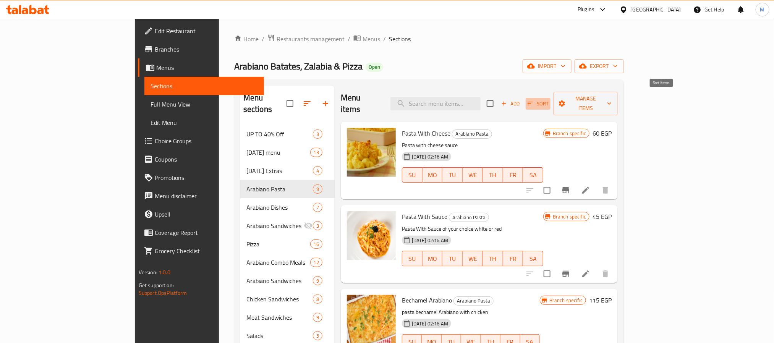
click at [548, 99] on span "Sort" at bounding box center [537, 103] width 21 height 9
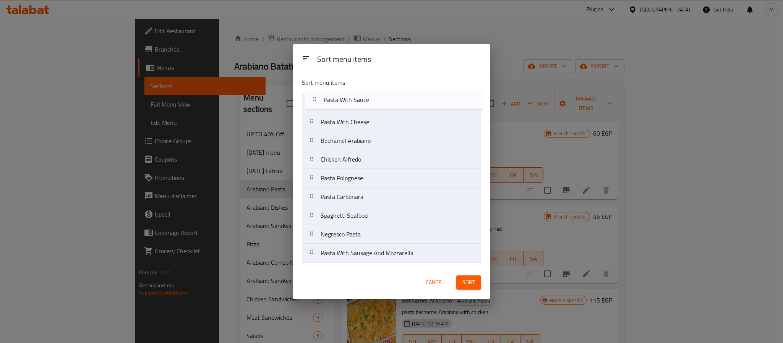
drag, startPoint x: 351, startPoint y: 121, endPoint x: 353, endPoint y: 98, distance: 23.8
click at [353, 98] on nav "Pasta With Cheese Pasta With Sauce Bechamel Arabiano Chicken [PERSON_NAME] Past…" at bounding box center [391, 178] width 179 height 169
drag, startPoint x: 377, startPoint y: 153, endPoint x: 378, endPoint y: 146, distance: 7.3
click at [378, 146] on nav "Pasta With Sauce Pasta With Cheese Bechamel Arabiano Chicken [PERSON_NAME] Past…" at bounding box center [391, 178] width 179 height 169
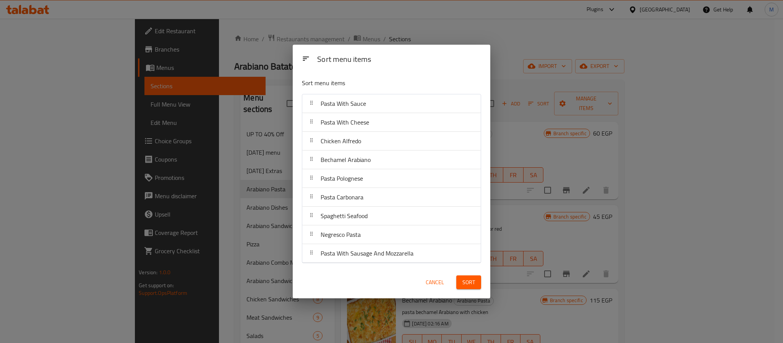
click at [469, 284] on span "Sort" at bounding box center [468, 283] width 13 height 10
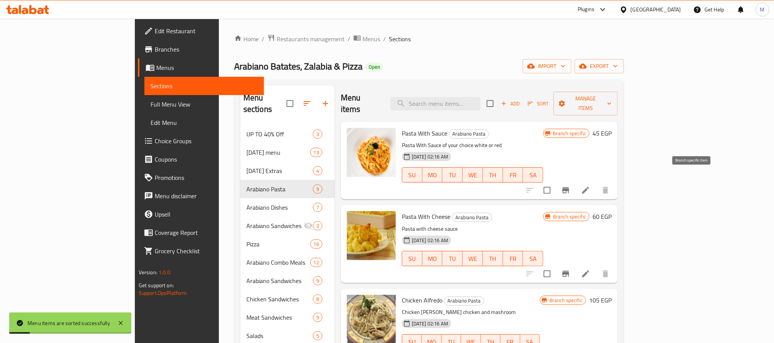
click at [575, 181] on button "Branch-specific-item" at bounding box center [565, 190] width 18 height 18
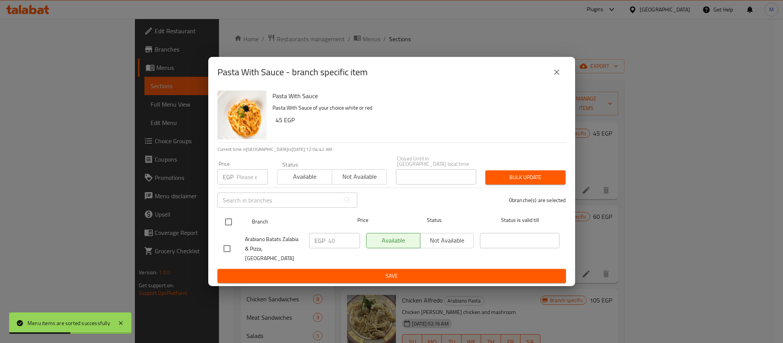
click at [231, 222] on input "checkbox" at bounding box center [228, 222] width 16 height 16
checkbox input "true"
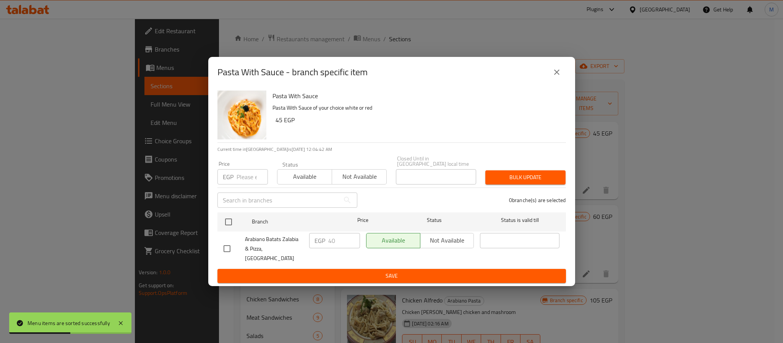
checkbox input "true"
click at [245, 175] on input "number" at bounding box center [251, 176] width 31 height 15
type input "45"
click at [519, 176] on span "Bulk update" at bounding box center [525, 178] width 68 height 10
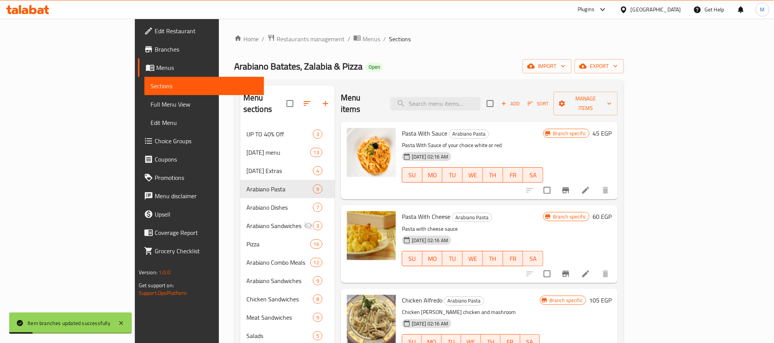
click at [570, 269] on icon "Branch-specific-item" at bounding box center [565, 273] width 9 height 9
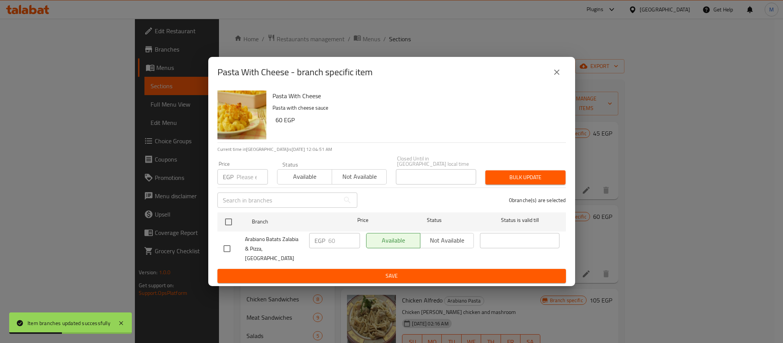
click at [559, 77] on icon "close" at bounding box center [556, 72] width 9 height 9
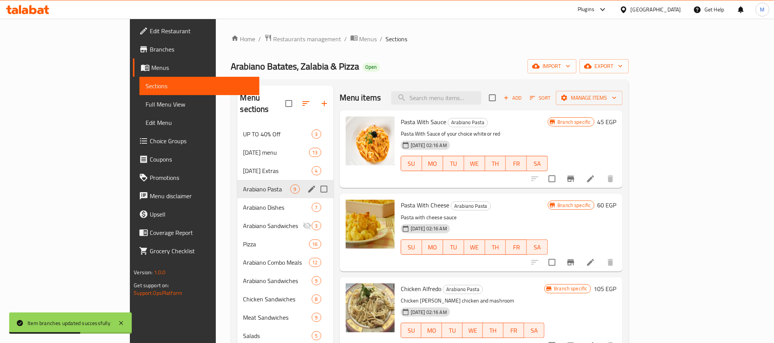
scroll to position [115, 0]
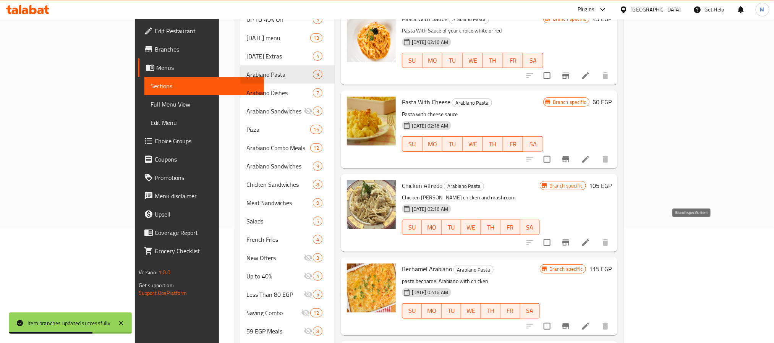
click at [570, 238] on icon "Branch-specific-item" at bounding box center [565, 242] width 9 height 9
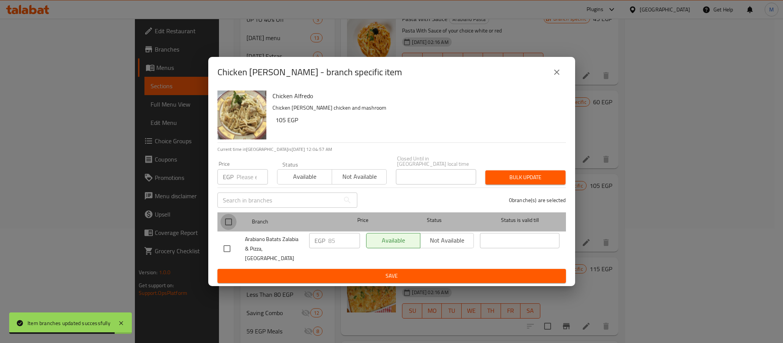
drag, startPoint x: 226, startPoint y: 225, endPoint x: 235, endPoint y: 196, distance: 30.1
click at [226, 225] on input "checkbox" at bounding box center [228, 222] width 16 height 16
checkbox input "true"
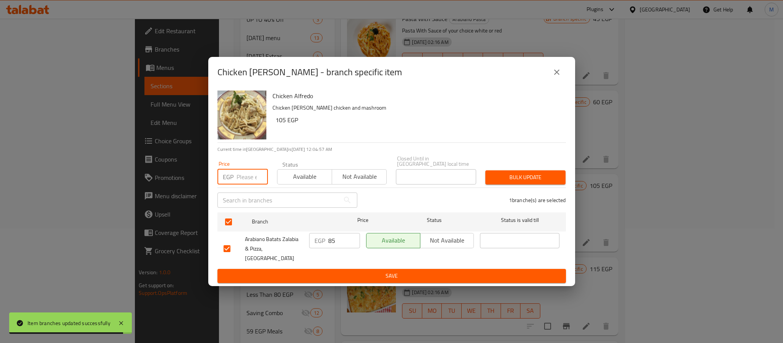
click at [249, 178] on input "number" at bounding box center [251, 176] width 31 height 15
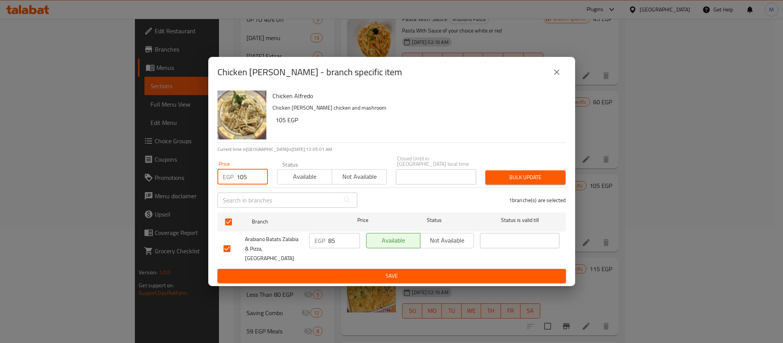
type input "105"
click at [520, 182] on span "Bulk update" at bounding box center [525, 178] width 68 height 10
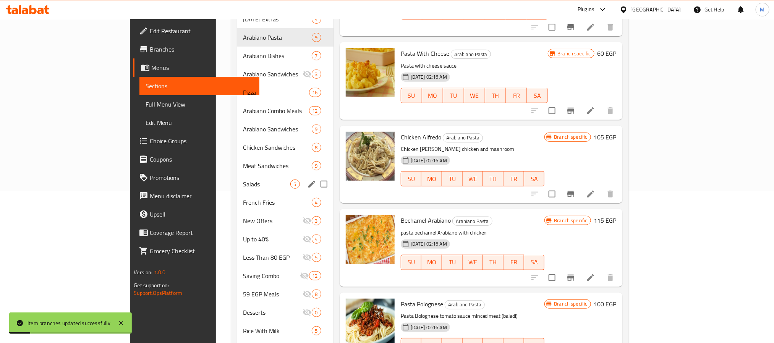
scroll to position [229, 0]
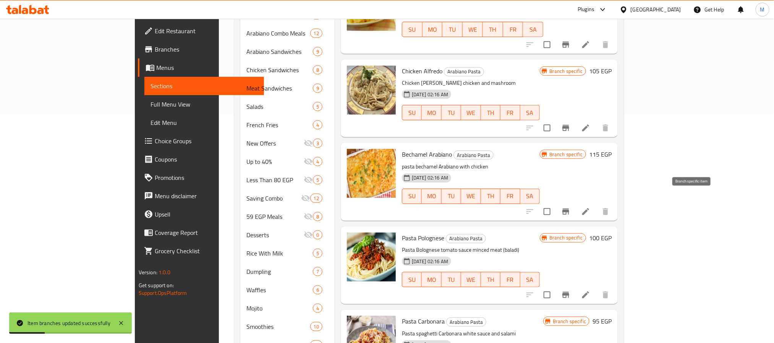
click at [569, 209] on icon "Branch-specific-item" at bounding box center [565, 212] width 7 height 6
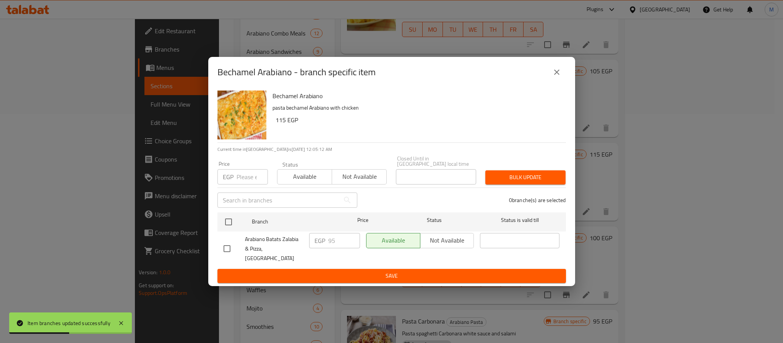
drag, startPoint x: 226, startPoint y: 222, endPoint x: 236, endPoint y: 203, distance: 21.9
click at [226, 223] on input "checkbox" at bounding box center [228, 222] width 16 height 16
checkbox input "true"
click at [247, 179] on input "number" at bounding box center [251, 176] width 31 height 15
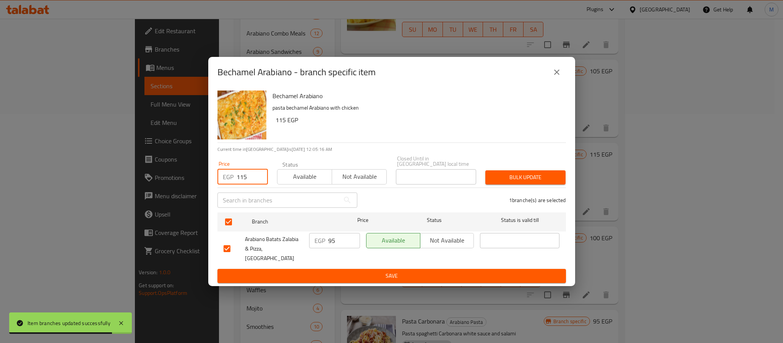
type input "115"
click at [523, 179] on span "Bulk update" at bounding box center [525, 178] width 68 height 10
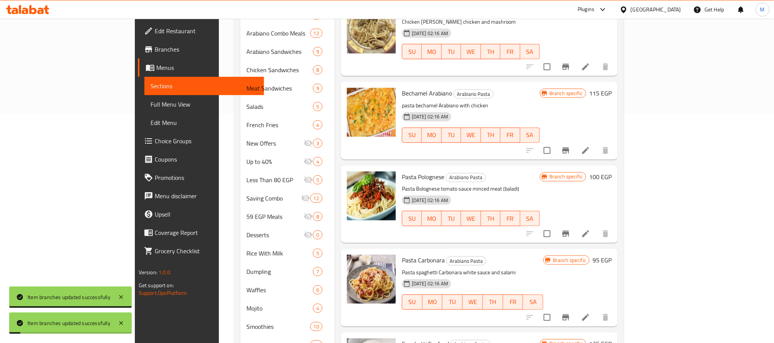
scroll to position [86, 0]
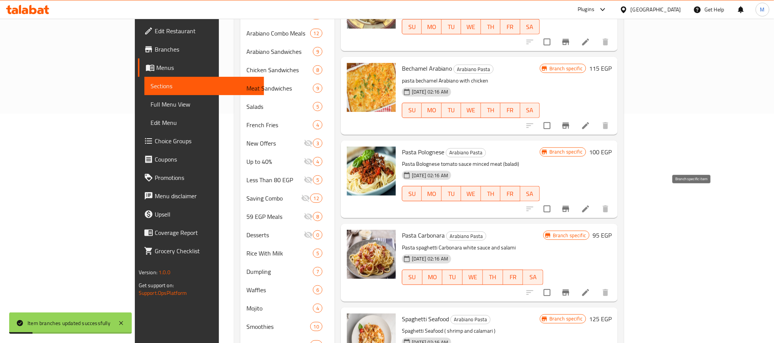
click at [570, 204] on icon "Branch-specific-item" at bounding box center [565, 208] width 9 height 9
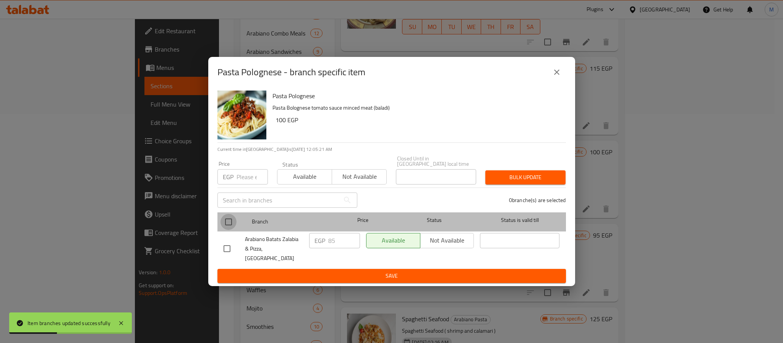
click at [234, 225] on input "checkbox" at bounding box center [228, 222] width 16 height 16
checkbox input "true"
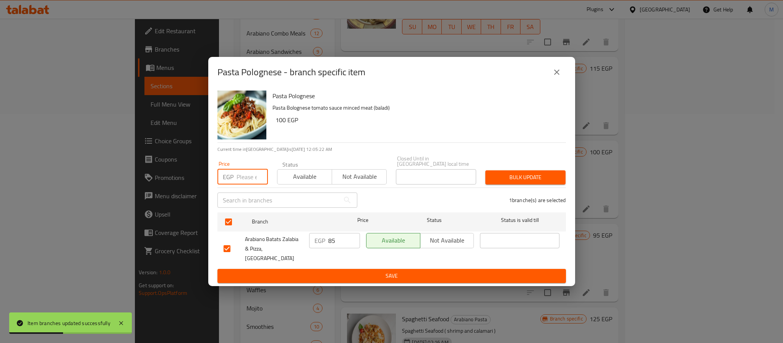
click at [242, 177] on input "number" at bounding box center [251, 176] width 31 height 15
type input "100"
click at [505, 180] on span "Bulk update" at bounding box center [525, 178] width 68 height 10
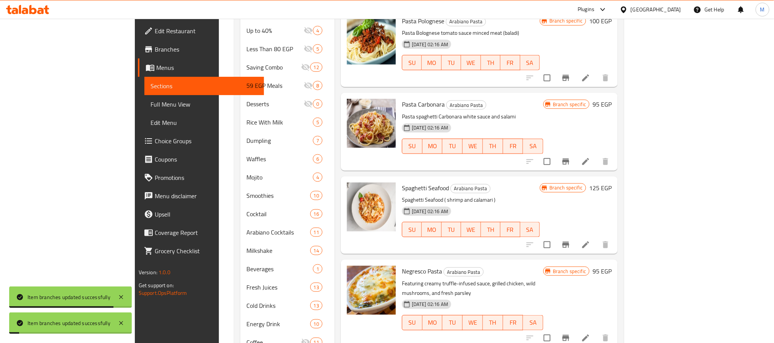
scroll to position [401, 0]
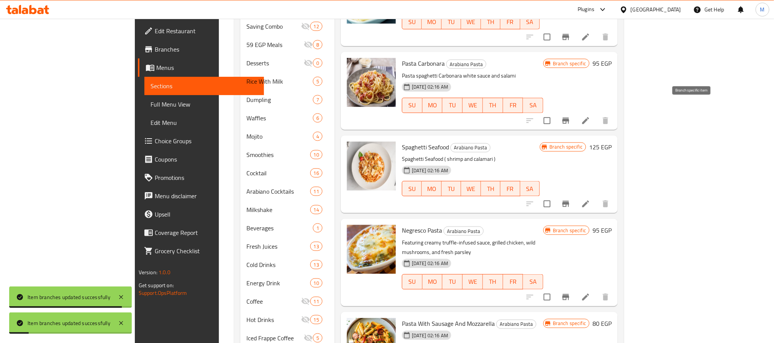
click at [570, 116] on icon "Branch-specific-item" at bounding box center [565, 120] width 9 height 9
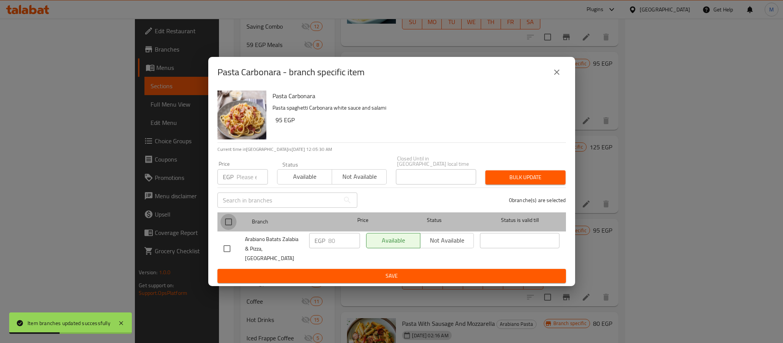
click at [226, 226] on input "checkbox" at bounding box center [228, 222] width 16 height 16
checkbox input "true"
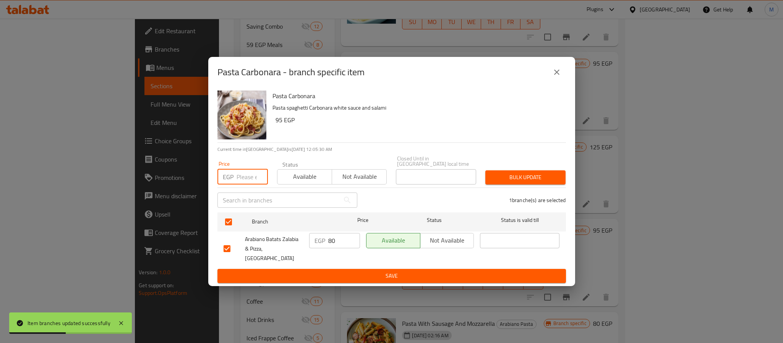
click at [243, 180] on input "number" at bounding box center [251, 176] width 31 height 15
type input "95"
click at [514, 178] on span "Bulk update" at bounding box center [525, 178] width 68 height 10
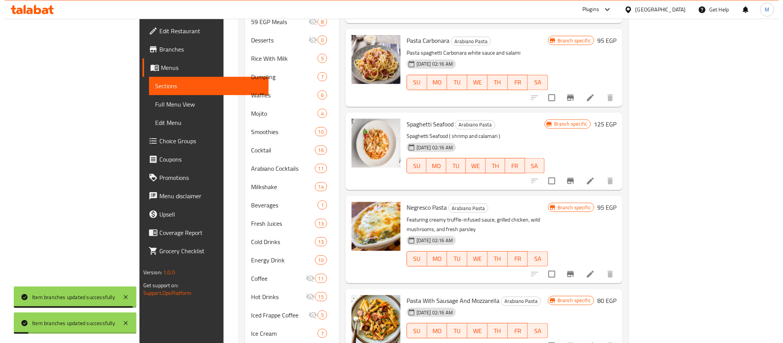
scroll to position [436, 0]
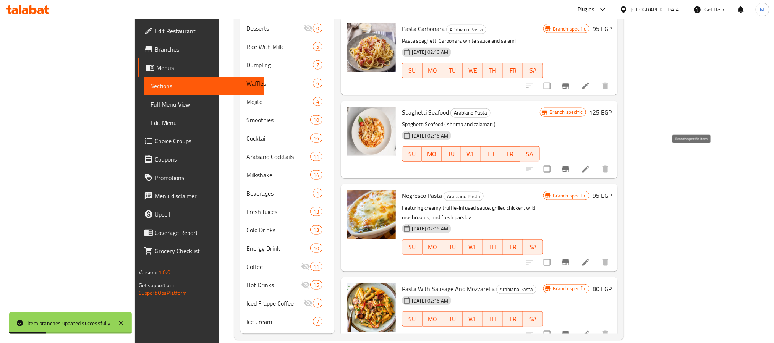
click at [569, 166] on icon "Branch-specific-item" at bounding box center [565, 169] width 7 height 6
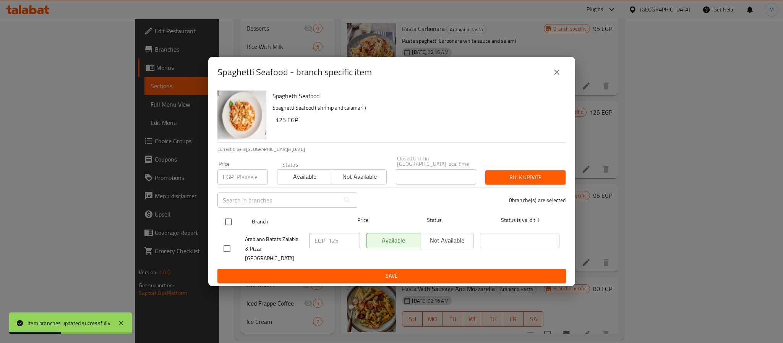
click at [233, 223] on input "checkbox" at bounding box center [228, 222] width 16 height 16
checkbox input "true"
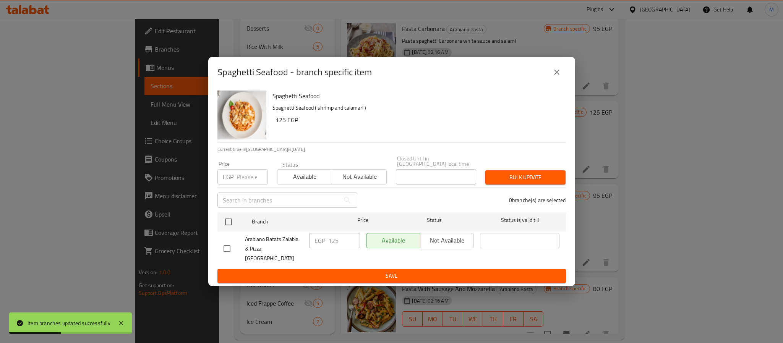
checkbox input "true"
click at [247, 180] on input "number" at bounding box center [251, 176] width 31 height 15
type input "180"
click at [501, 178] on span "Bulk update" at bounding box center [525, 178] width 68 height 10
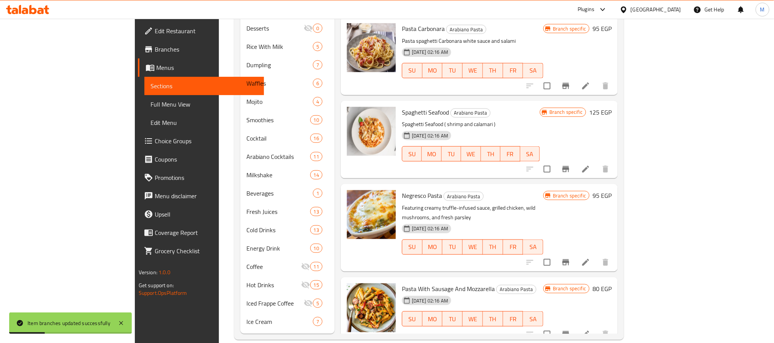
click at [569, 259] on icon "Branch-specific-item" at bounding box center [565, 262] width 7 height 6
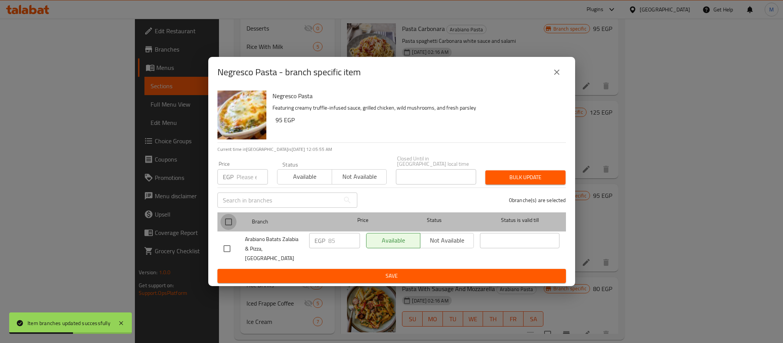
click at [222, 222] on input "checkbox" at bounding box center [228, 222] width 16 height 16
checkbox input "true"
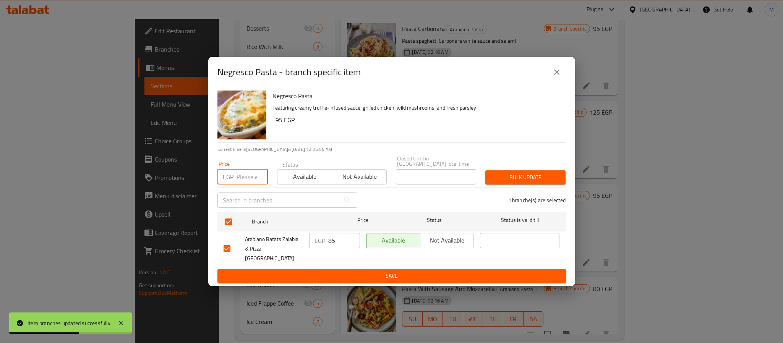
click at [244, 181] on input "number" at bounding box center [251, 176] width 31 height 15
type input "95"
click at [547, 170] on div "Bulk update" at bounding box center [524, 177] width 89 height 23
click at [536, 184] on button "Bulk update" at bounding box center [525, 177] width 80 height 14
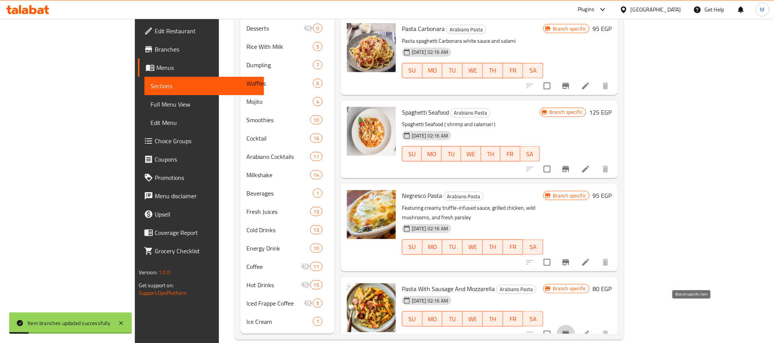
click at [570, 330] on icon "Branch-specific-item" at bounding box center [565, 334] width 9 height 9
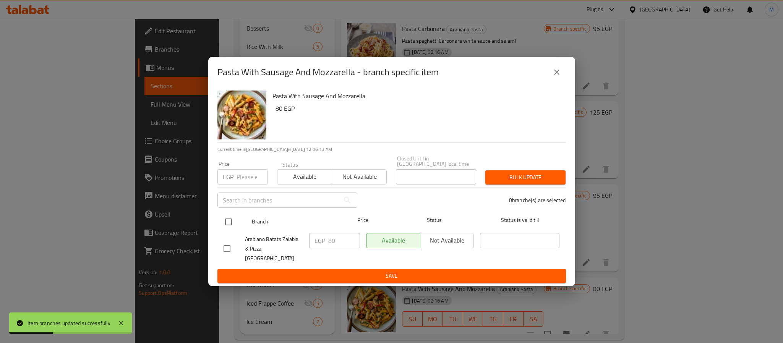
click at [223, 220] on input "checkbox" at bounding box center [228, 222] width 16 height 16
checkbox input "true"
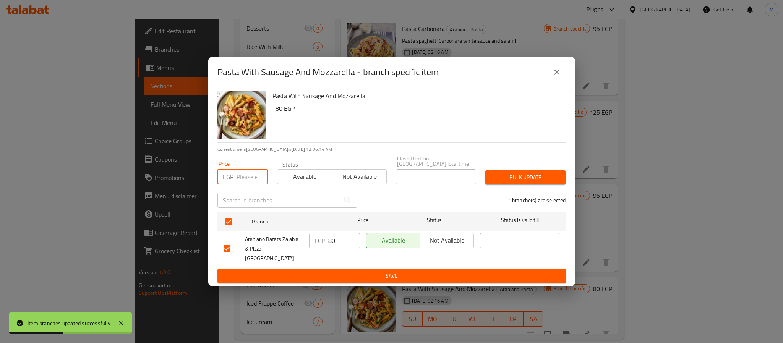
click at [244, 182] on input "number" at bounding box center [251, 176] width 31 height 15
type input "105"
click at [501, 181] on span "Bulk update" at bounding box center [525, 178] width 68 height 10
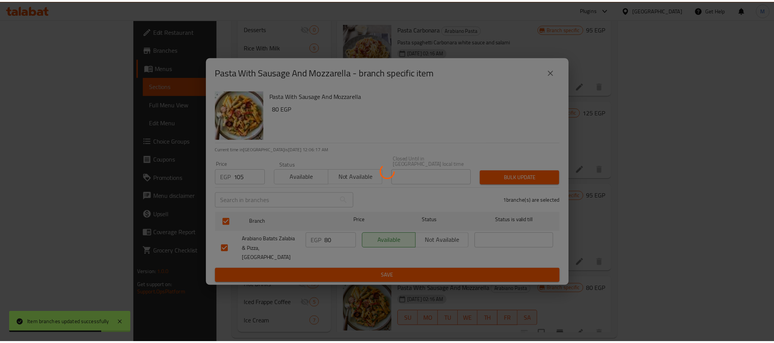
scroll to position [86, 0]
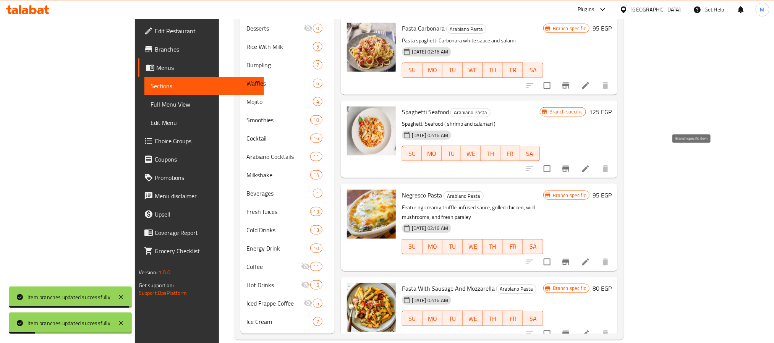
click at [569, 166] on icon "Branch-specific-item" at bounding box center [565, 169] width 7 height 6
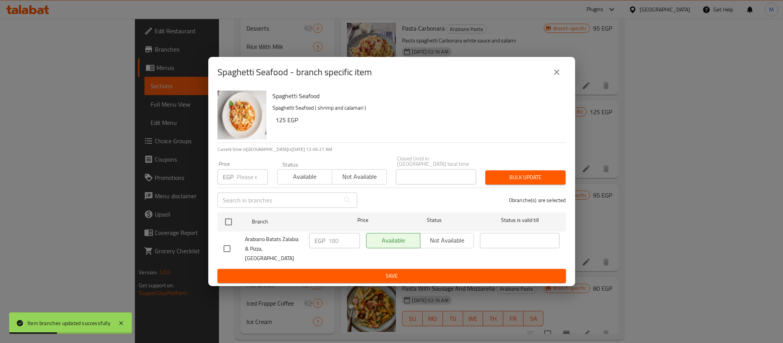
click at [557, 75] on icon "close" at bounding box center [556, 72] width 5 height 5
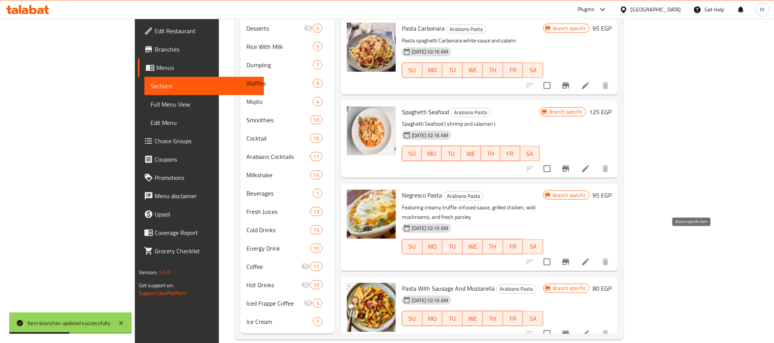
click at [575, 253] on button "Branch-specific-item" at bounding box center [565, 262] width 18 height 18
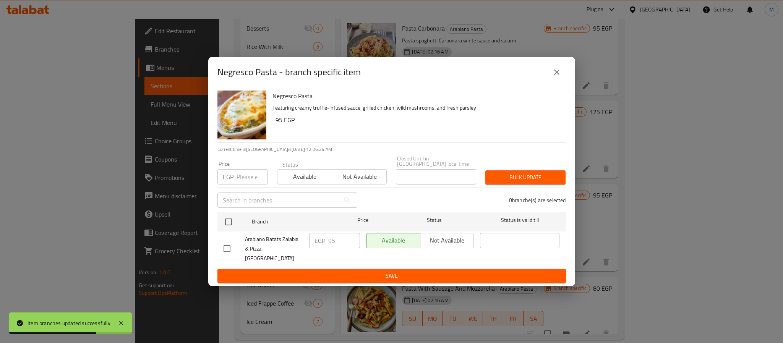
click at [558, 77] on icon "close" at bounding box center [556, 72] width 9 height 9
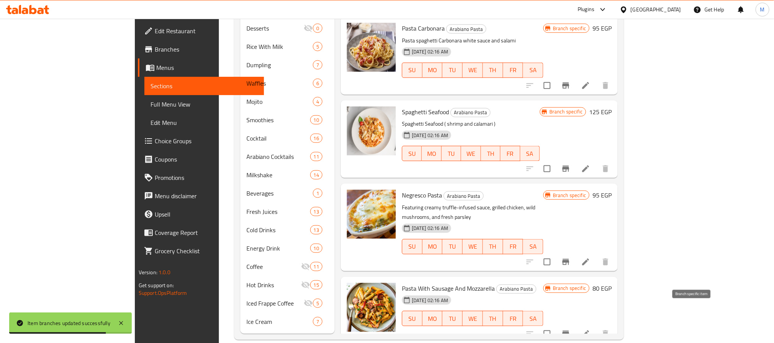
click at [570, 329] on icon "Branch-specific-item" at bounding box center [565, 333] width 9 height 9
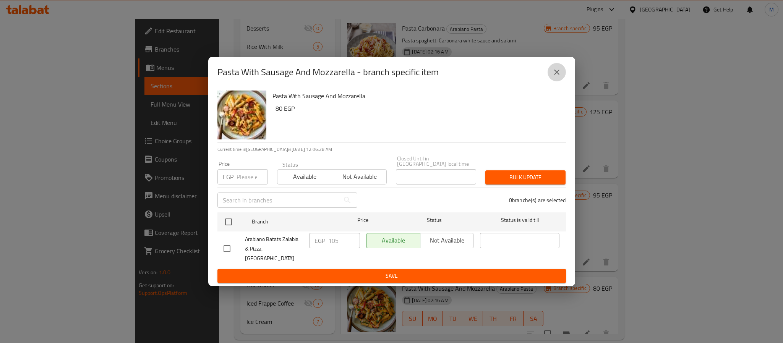
click at [557, 77] on icon "close" at bounding box center [556, 72] width 9 height 9
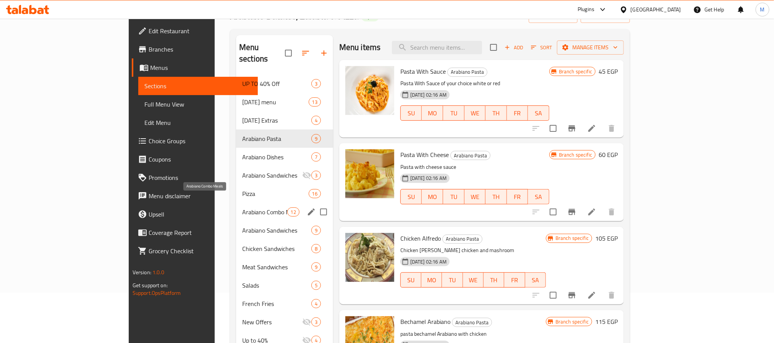
scroll to position [57, 0]
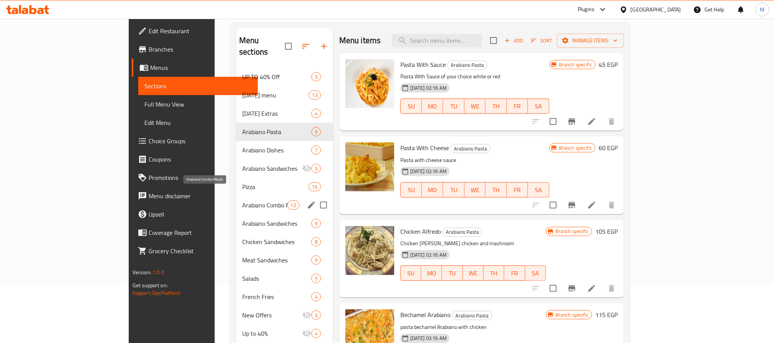
click at [242, 201] on span "Arabiano Combo Meals" at bounding box center [264, 205] width 45 height 9
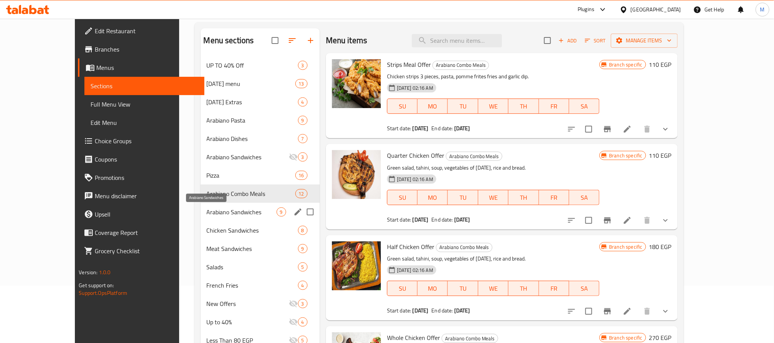
click at [207, 215] on span "Arabiano Sandwiches" at bounding box center [242, 211] width 70 height 9
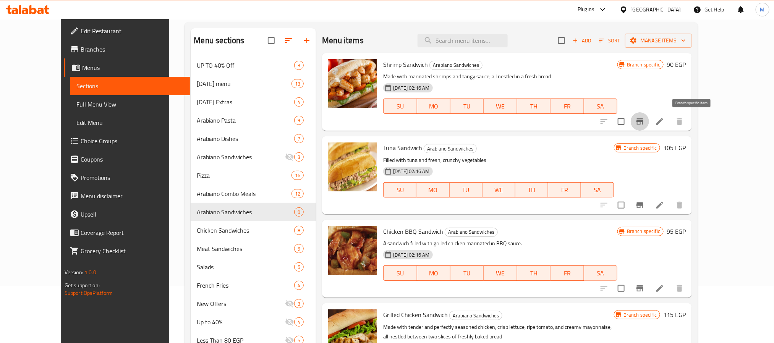
click at [644, 125] on icon "Branch-specific-item" at bounding box center [639, 121] width 9 height 9
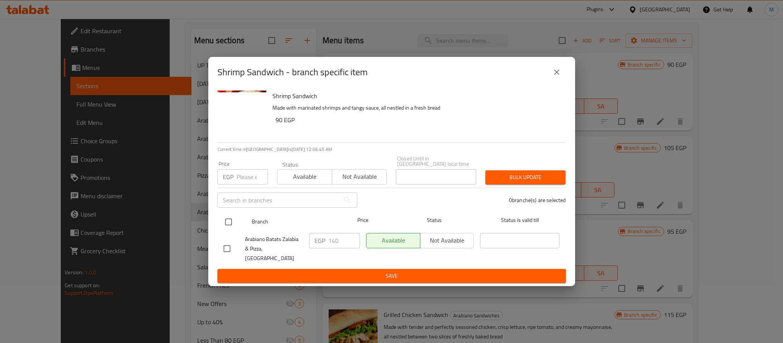
drag, startPoint x: 222, startPoint y: 225, endPoint x: 230, endPoint y: 154, distance: 71.5
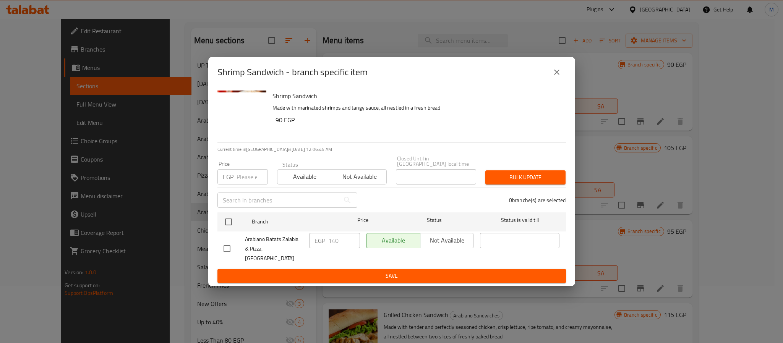
click at [222, 224] on input "checkbox" at bounding box center [228, 222] width 16 height 16
checkbox input "true"
click at [244, 177] on input "number" at bounding box center [251, 176] width 31 height 15
type input "240"
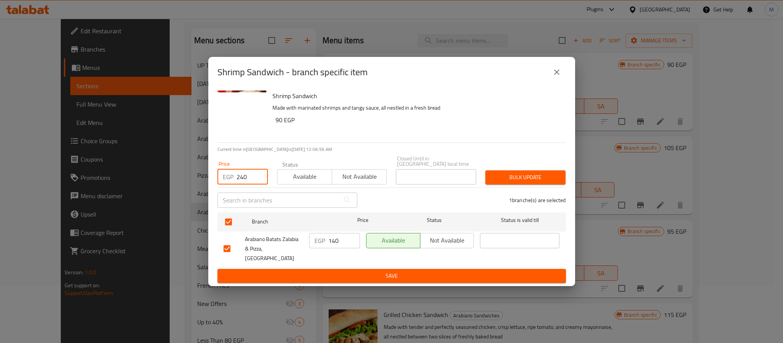
click at [563, 76] on button "close" at bounding box center [556, 72] width 18 height 18
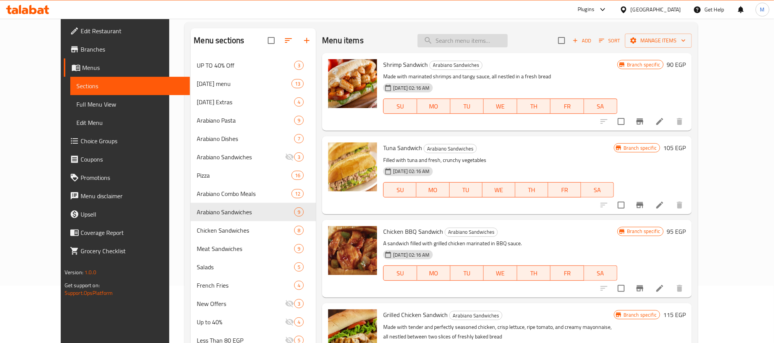
click at [477, 41] on input "search" at bounding box center [462, 40] width 90 height 13
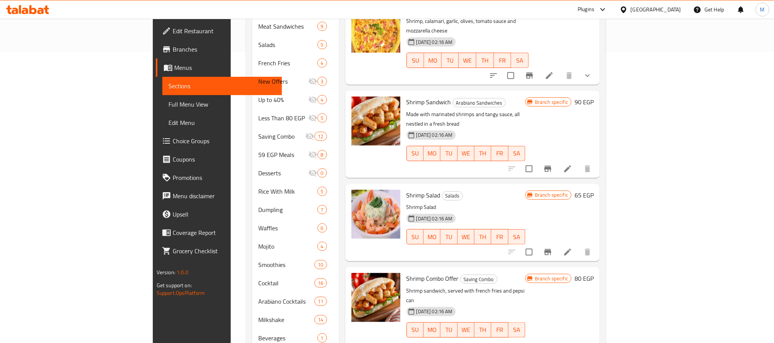
scroll to position [286, 0]
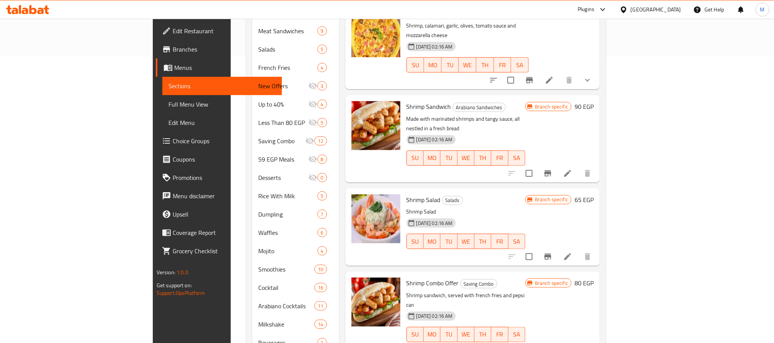
type input "Shrimp"
click at [552, 169] on icon "Branch-specific-item" at bounding box center [547, 173] width 9 height 9
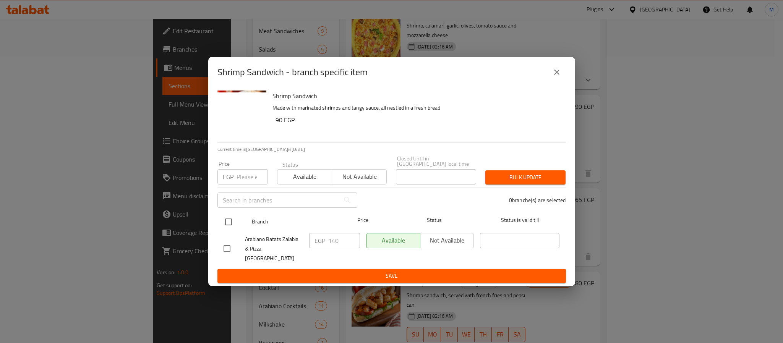
click at [231, 222] on input "checkbox" at bounding box center [228, 222] width 16 height 16
checkbox input "true"
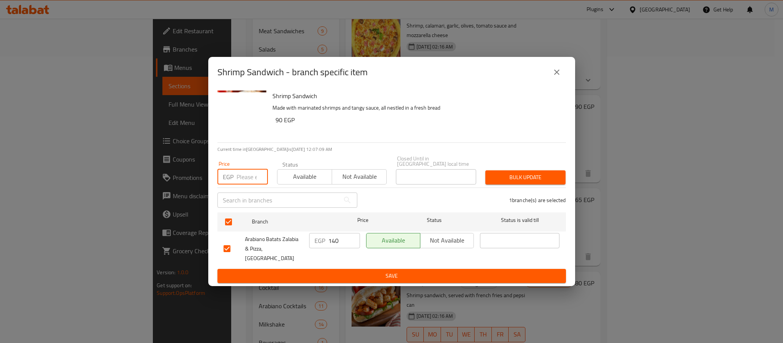
click at [247, 177] on input "number" at bounding box center [251, 176] width 31 height 15
type input "240"
click at [521, 180] on span "Bulk update" at bounding box center [525, 178] width 68 height 10
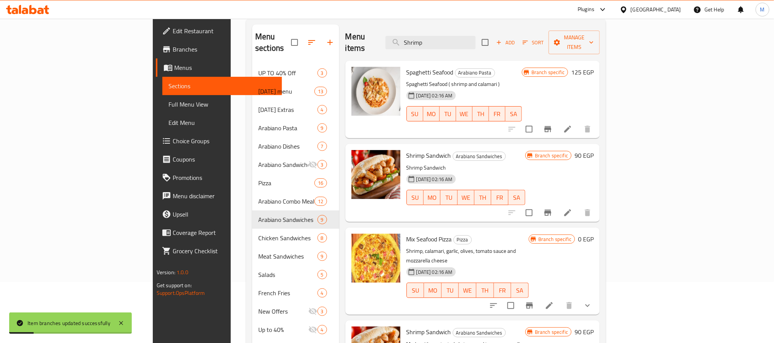
scroll to position [0, 0]
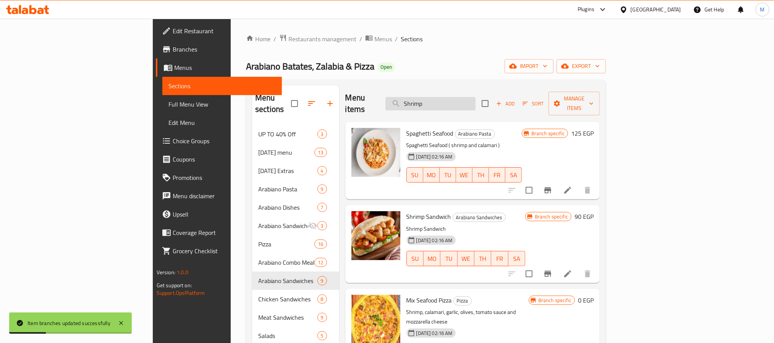
click at [475, 101] on input "Shrimp" at bounding box center [430, 103] width 90 height 13
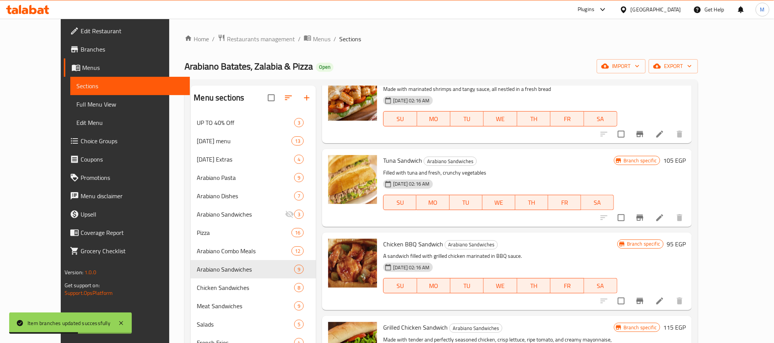
scroll to position [57, 0]
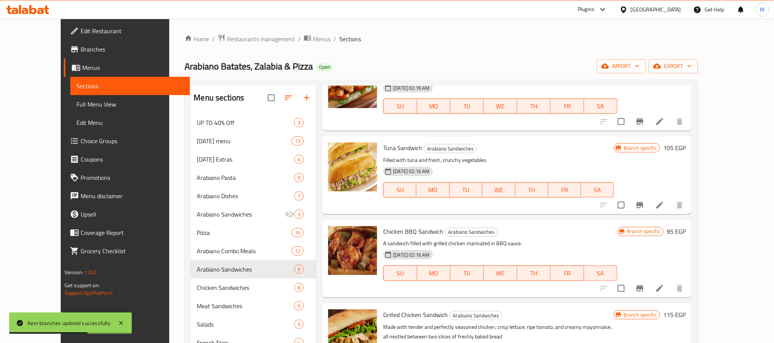
click at [643, 204] on icon "Branch-specific-item" at bounding box center [639, 205] width 7 height 6
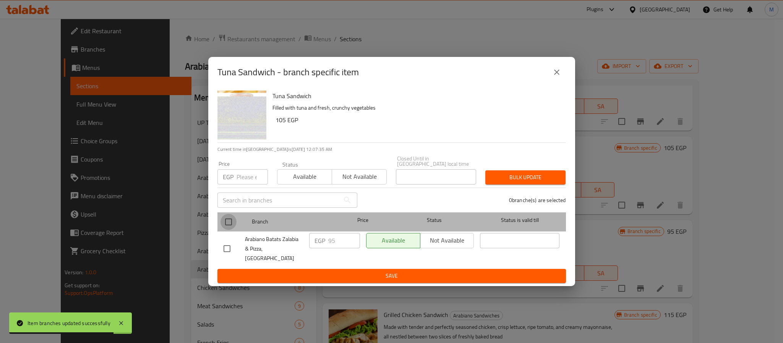
drag, startPoint x: 227, startPoint y: 226, endPoint x: 239, endPoint y: 188, distance: 39.4
click at [227, 225] on input "checkbox" at bounding box center [228, 222] width 16 height 16
checkbox input "true"
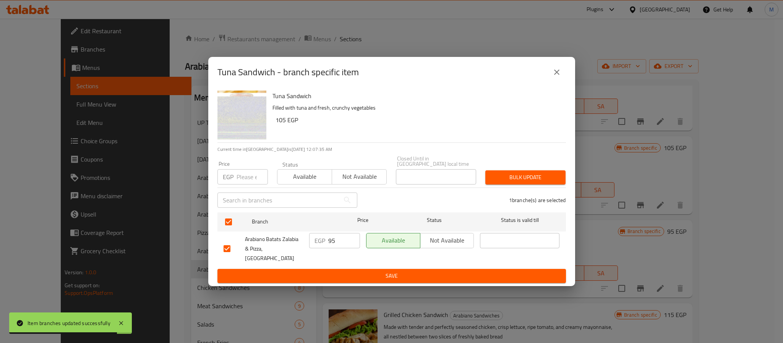
click at [244, 183] on input "number" at bounding box center [251, 176] width 31 height 15
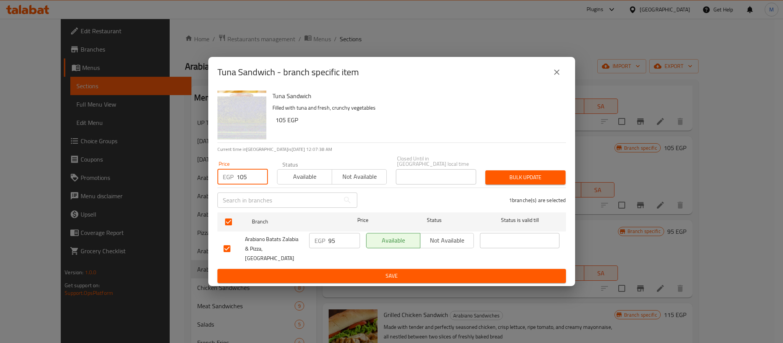
type input "105"
click at [524, 181] on span "Bulk update" at bounding box center [525, 178] width 68 height 10
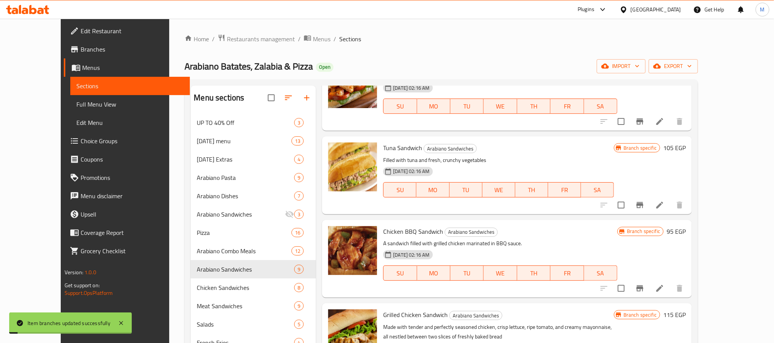
click at [614, 159] on p "Filled with tuna and fresh, crunchy vegetables" at bounding box center [498, 160] width 231 height 10
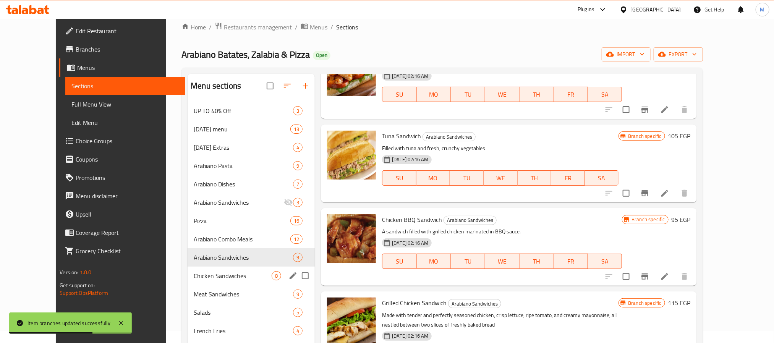
scroll to position [0, 0]
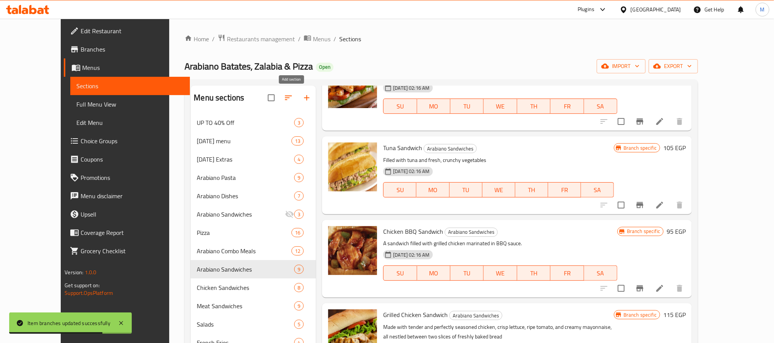
click at [304, 97] on icon "button" at bounding box center [306, 97] width 5 height 5
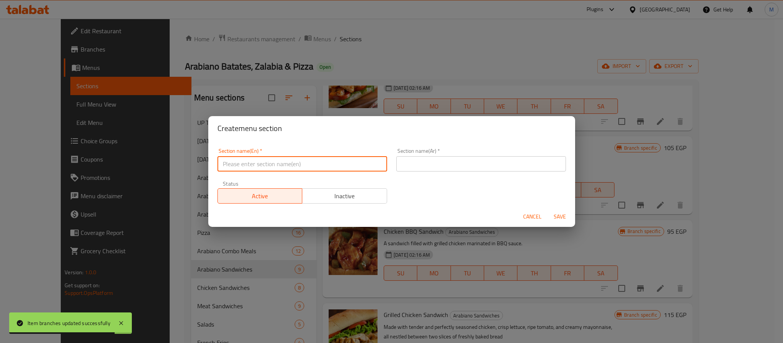
click at [289, 160] on input "text" at bounding box center [302, 163] width 170 height 15
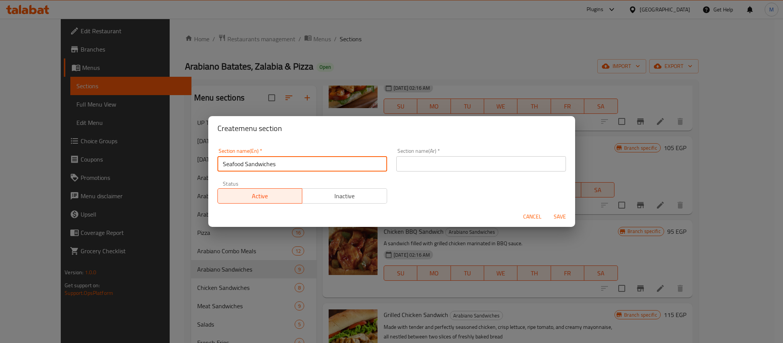
type input "Seafood Sandwiches"
click at [423, 165] on input "text" at bounding box center [481, 163] width 170 height 15
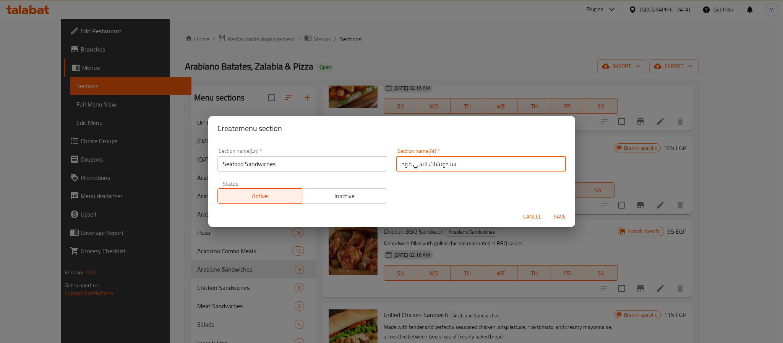
type input "سندوتشات السي فود"
click at [547, 210] on button "Save" at bounding box center [559, 217] width 24 height 14
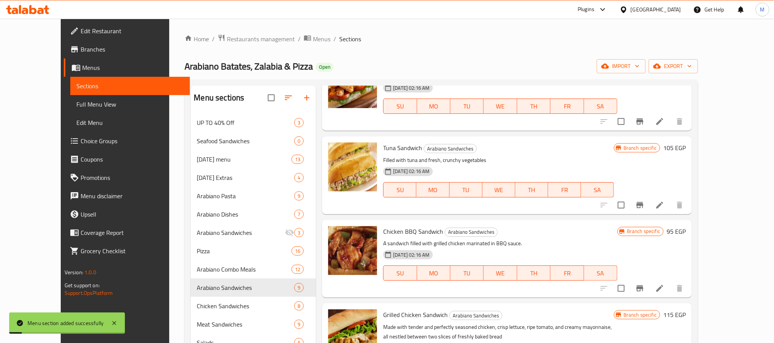
click at [512, 148] on h6 "Tuna Sandwich Arabiano Sandwiches" at bounding box center [498, 147] width 231 height 11
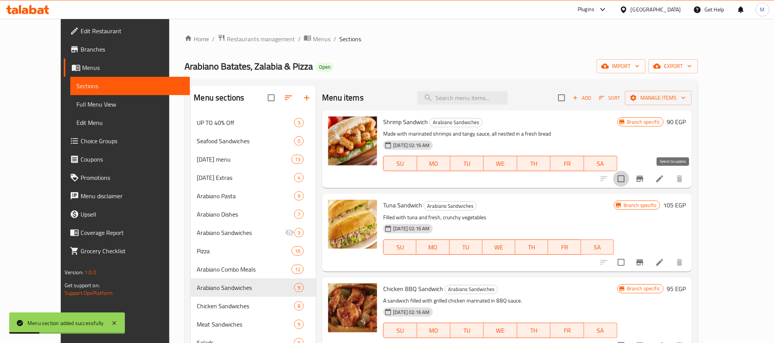
click at [629, 181] on input "checkbox" at bounding box center [621, 179] width 16 height 16
checkbox input "true"
click at [629, 266] on input "checkbox" at bounding box center [621, 262] width 16 height 16
checkbox input "true"
click at [692, 93] on button "Manage items" at bounding box center [658, 98] width 67 height 14
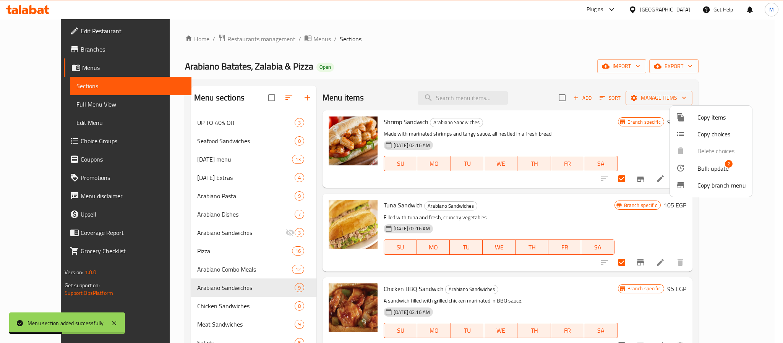
click at [722, 166] on span "Bulk update" at bounding box center [712, 168] width 31 height 9
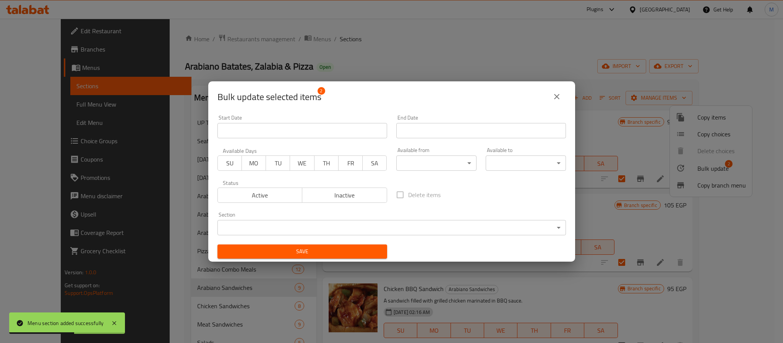
click at [353, 226] on body "Menu section added successfully ​ Plugins [GEOGRAPHIC_DATA] Get Help M Edit Res…" at bounding box center [391, 181] width 783 height 324
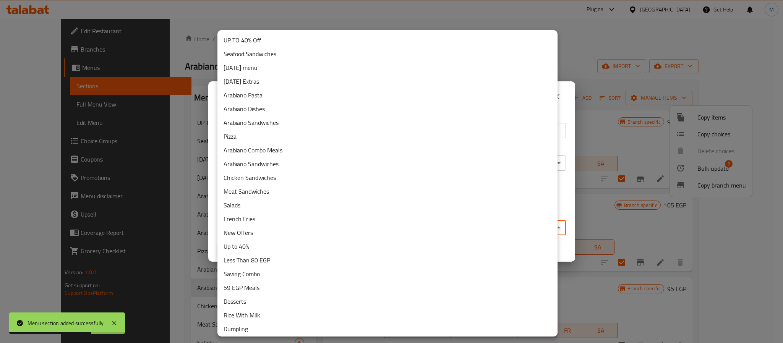
click at [275, 53] on li "Seafood Sandwiches" at bounding box center [387, 54] width 340 height 14
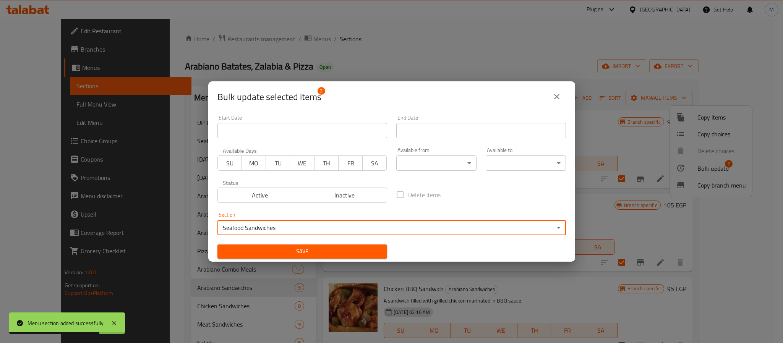
click at [332, 252] on span "Save" at bounding box center [301, 252] width 157 height 10
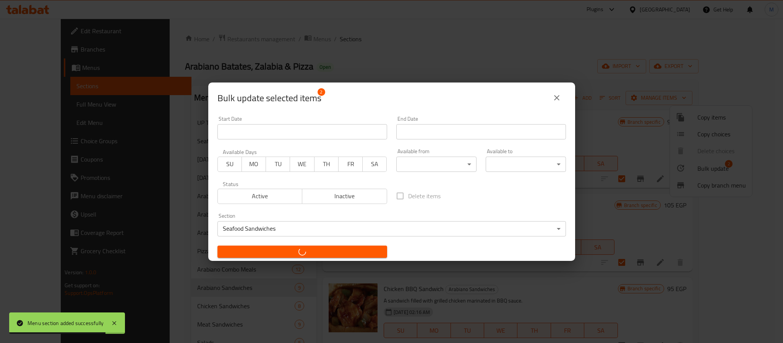
checkbox input "false"
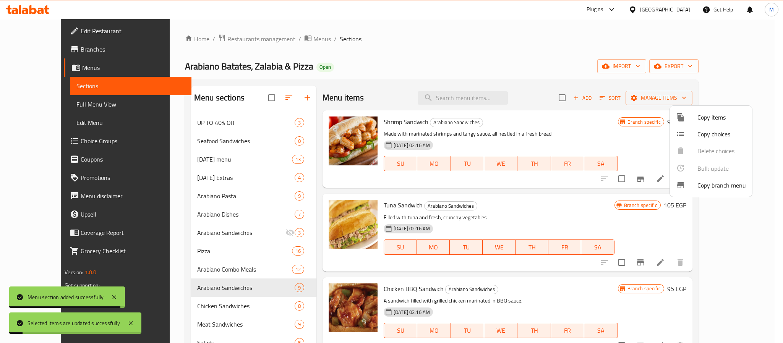
click at [339, 74] on div at bounding box center [391, 171] width 783 height 343
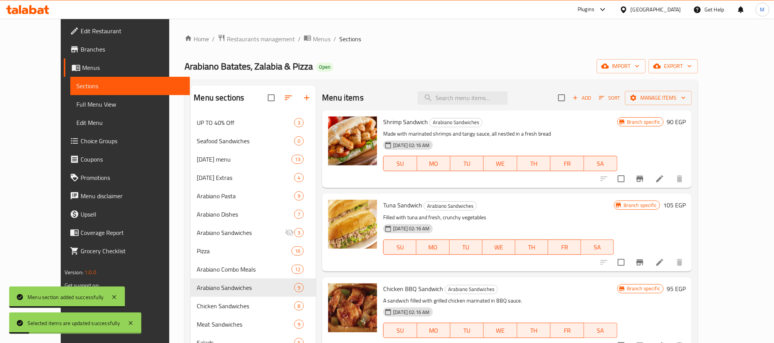
click at [284, 95] on icon "button" at bounding box center [288, 97] width 9 height 9
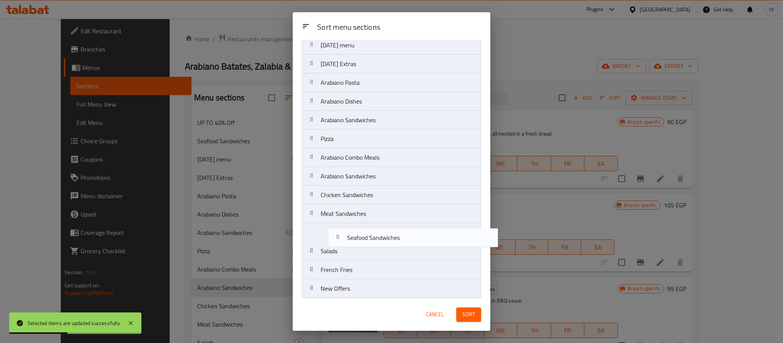
drag, startPoint x: 331, startPoint y: 92, endPoint x: 357, endPoint y: 243, distance: 153.5
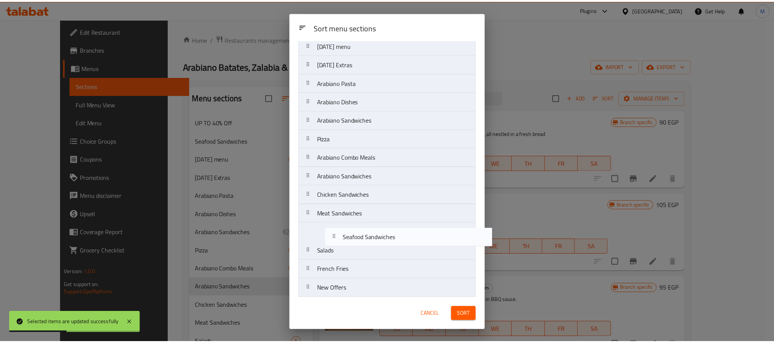
scroll to position [47, 0]
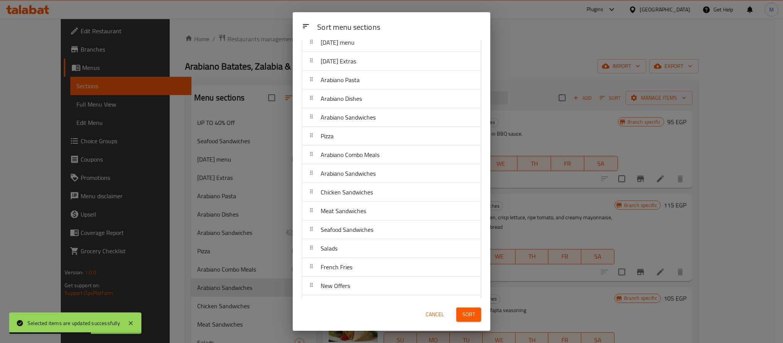
click at [475, 316] on button "Sort" at bounding box center [468, 314] width 25 height 14
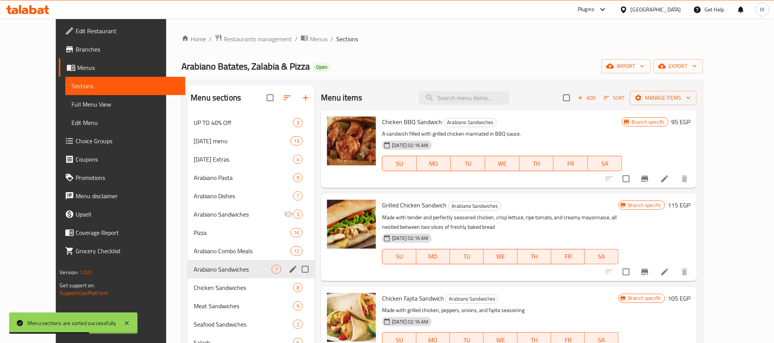
click at [297, 270] on input "Menu sections" at bounding box center [305, 269] width 16 height 16
checkbox input "true"
click at [264, 100] on icon "button" at bounding box center [268, 97] width 9 height 9
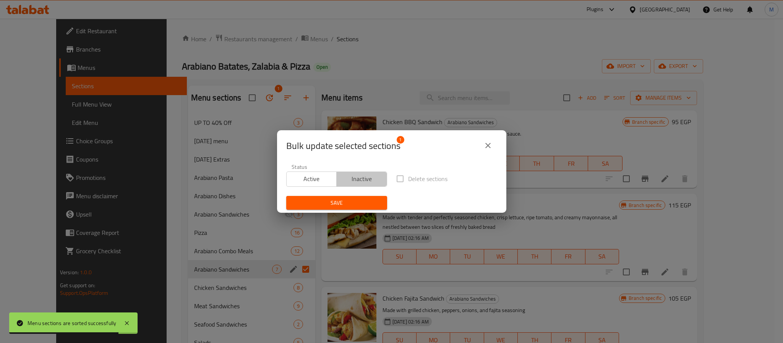
click at [368, 183] on span "Inactive" at bounding box center [362, 178] width 44 height 11
click at [360, 207] on span "Save" at bounding box center [336, 203] width 89 height 10
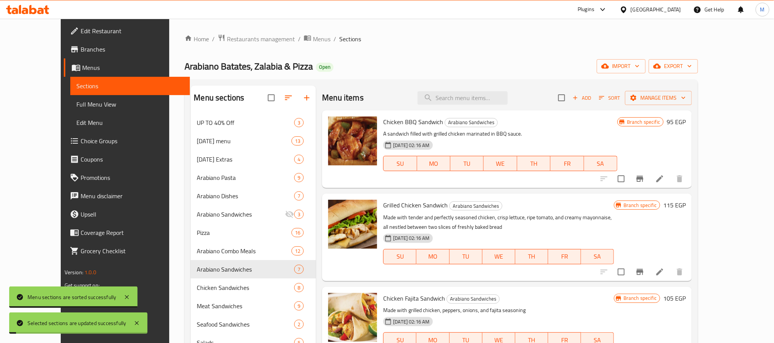
click at [359, 87] on div "Menu items Add Sort Manage items" at bounding box center [507, 98] width 370 height 25
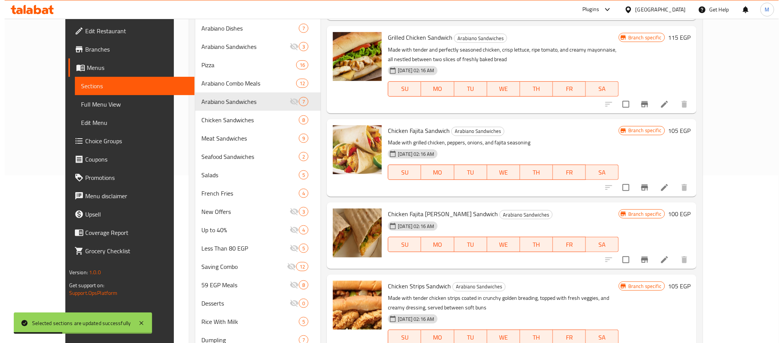
scroll to position [0, 0]
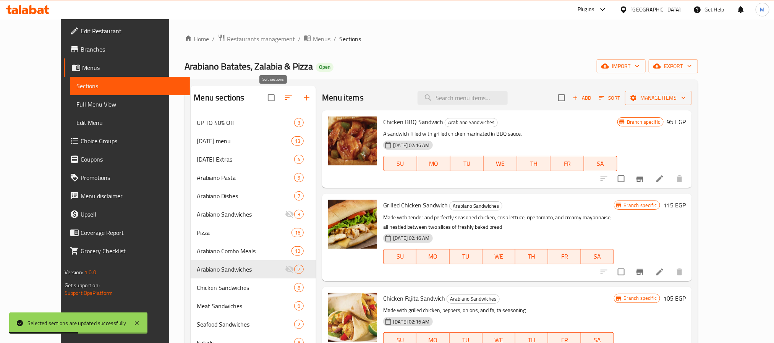
click at [284, 102] on icon "button" at bounding box center [288, 97] width 9 height 9
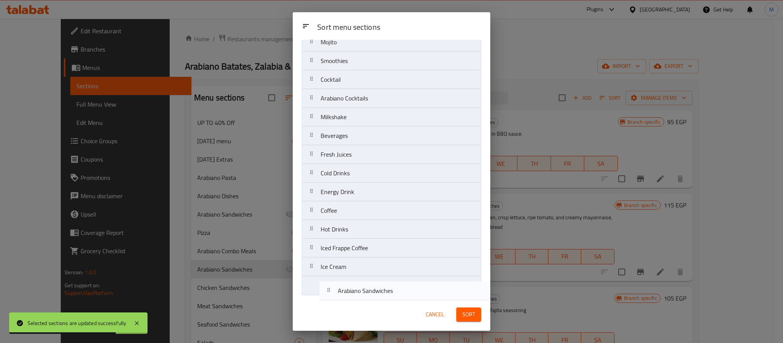
drag, startPoint x: 368, startPoint y: 167, endPoint x: 385, endPoint y: 297, distance: 131.0
click at [385, 297] on div "Sort menu sections UP TO 40% Off [DATE] menu [DATE] Extras Arabiano Pasta Arabi…" at bounding box center [391, 169] width 197 height 259
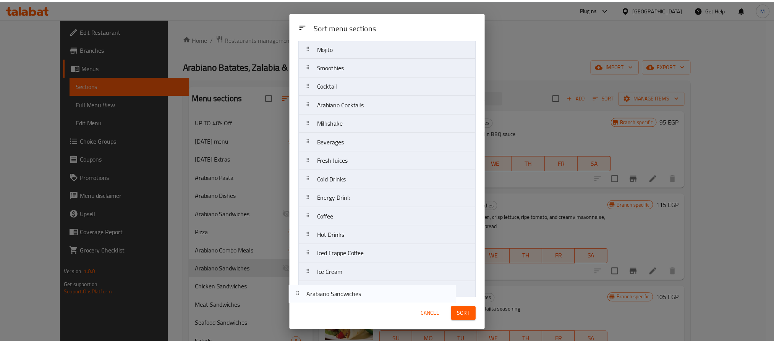
scroll to position [447, 0]
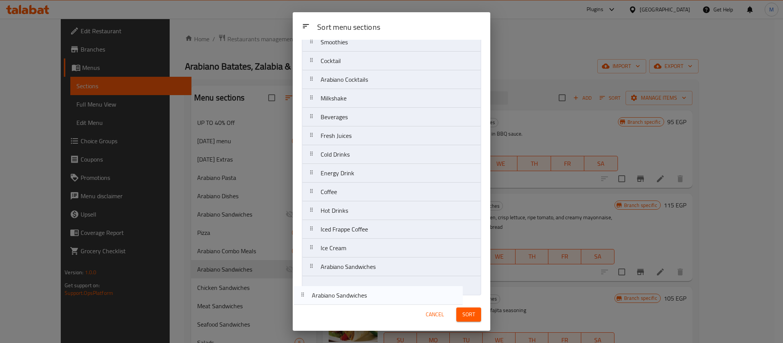
drag, startPoint x: 396, startPoint y: 146, endPoint x: 388, endPoint y: 297, distance: 151.5
click at [388, 297] on div "Sort menu sections UP TO 40% Off [DATE] menu [DATE] Extras Arabiano Pasta Arabi…" at bounding box center [391, 169] width 197 height 259
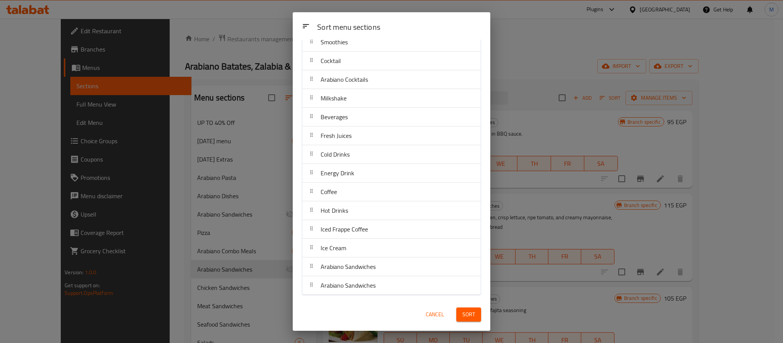
click at [467, 315] on span "Sort" at bounding box center [468, 315] width 13 height 10
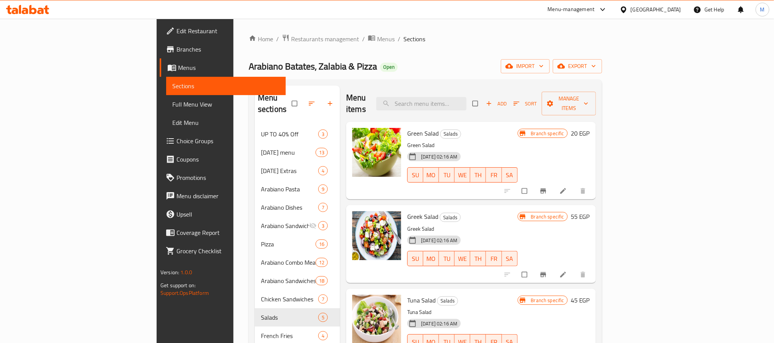
click at [176, 141] on span "Choice Groups" at bounding box center [227, 140] width 103 height 9
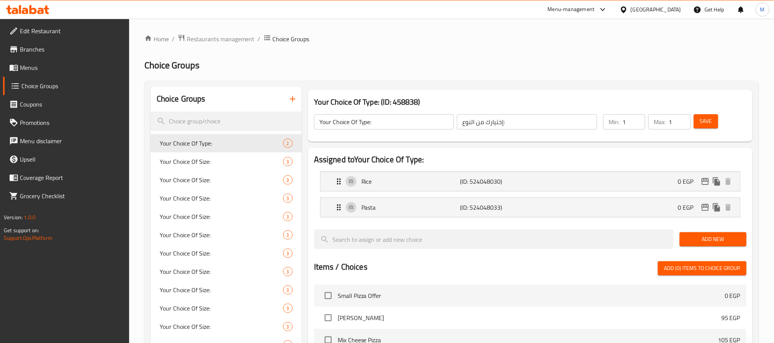
click at [382, 90] on div at bounding box center [387, 171] width 774 height 343
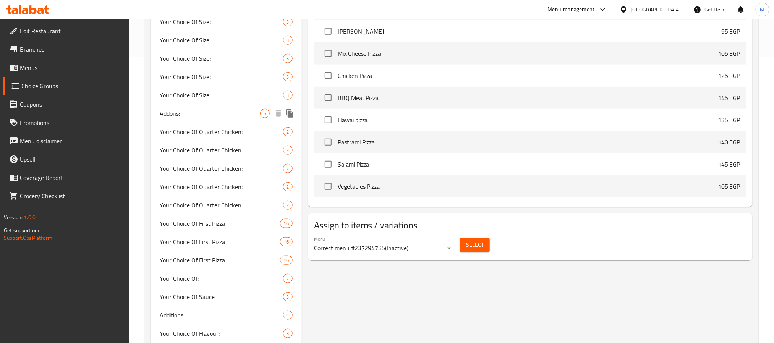
click at [227, 110] on span "Addons:" at bounding box center [210, 113] width 100 height 9
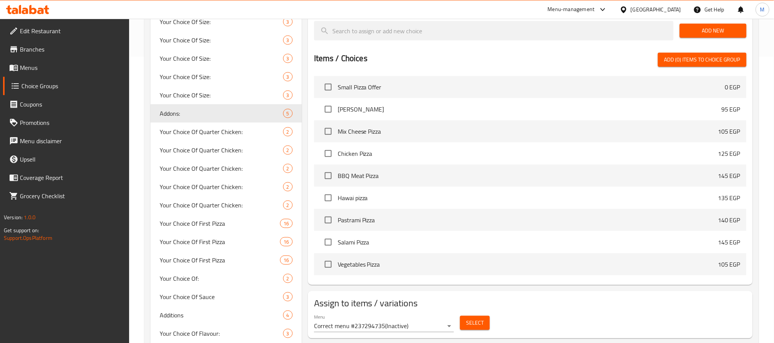
type input "Addons:"
type input "الاضافات:"
type input "0"
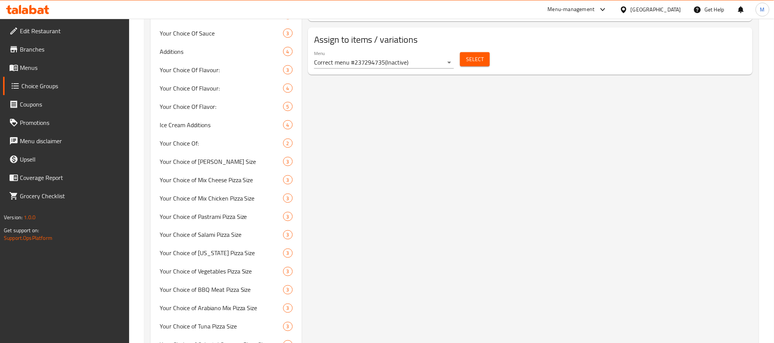
scroll to position [573, 0]
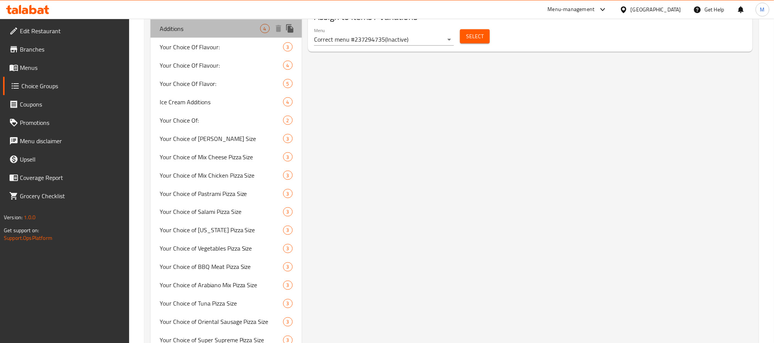
click at [209, 31] on span "Additions" at bounding box center [210, 28] width 100 height 9
type input "Additions"
type input "إضافات"
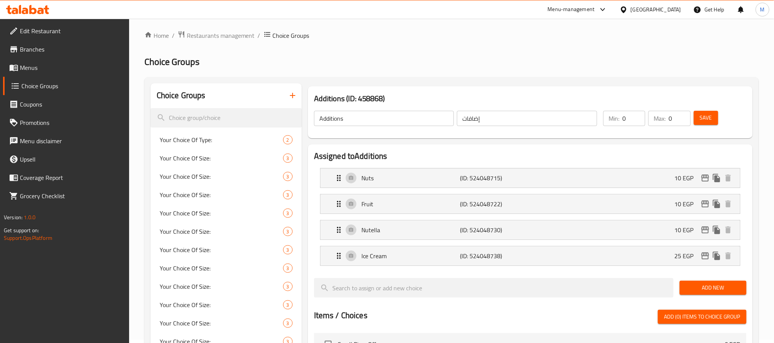
scroll to position [0, 0]
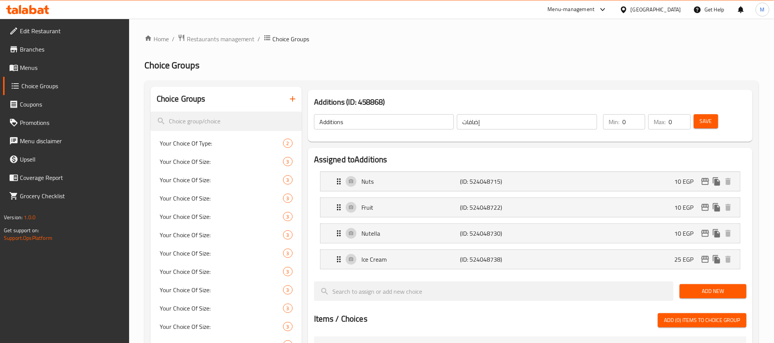
click at [292, 99] on icon "button" at bounding box center [292, 98] width 5 height 5
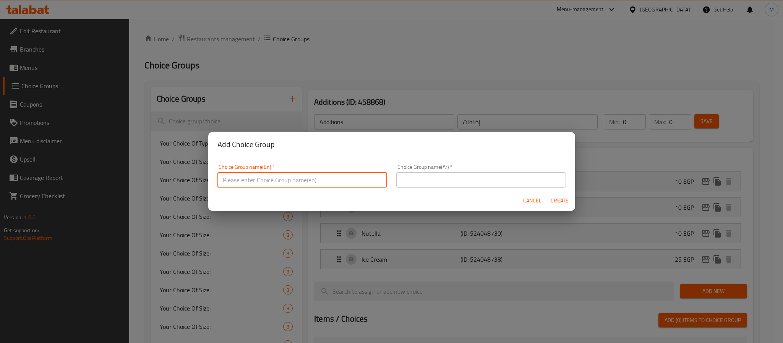
click at [337, 181] on input "text" at bounding box center [302, 179] width 170 height 15
type input "Add On's:"
drag, startPoint x: 431, startPoint y: 176, endPoint x: 435, endPoint y: 179, distance: 4.6
click at [431, 176] on input "text" at bounding box center [481, 179] width 170 height 15
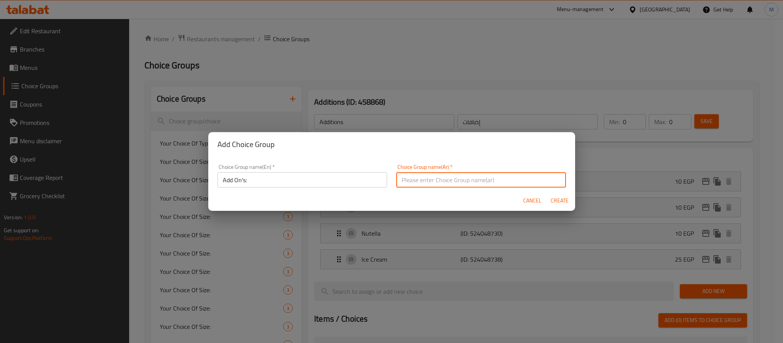
type input "الإضافات:"
click at [557, 199] on span "Create" at bounding box center [559, 201] width 18 height 10
type input "Add On's:"
type input "الإضافات:"
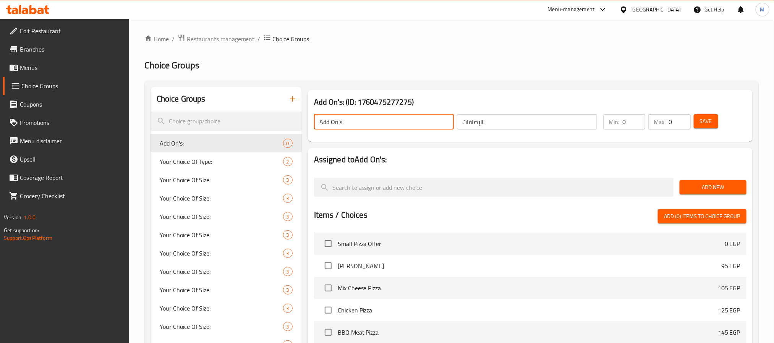
drag, startPoint x: 345, startPoint y: 127, endPoint x: 539, endPoint y: 131, distance: 193.7
click at [539, 131] on div "Add On's: ​ الإضافات: ​" at bounding box center [455, 122] width 292 height 24
type input "Add On's:"
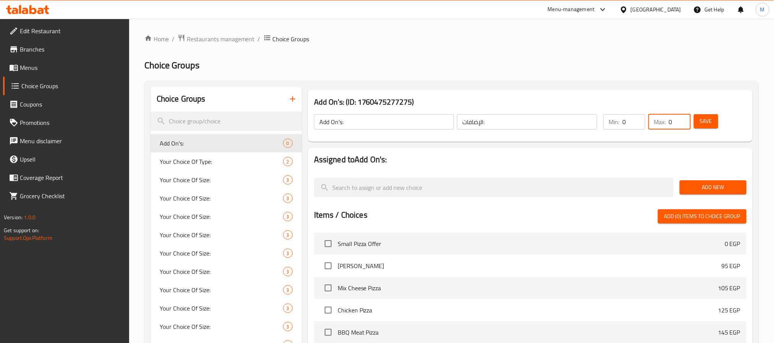
click at [694, 187] on span "Add New" at bounding box center [713, 188] width 55 height 10
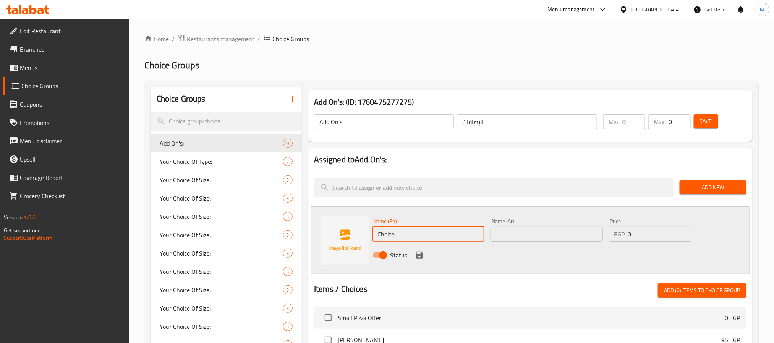
click at [432, 234] on input "Choice" at bounding box center [428, 233] width 112 height 15
type input "Egg"
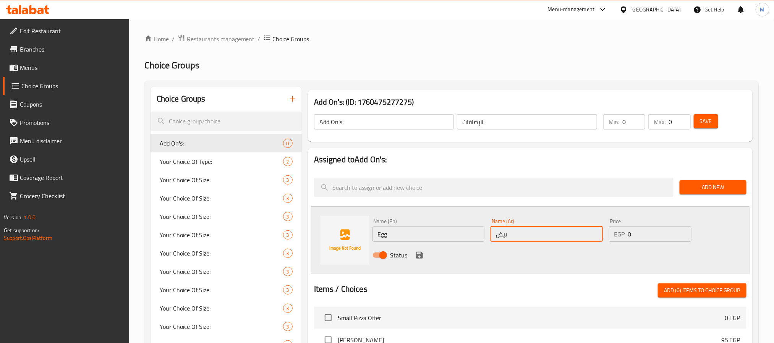
type input "بيض"
type input "15"
click at [419, 252] on icon "save" at bounding box center [419, 255] width 7 height 7
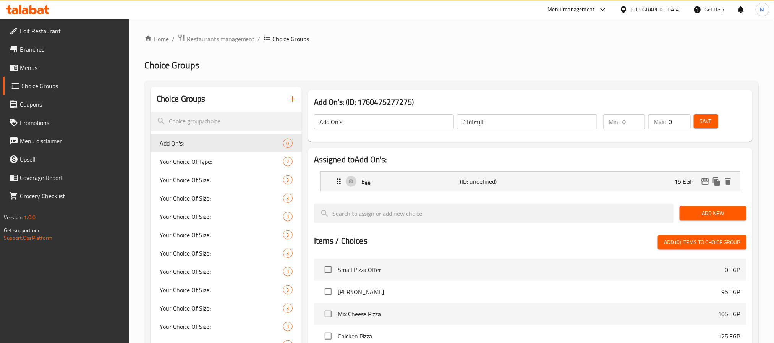
click at [697, 213] on span "Add New" at bounding box center [713, 214] width 55 height 10
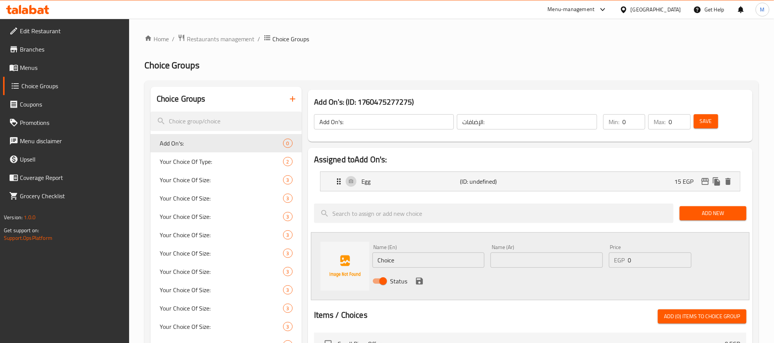
click at [639, 261] on input "0" at bounding box center [659, 259] width 63 height 15
paste input "15"
type input "15"
click at [443, 259] on input "Choice" at bounding box center [428, 259] width 112 height 15
type input "Mayonnaise"
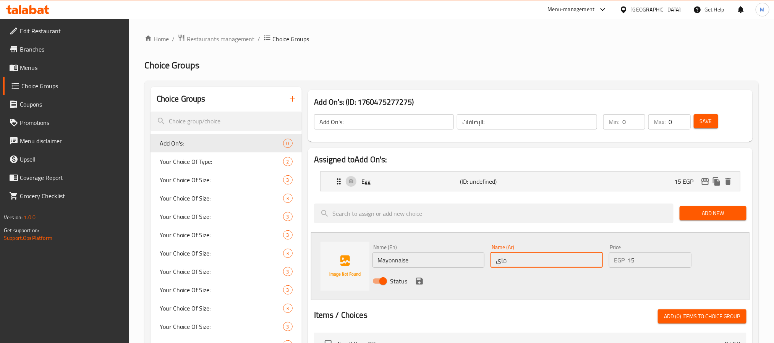
type input "مايونيز"
click at [420, 281] on icon "save" at bounding box center [419, 281] width 7 height 7
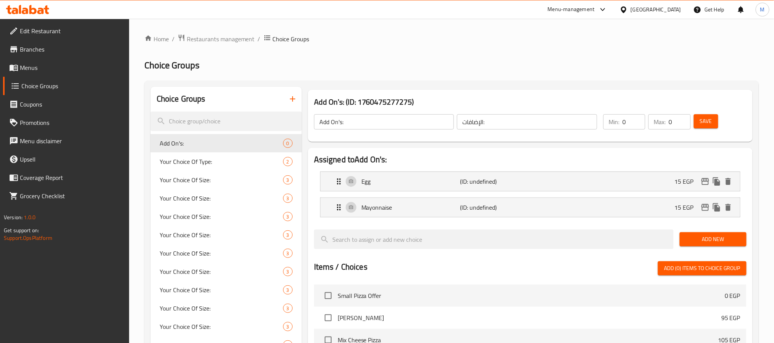
click at [711, 238] on span "Add New" at bounding box center [713, 239] width 55 height 10
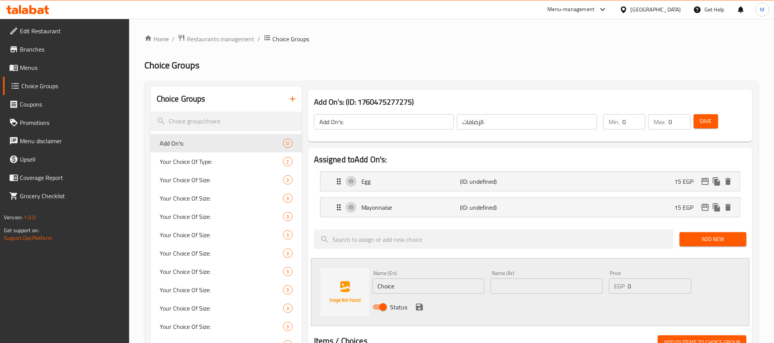
click at [632, 287] on input "0" at bounding box center [659, 285] width 63 height 15
paste input "15"
type input "15"
click at [422, 286] on input "Choice" at bounding box center [428, 285] width 112 height 15
type input "Cheese"
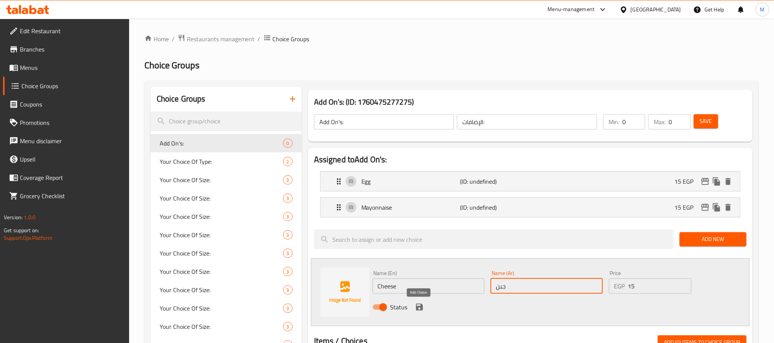
type input "جبن"
drag, startPoint x: 423, startPoint y: 306, endPoint x: 532, endPoint y: 204, distance: 149.7
click at [423, 306] on icon "save" at bounding box center [419, 306] width 9 height 9
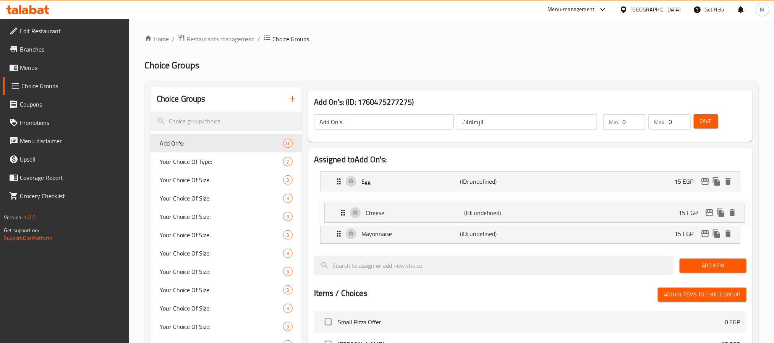
drag, startPoint x: 337, startPoint y: 234, endPoint x: 341, endPoint y: 210, distance: 24.0
click at [341, 210] on nav "Egg (ID: undefined) 15 EGP Name (En) Egg Name (En) Name (Ar) بيض Name (Ar) Pric…" at bounding box center [530, 207] width 432 height 84
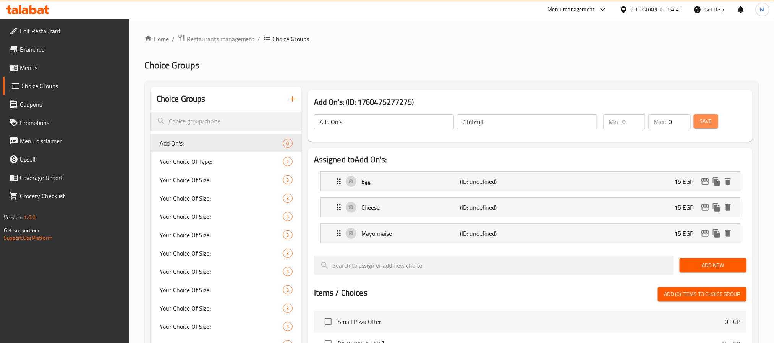
click at [704, 121] on span "Save" at bounding box center [706, 121] width 12 height 10
